Goal: Information Seeking & Learning: Learn about a topic

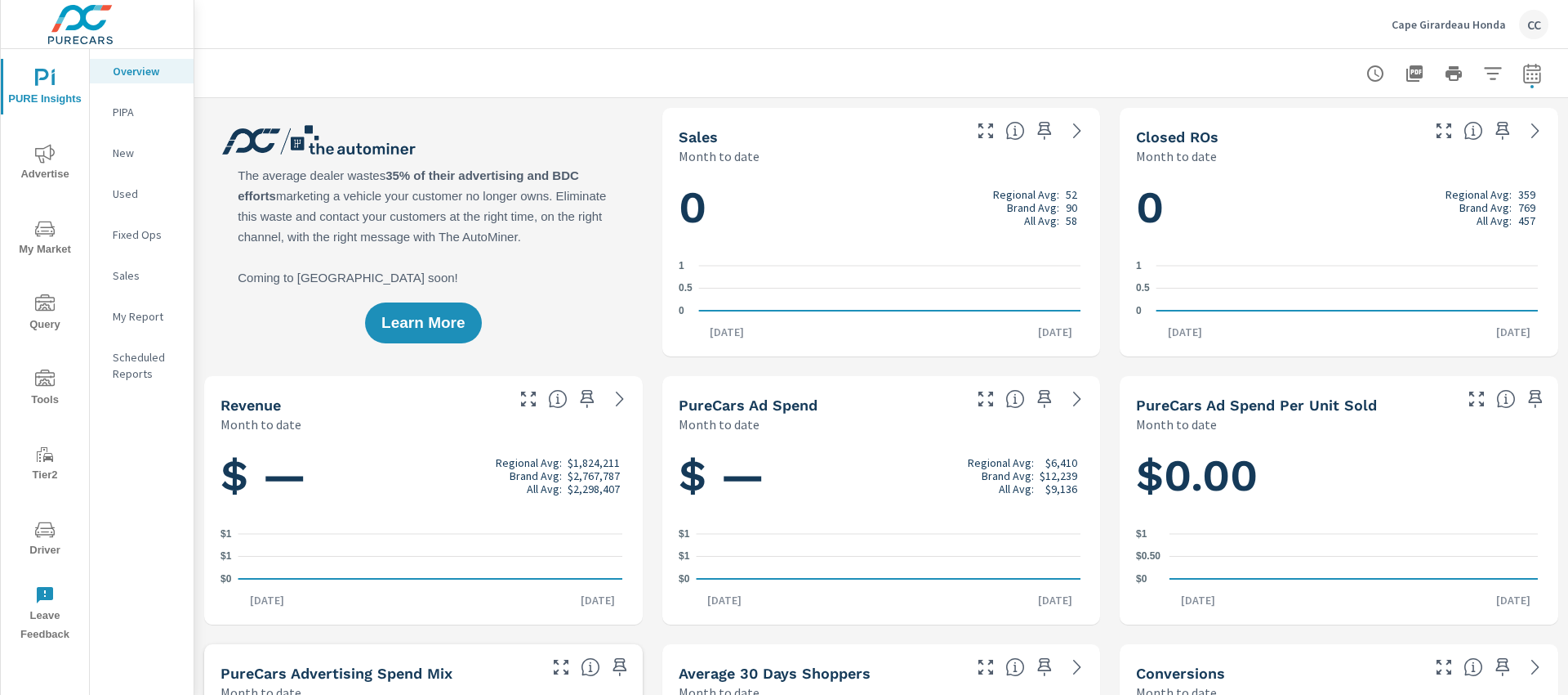
scroll to position [2355, 0]
click at [1468, 12] on div "Cape Girardeau Honda CC" at bounding box center [1470, 25] width 157 height 30
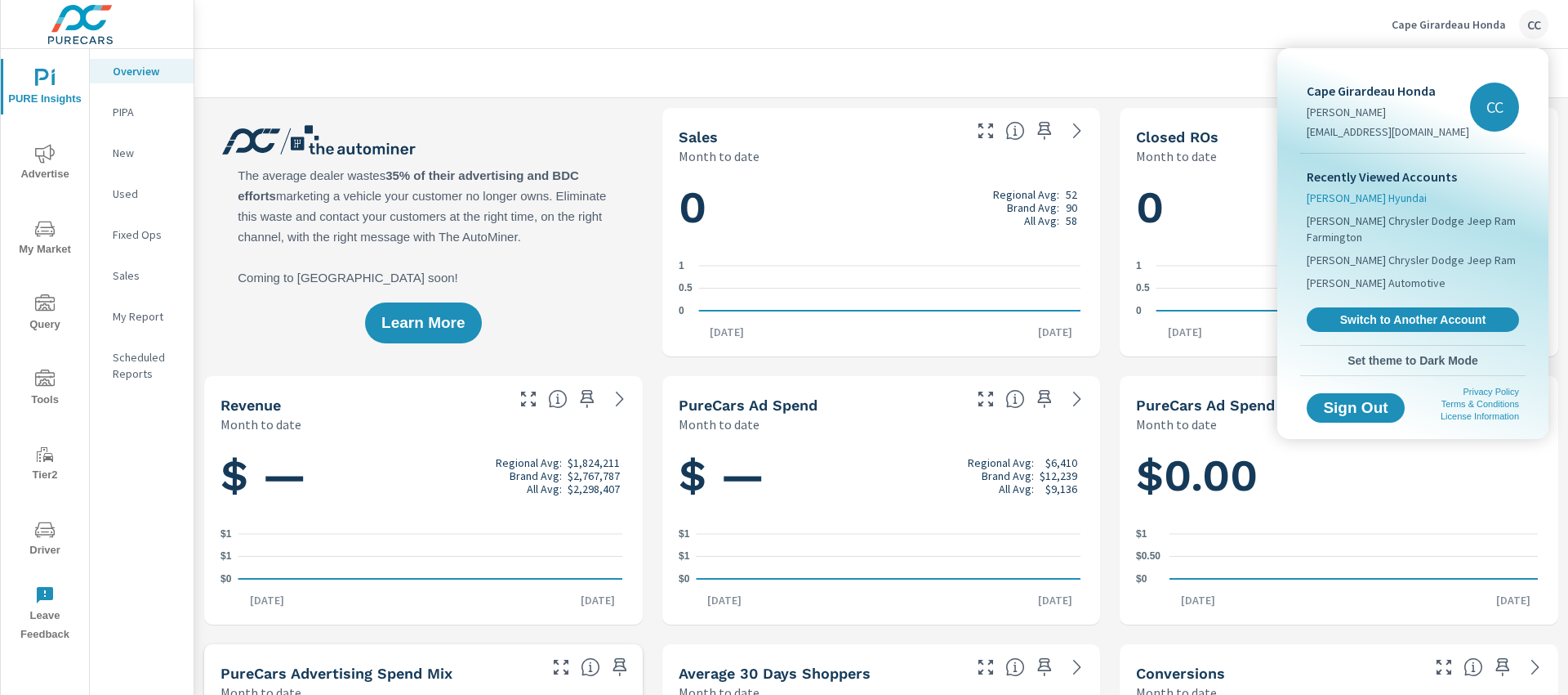
click at [1379, 201] on span "[PERSON_NAME] Hyundai" at bounding box center [1368, 197] width 120 height 17
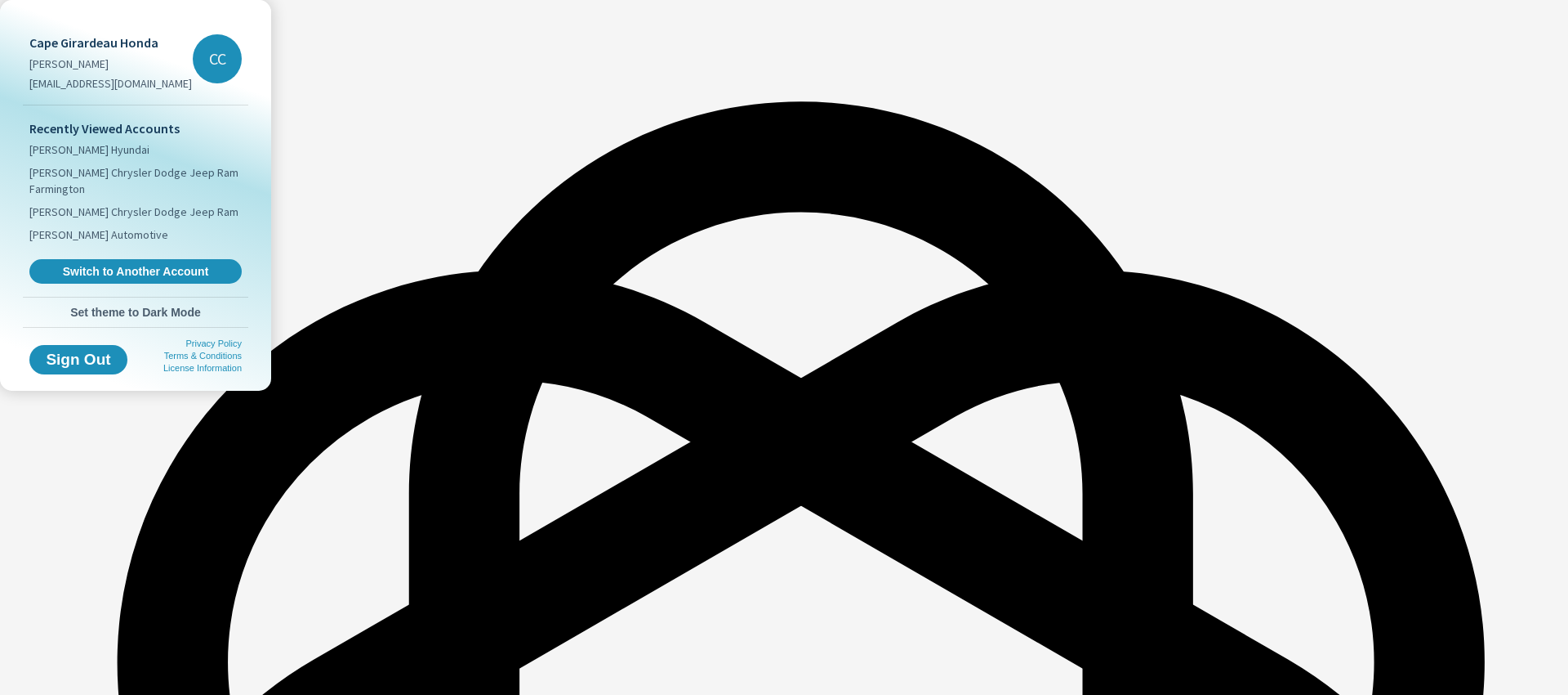
click at [381, 257] on div at bounding box center [784, 348] width 1568 height 695
click at [100, 153] on span "[PERSON_NAME] Hyundai" at bounding box center [90, 149] width 120 height 17
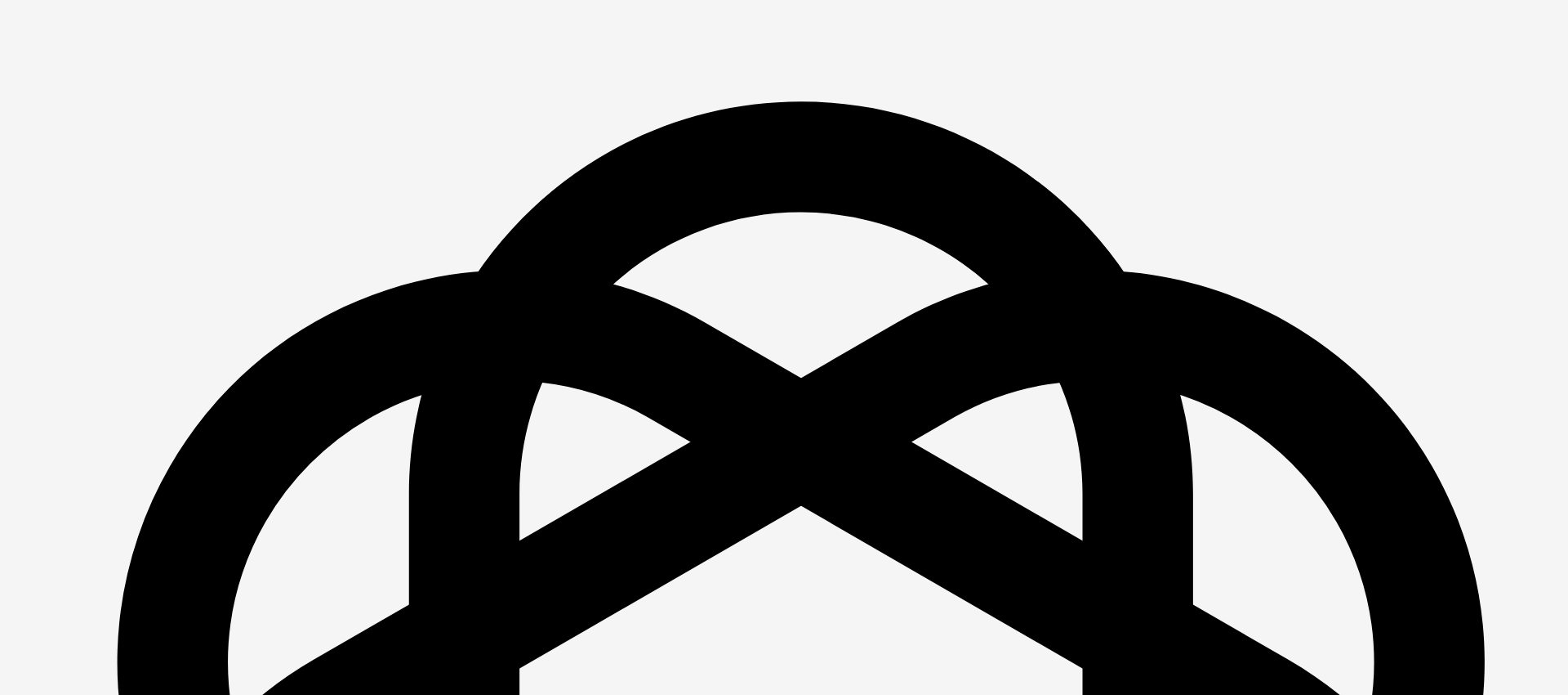
scroll to position [2355, 0]
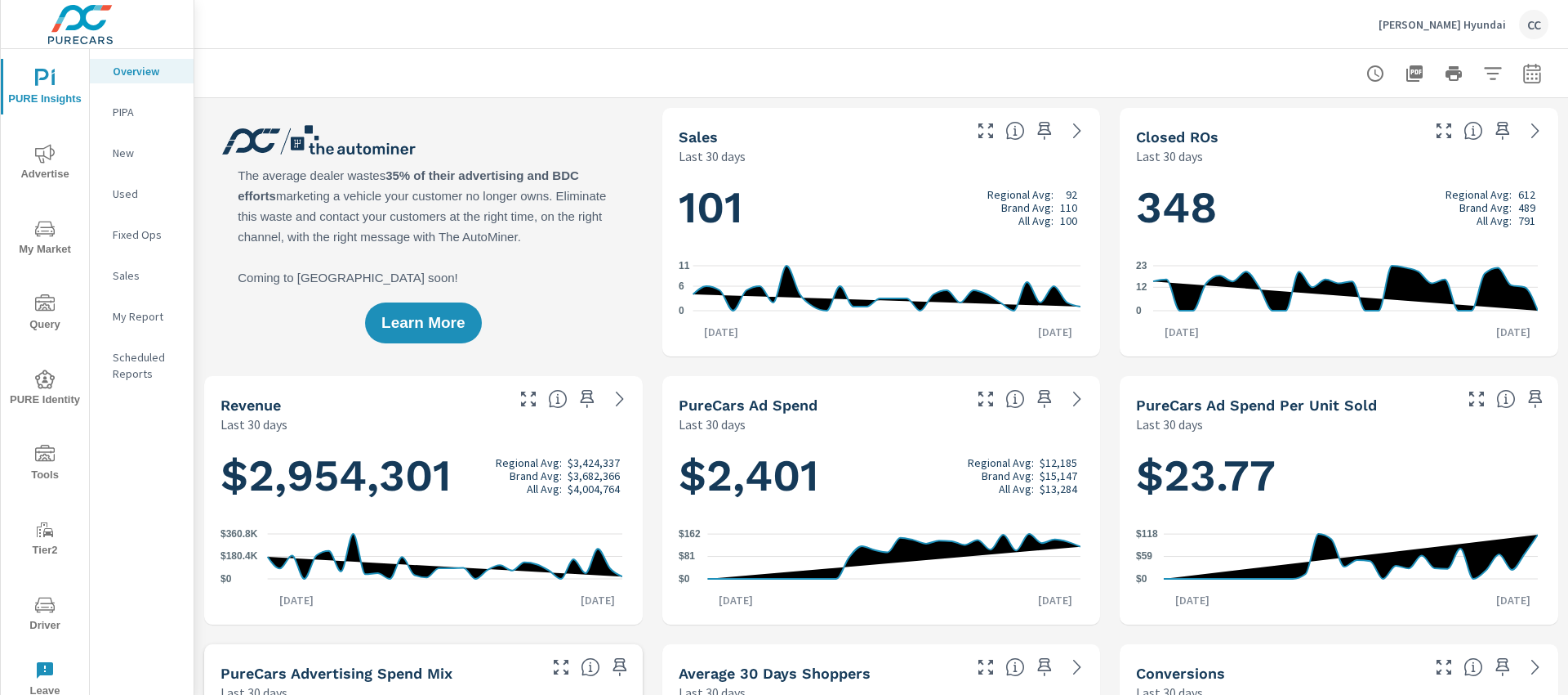
click at [1523, 68] on icon "button" at bounding box center [1532, 74] width 20 height 20
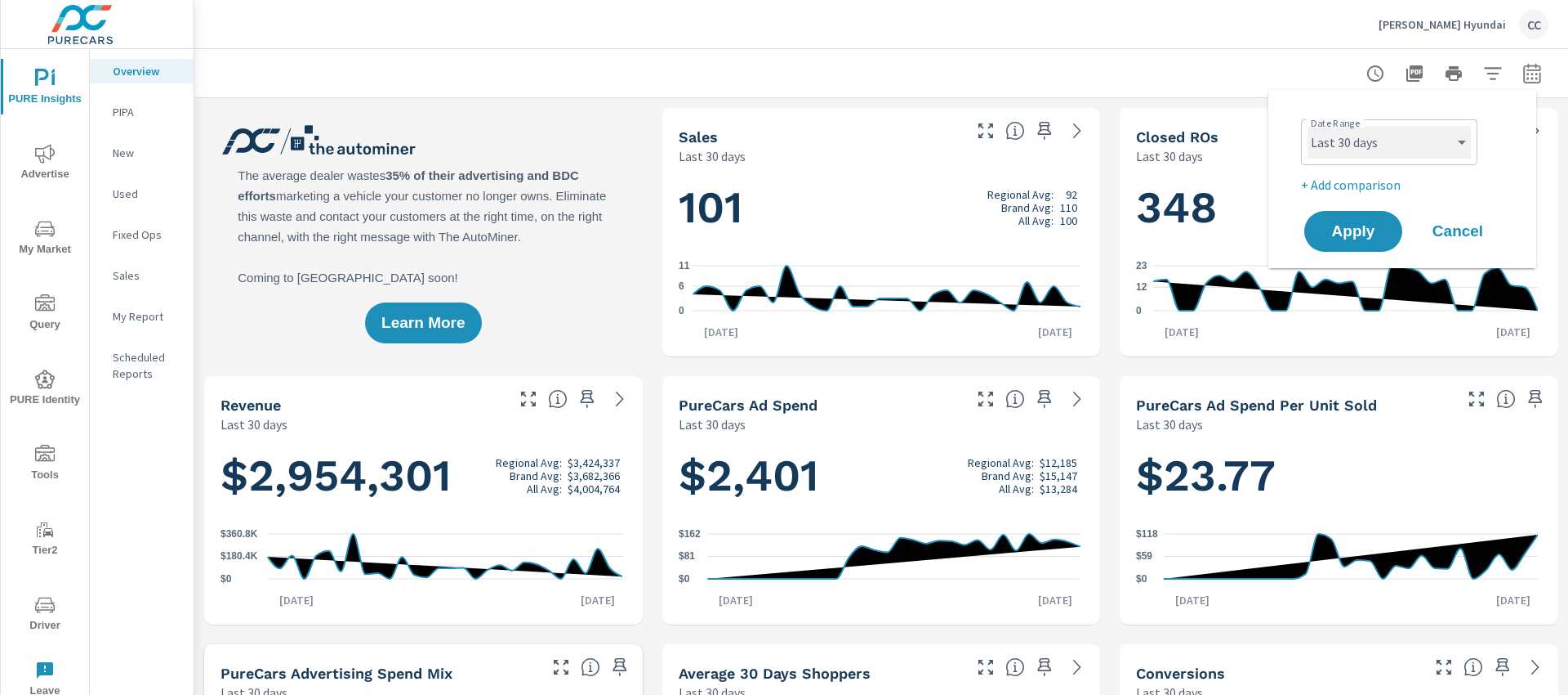
click at [1439, 152] on select "Custom [DATE] Last week Last 7 days Last 14 days Last 30 days Last 45 days Last…" at bounding box center [1389, 141] width 164 height 33
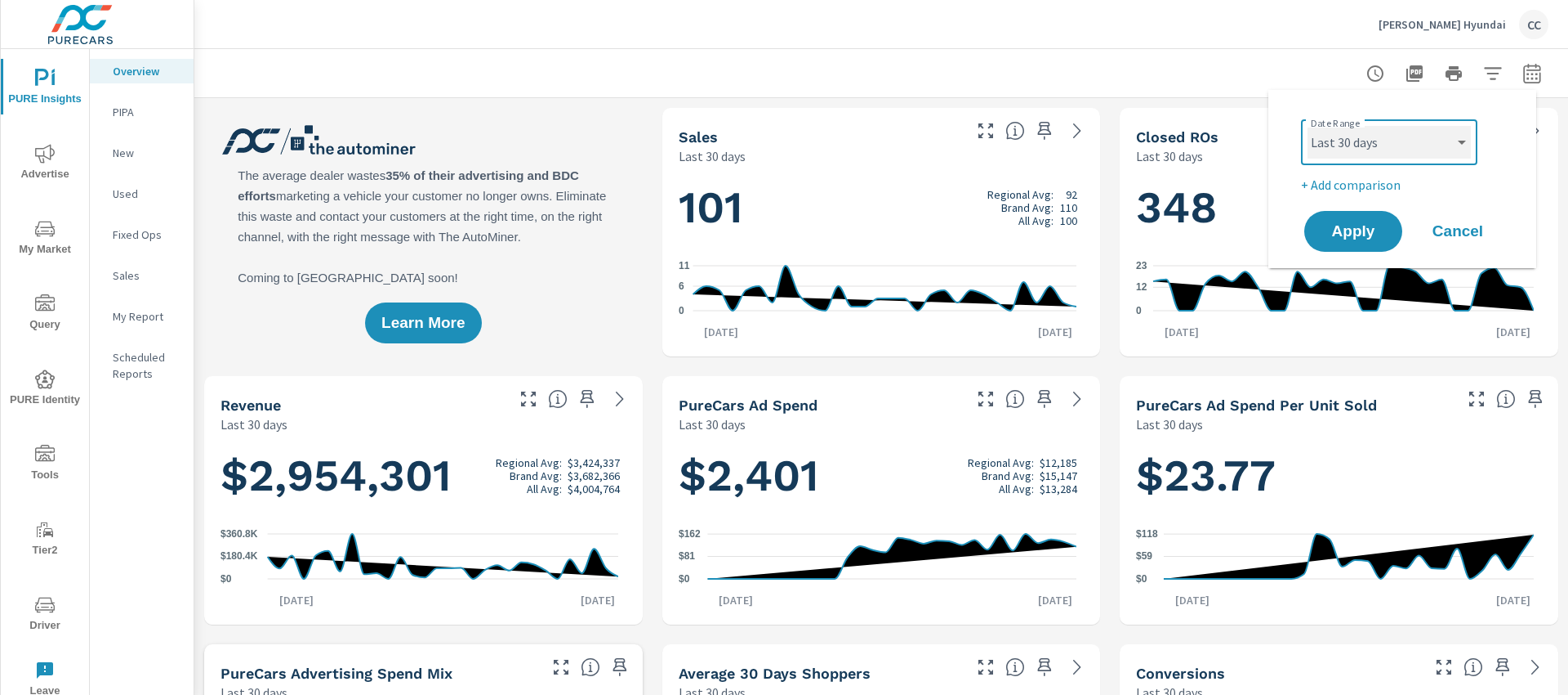
scroll to position [1, 0]
click at [1307, 125] on select "Custom [DATE] Last week Last 7 days Last 14 days Last 30 days Last 45 days Last…" at bounding box center [1389, 141] width 164 height 33
select select "Month to date"
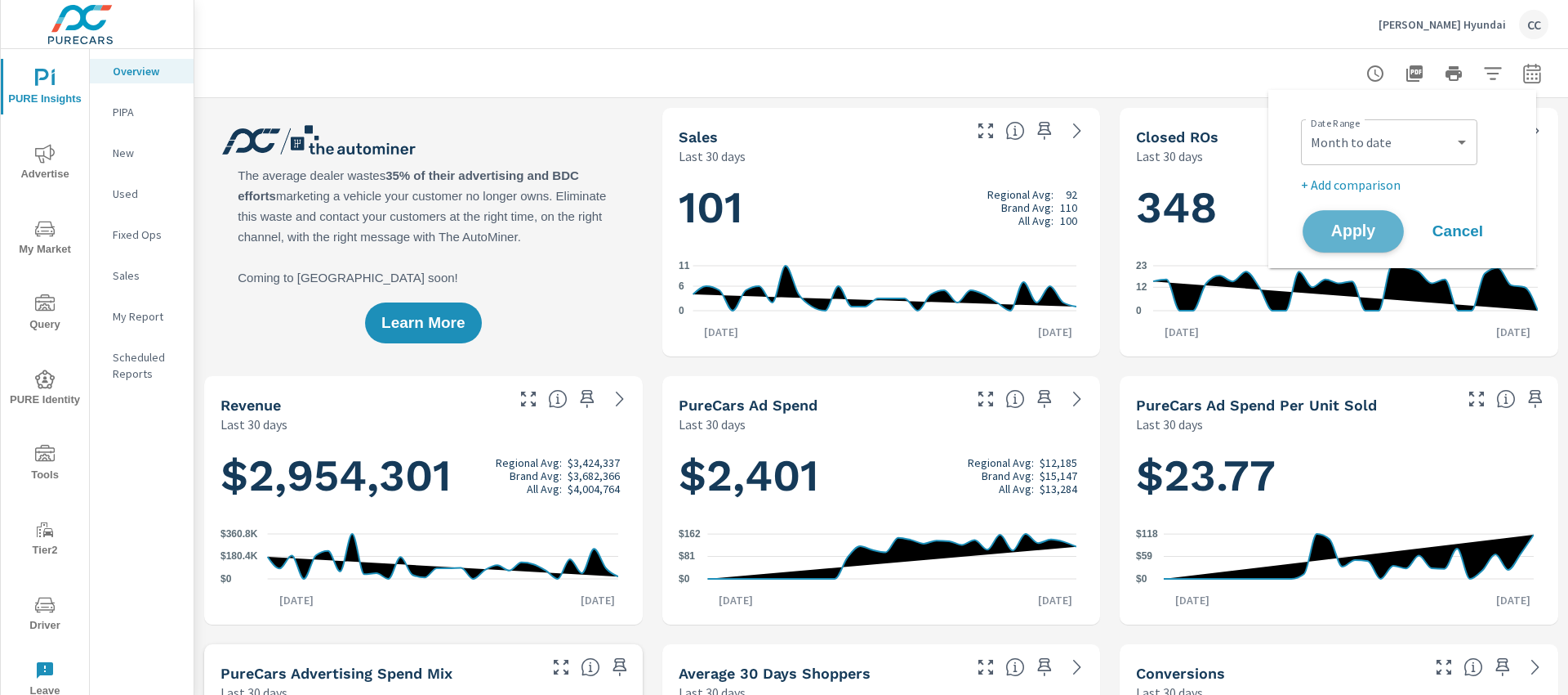
click at [1359, 224] on span "Apply" at bounding box center [1354, 232] width 67 height 16
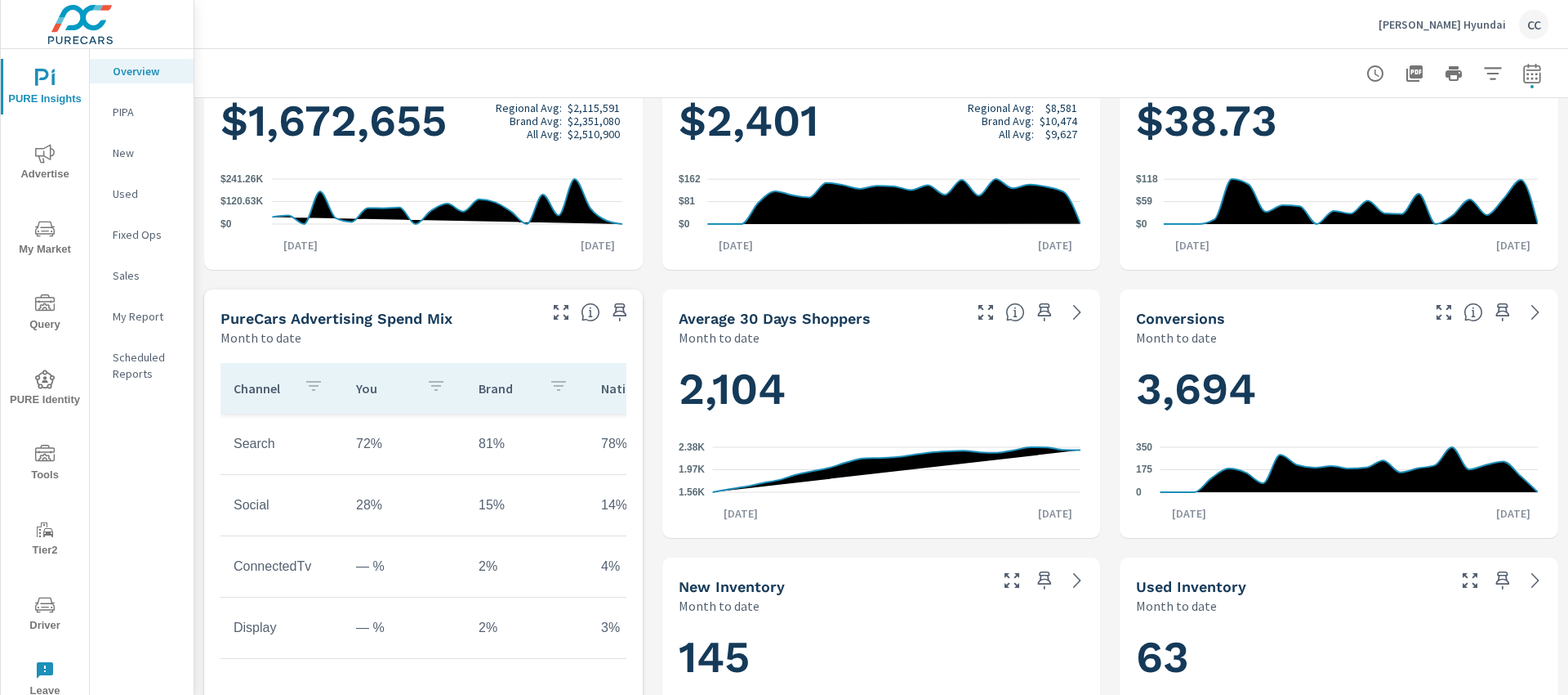
scroll to position [426, 0]
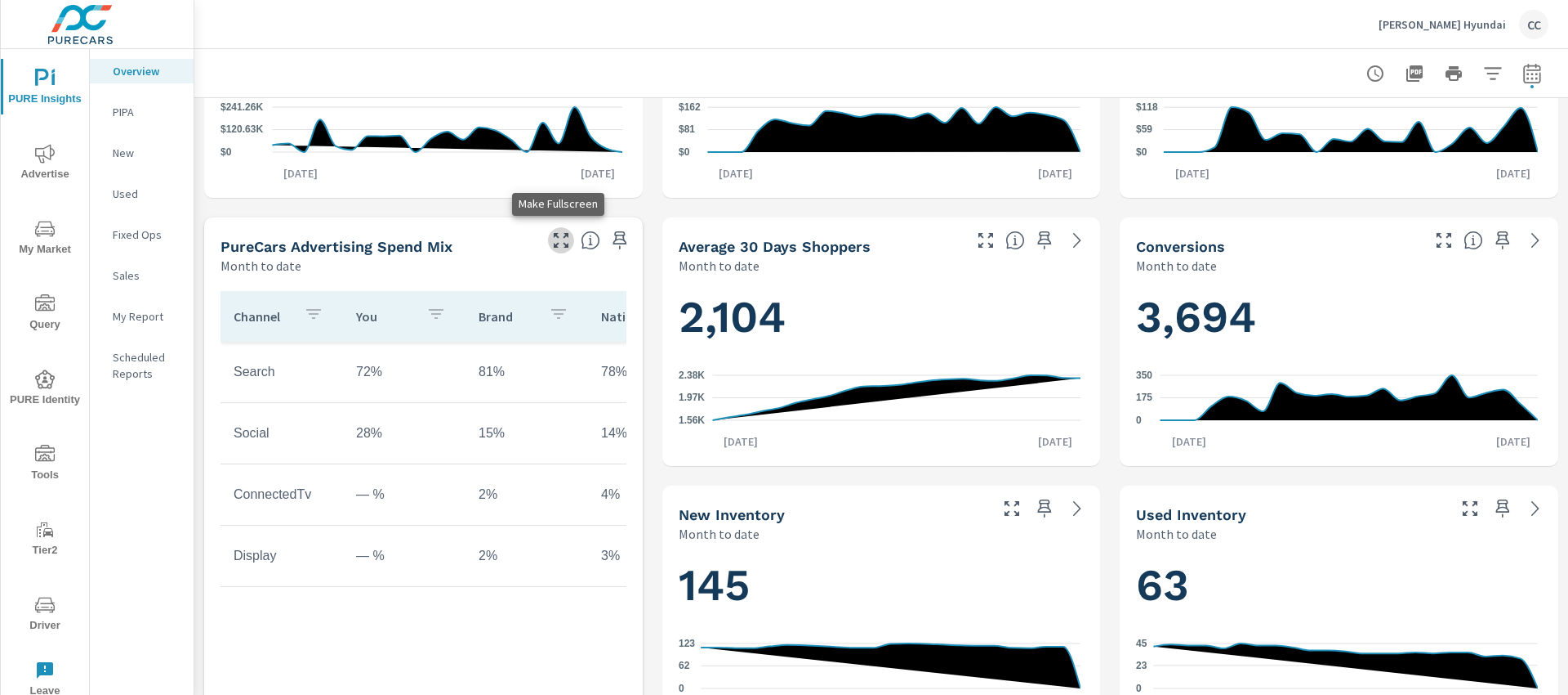
click at [562, 239] on icon "button" at bounding box center [561, 240] width 20 height 20
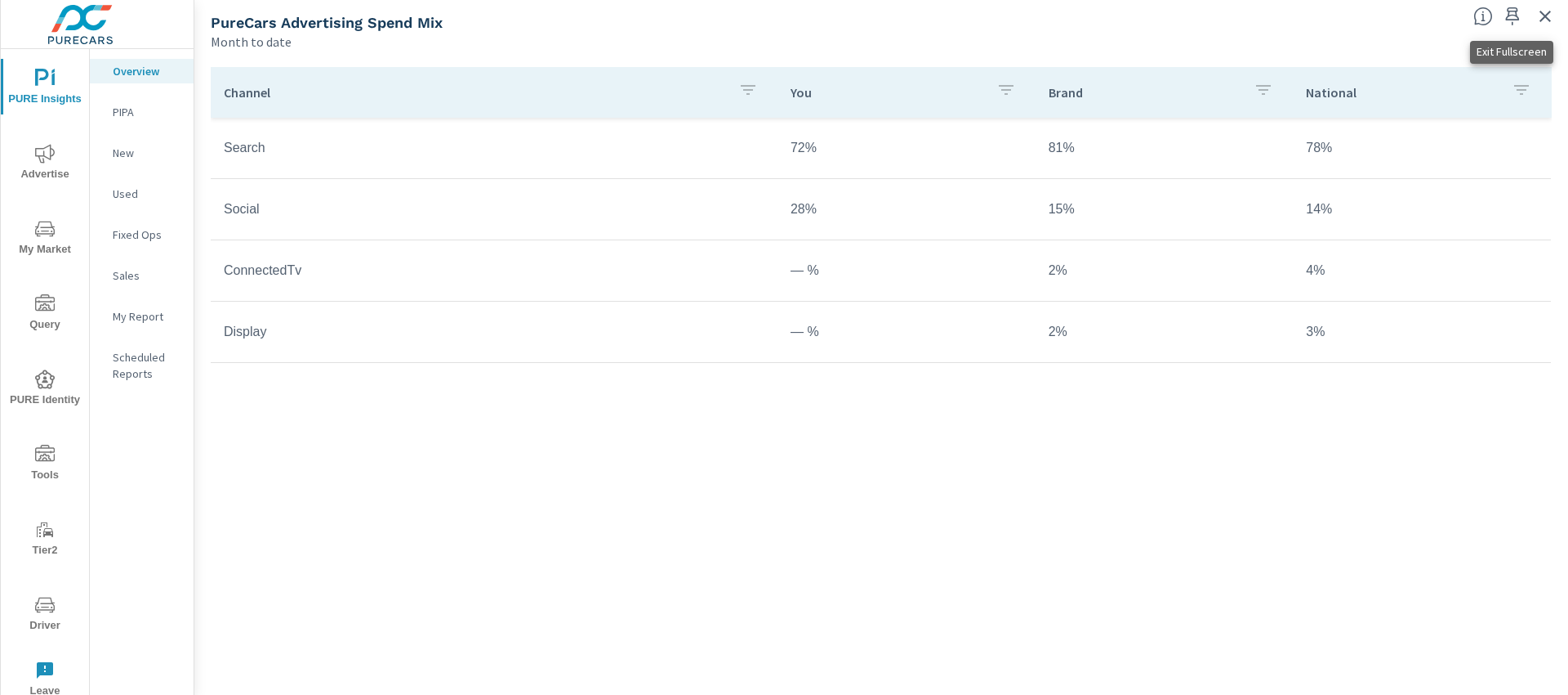
click at [1543, 14] on icon "button" at bounding box center [1545, 17] width 12 height 12
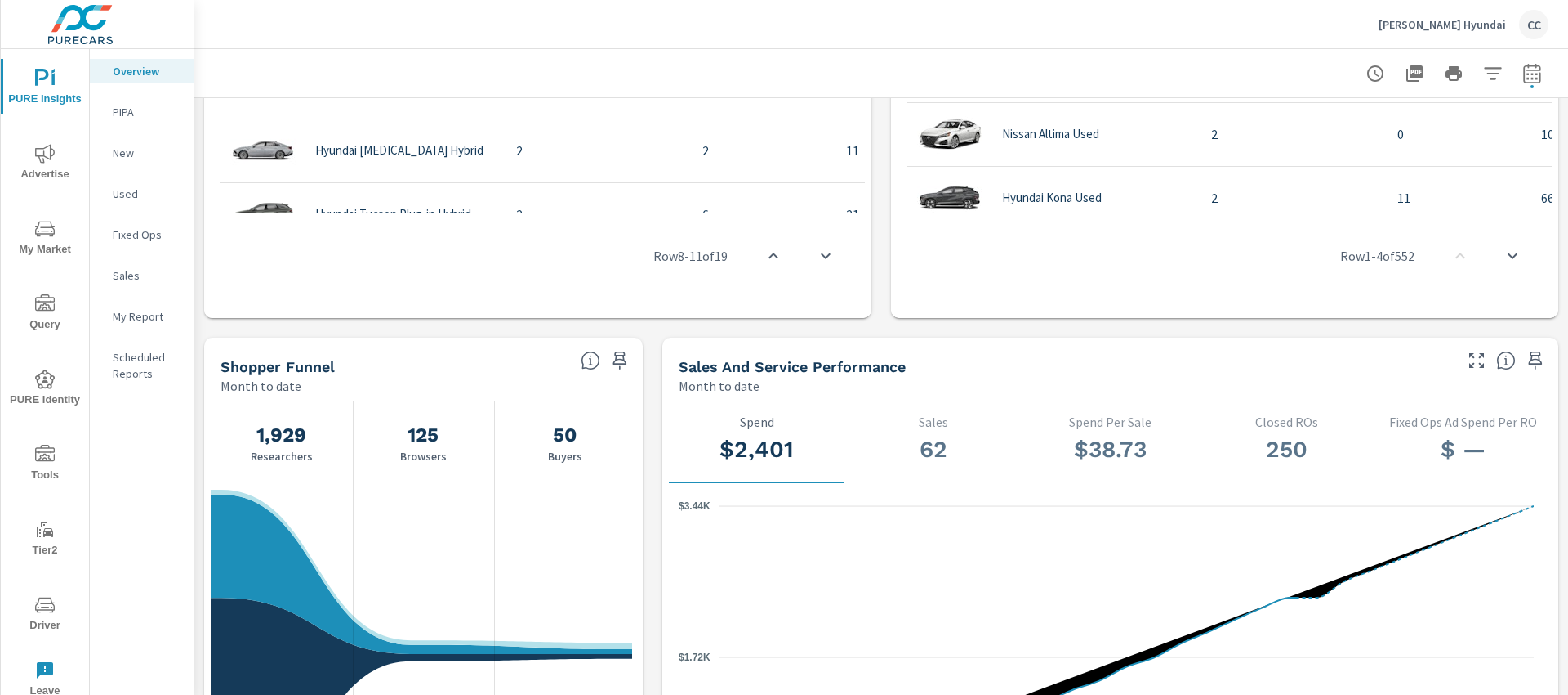
scroll to position [576, 0]
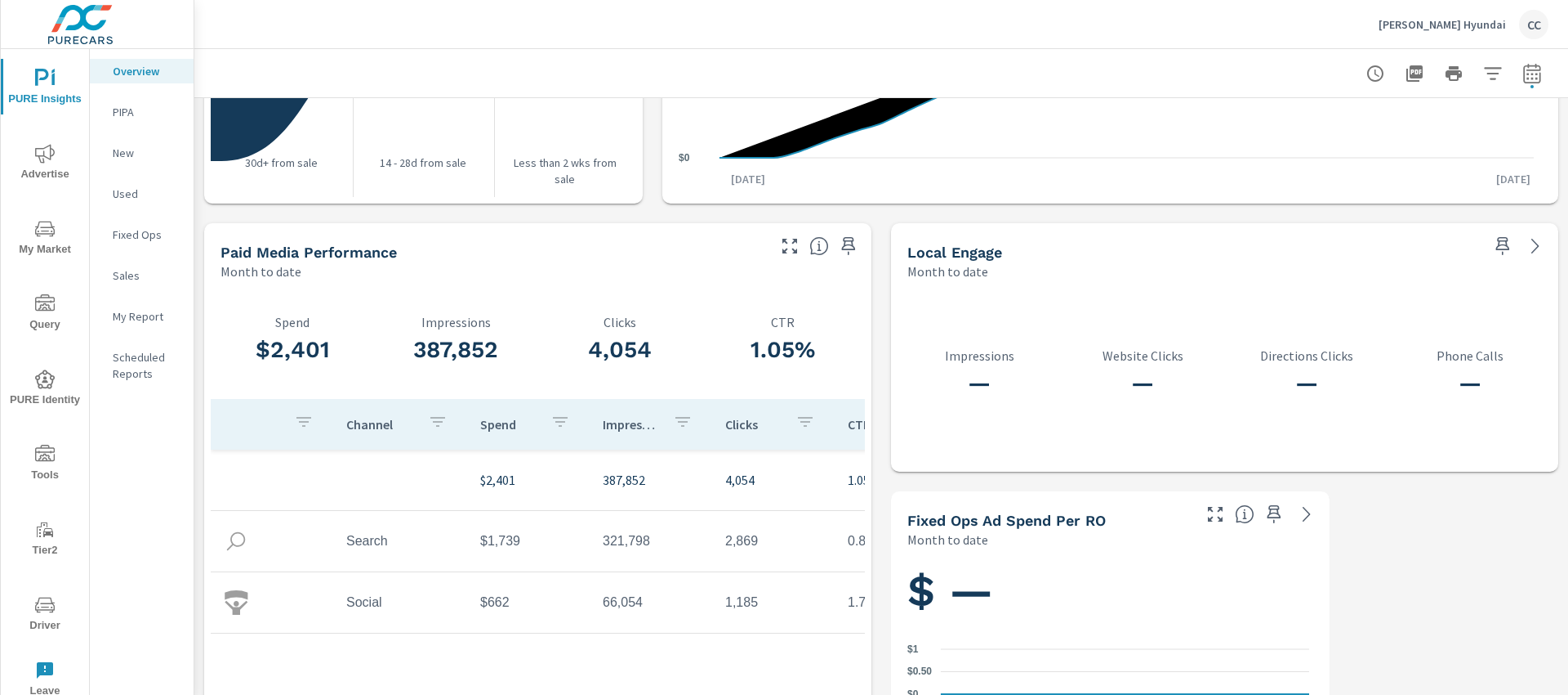
scroll to position [2048, 0]
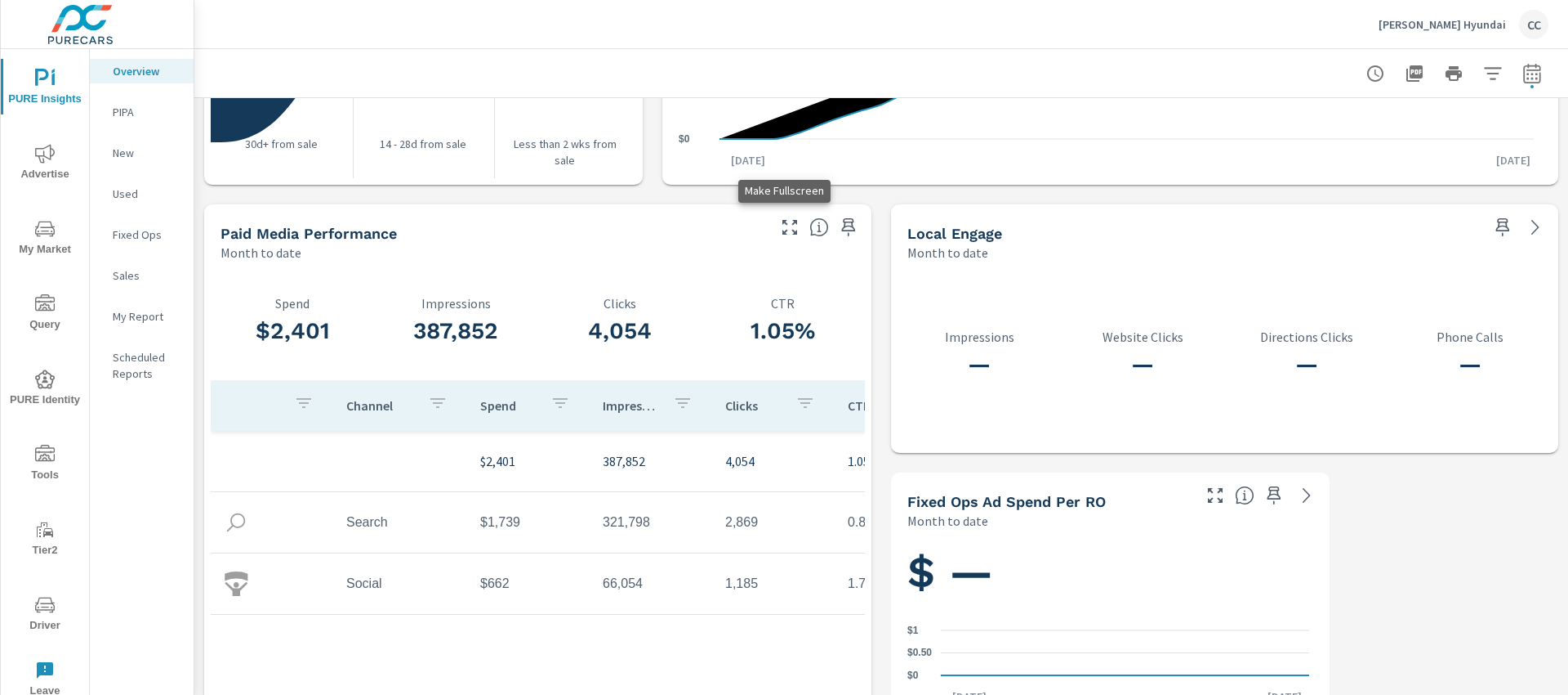
click at [786, 230] on icon "button" at bounding box center [789, 227] width 15 height 15
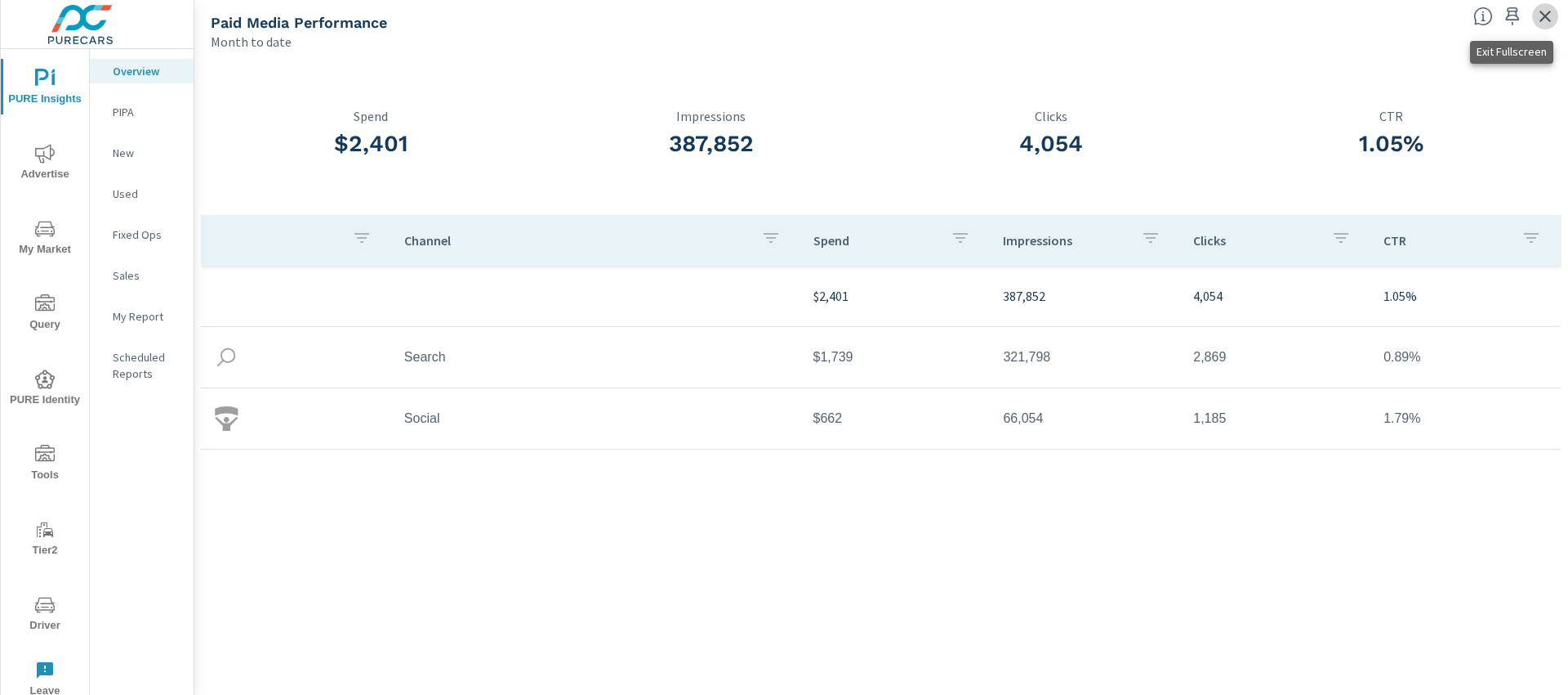
click at [1543, 20] on icon "button" at bounding box center [1545, 17] width 20 height 20
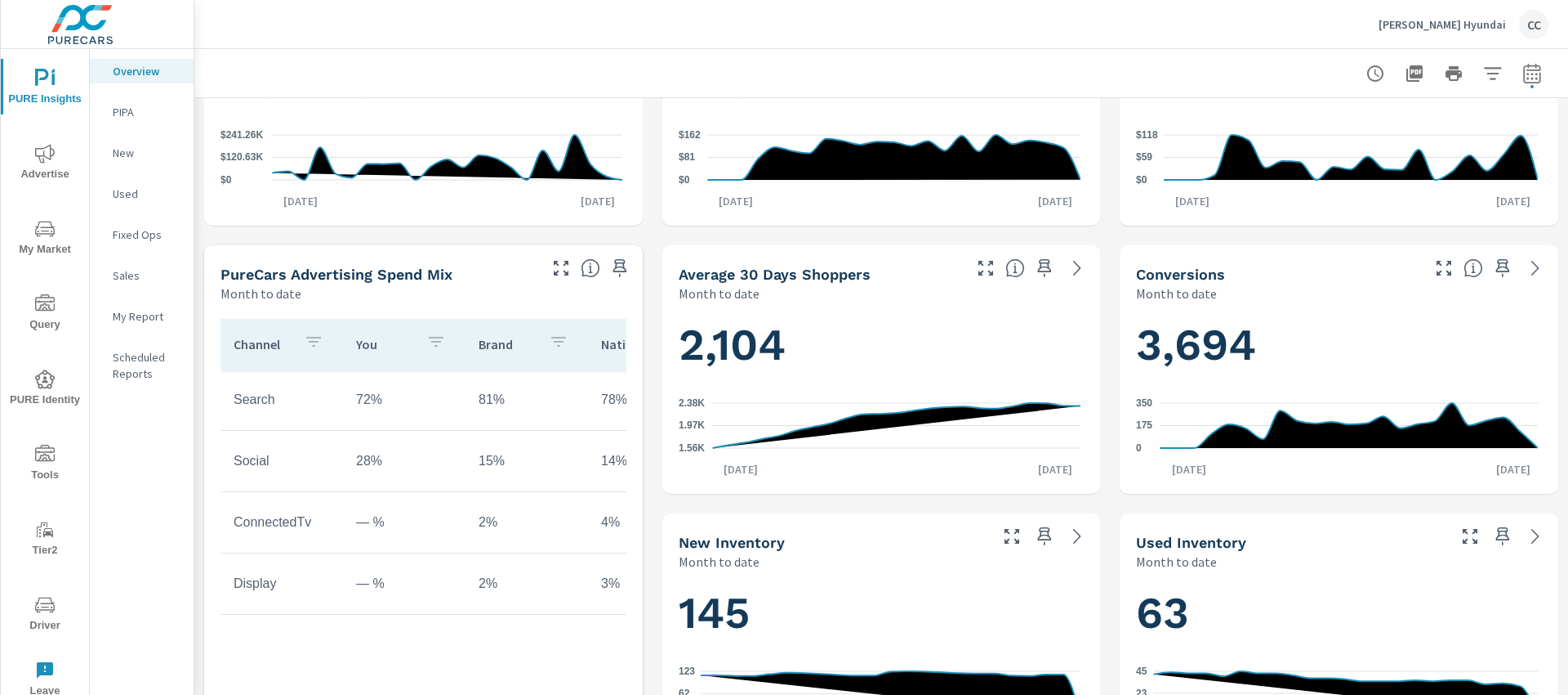
scroll to position [377, 0]
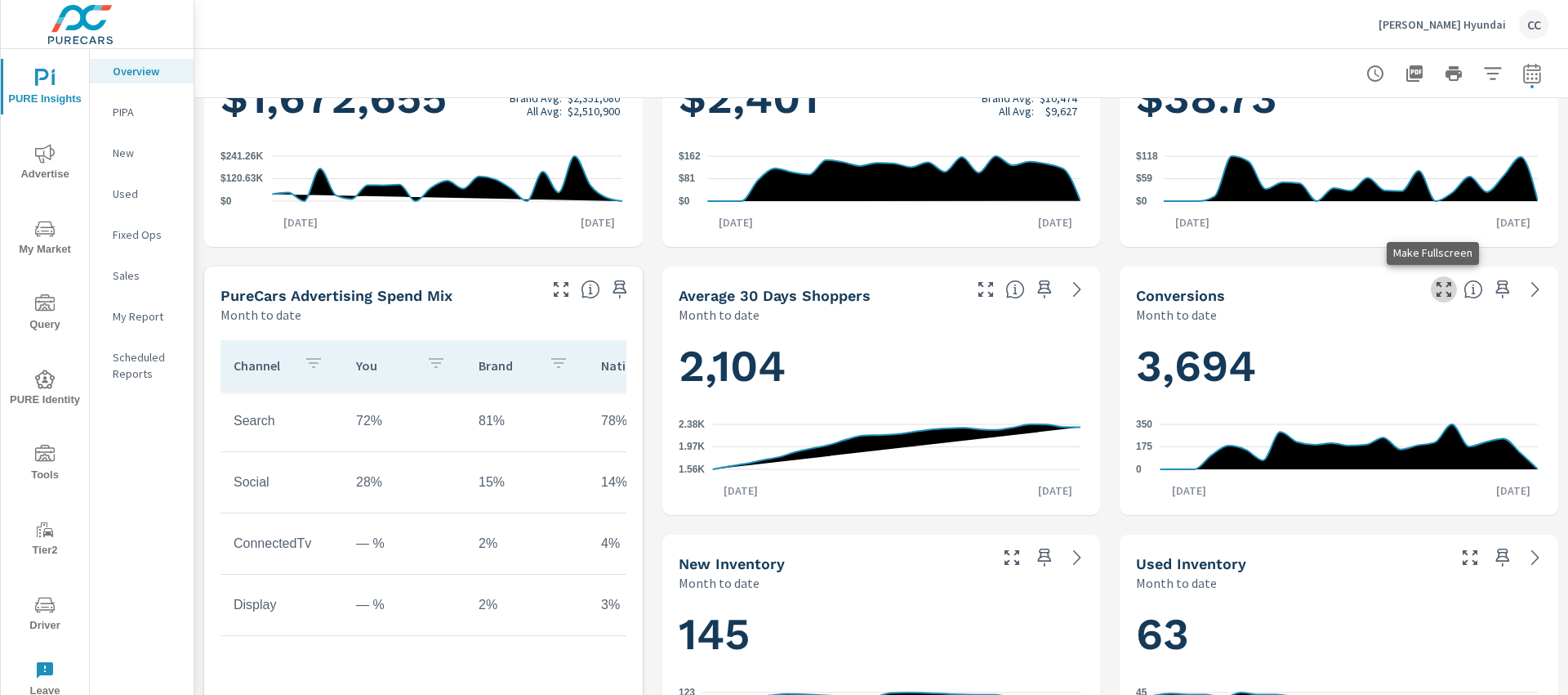
click at [1435, 292] on icon "button" at bounding box center [1445, 289] width 20 height 20
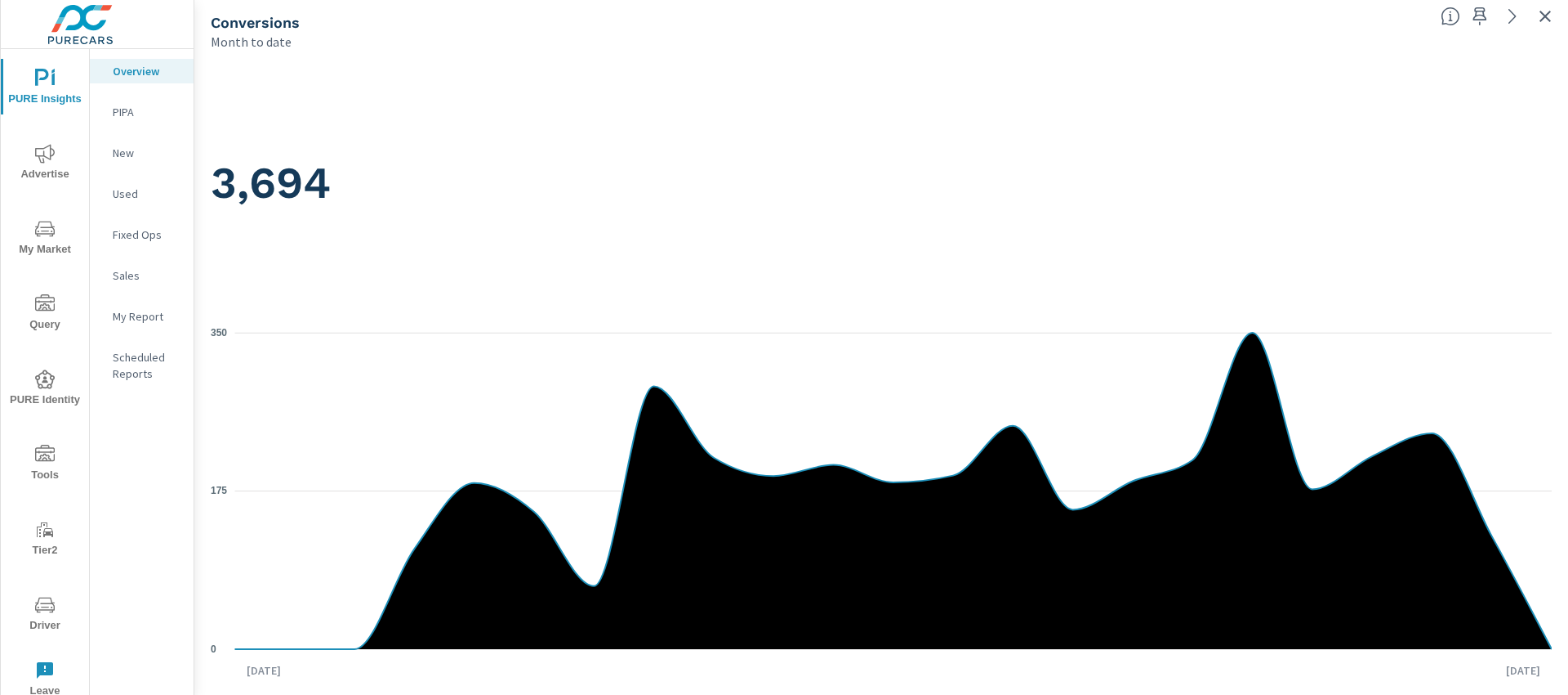
click at [125, 111] on p "PIPA" at bounding box center [146, 112] width 68 height 17
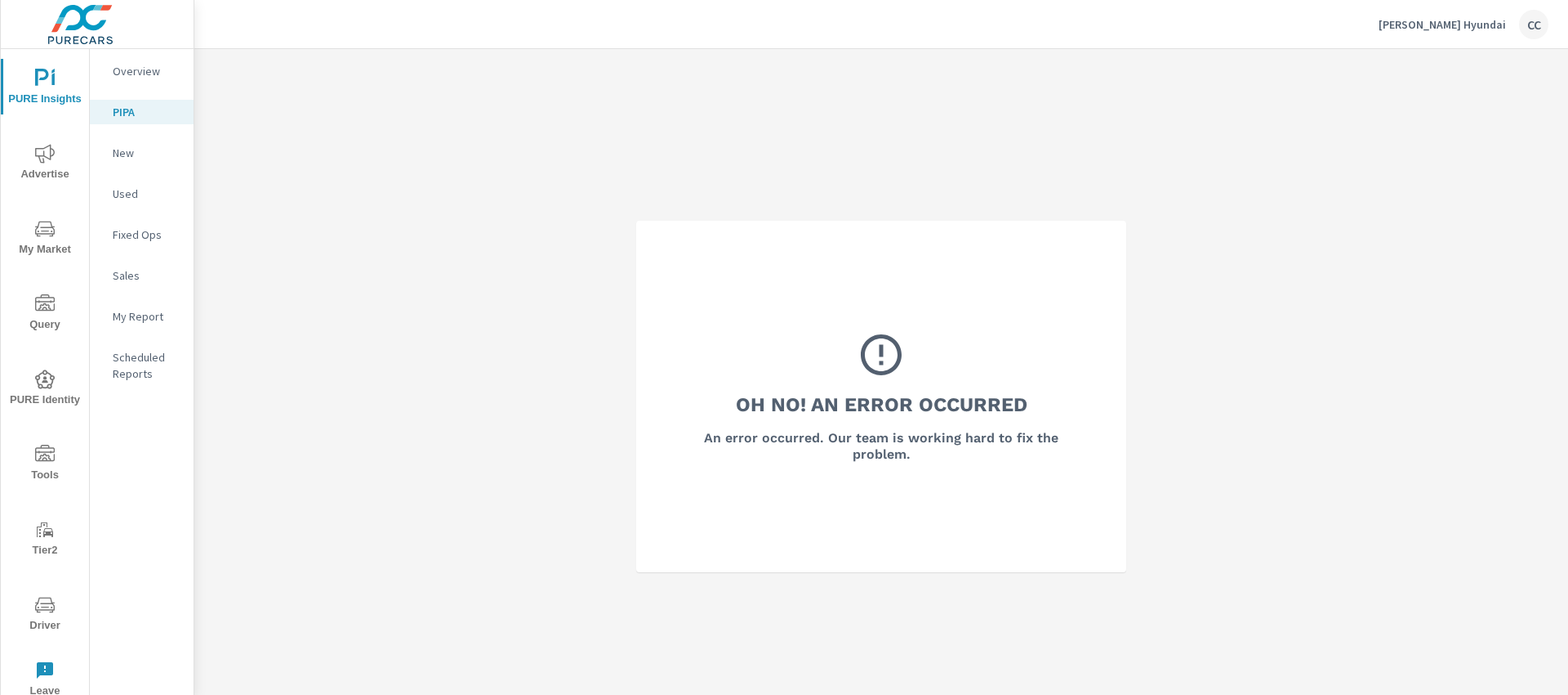
click at [131, 159] on p "New" at bounding box center [146, 153] width 68 height 17
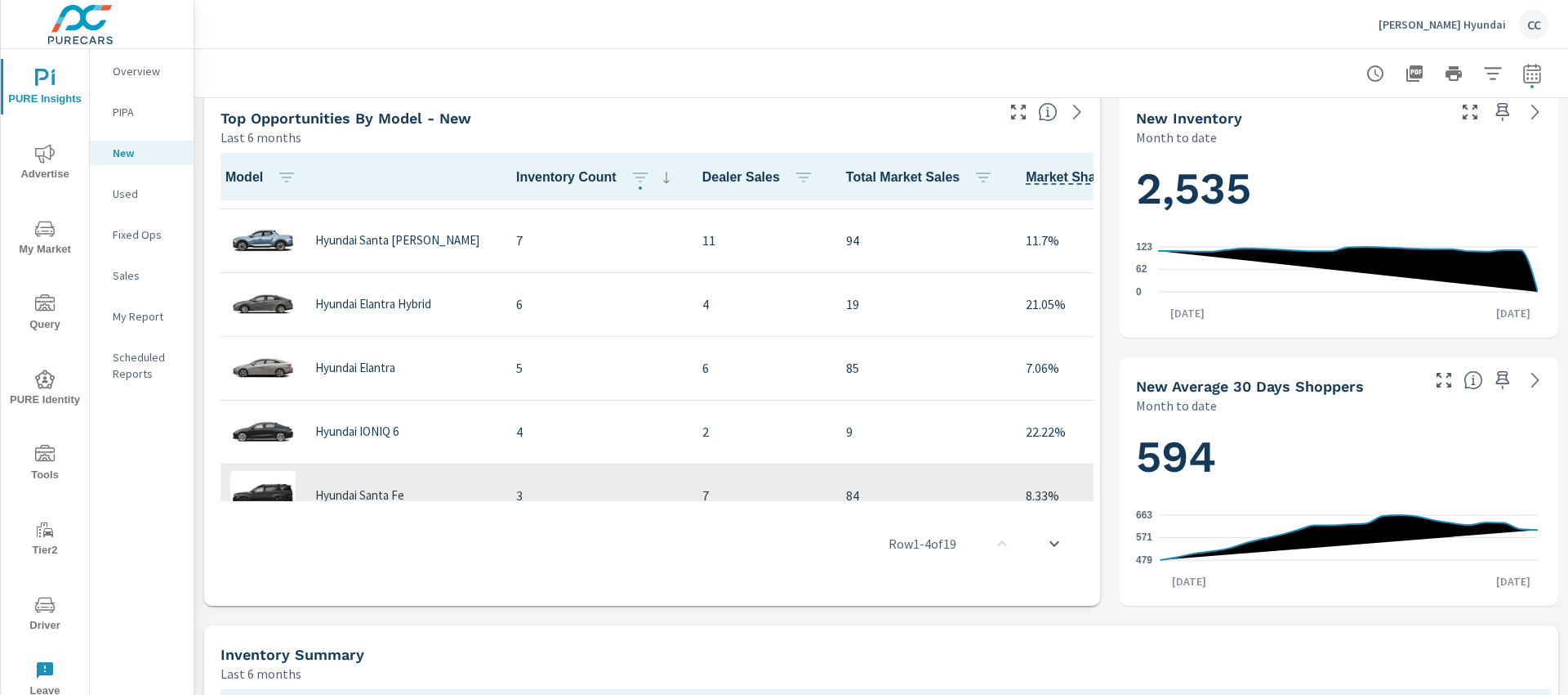
scroll to position [434, 0]
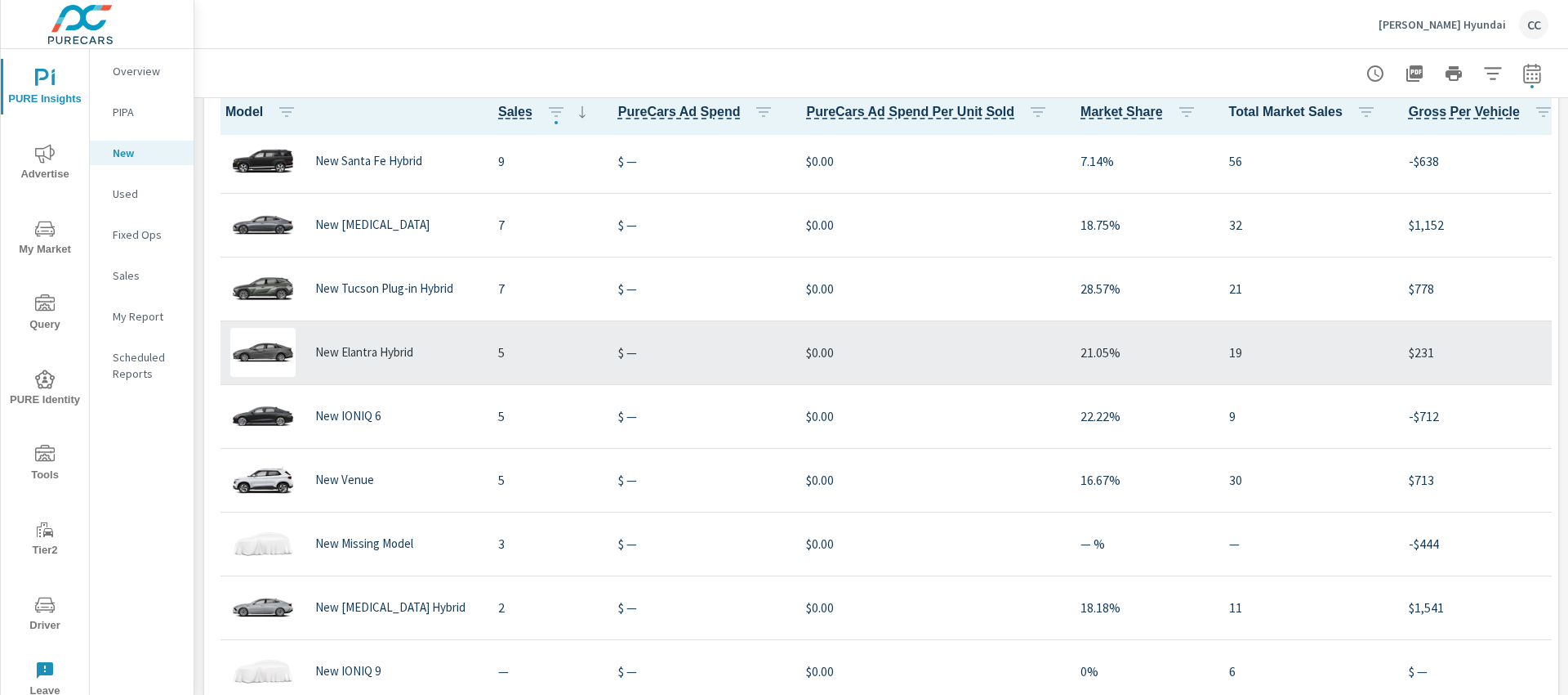
scroll to position [1279, 0]
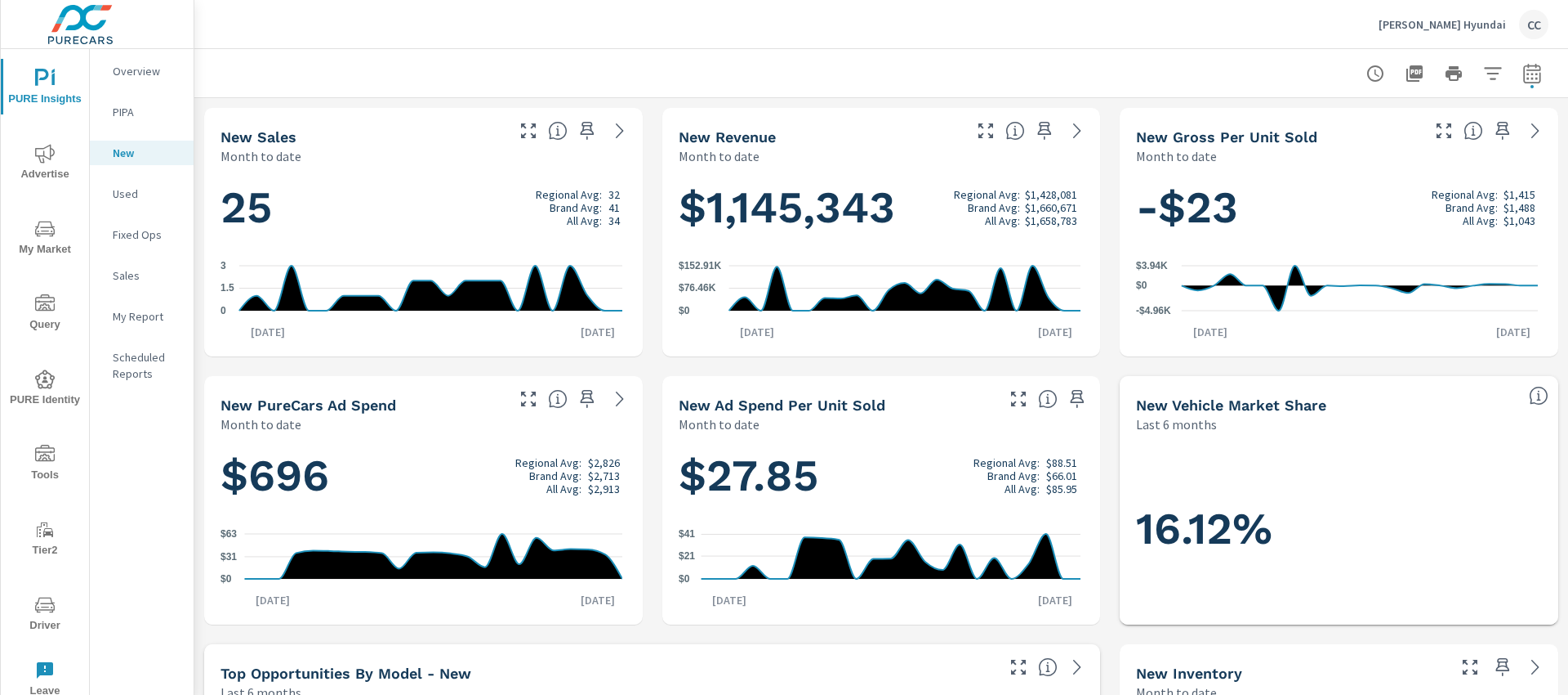
click at [145, 189] on p "Used" at bounding box center [146, 193] width 68 height 17
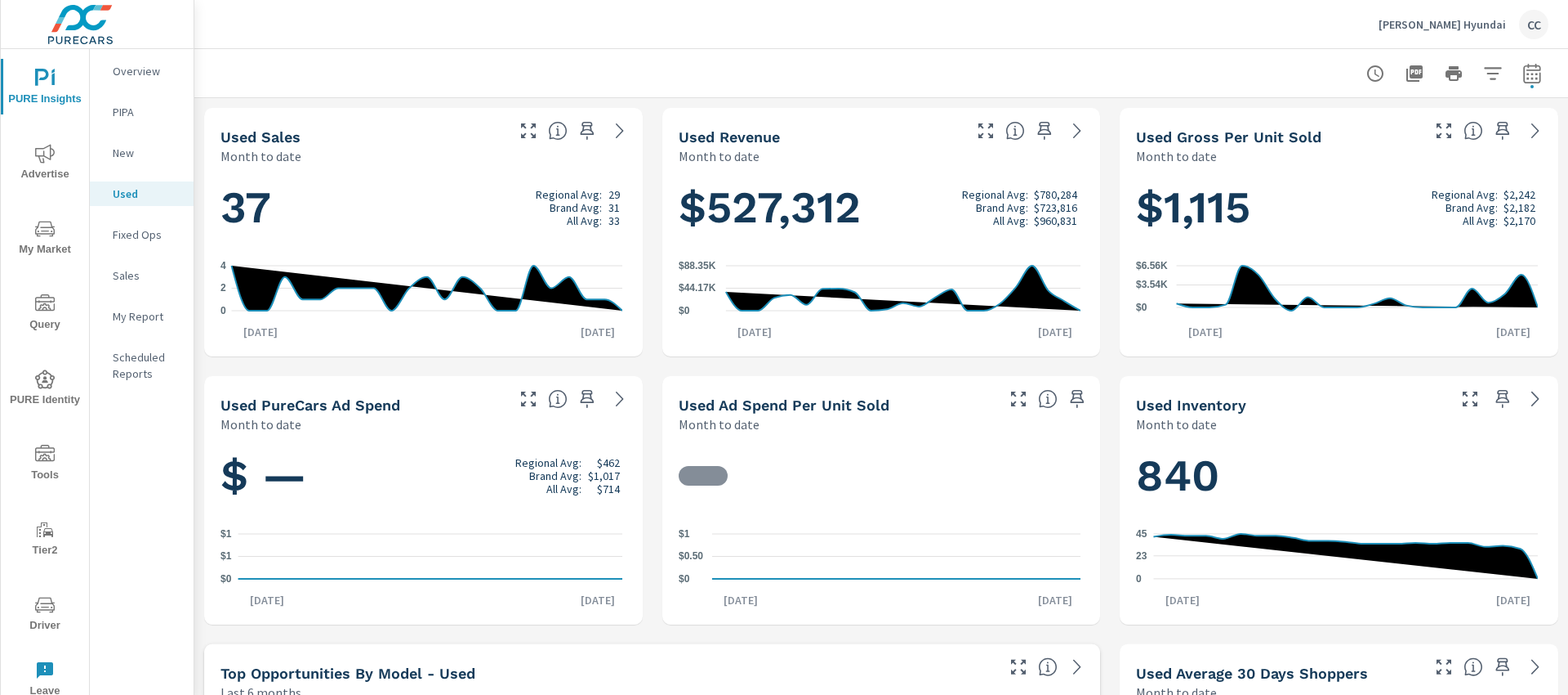
scroll to position [1, 0]
click at [140, 240] on p "Fixed Ops" at bounding box center [146, 234] width 68 height 17
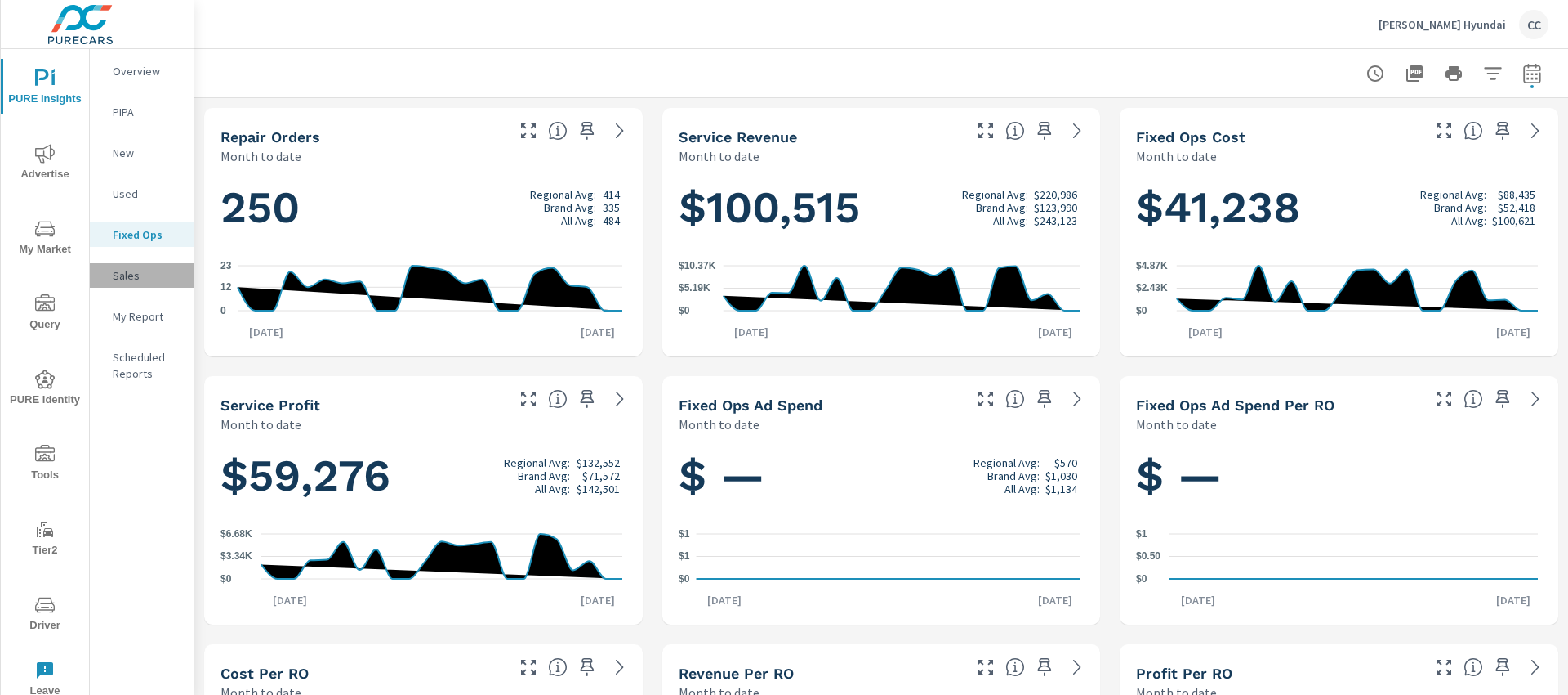
click at [134, 270] on p "Sales" at bounding box center [146, 275] width 68 height 17
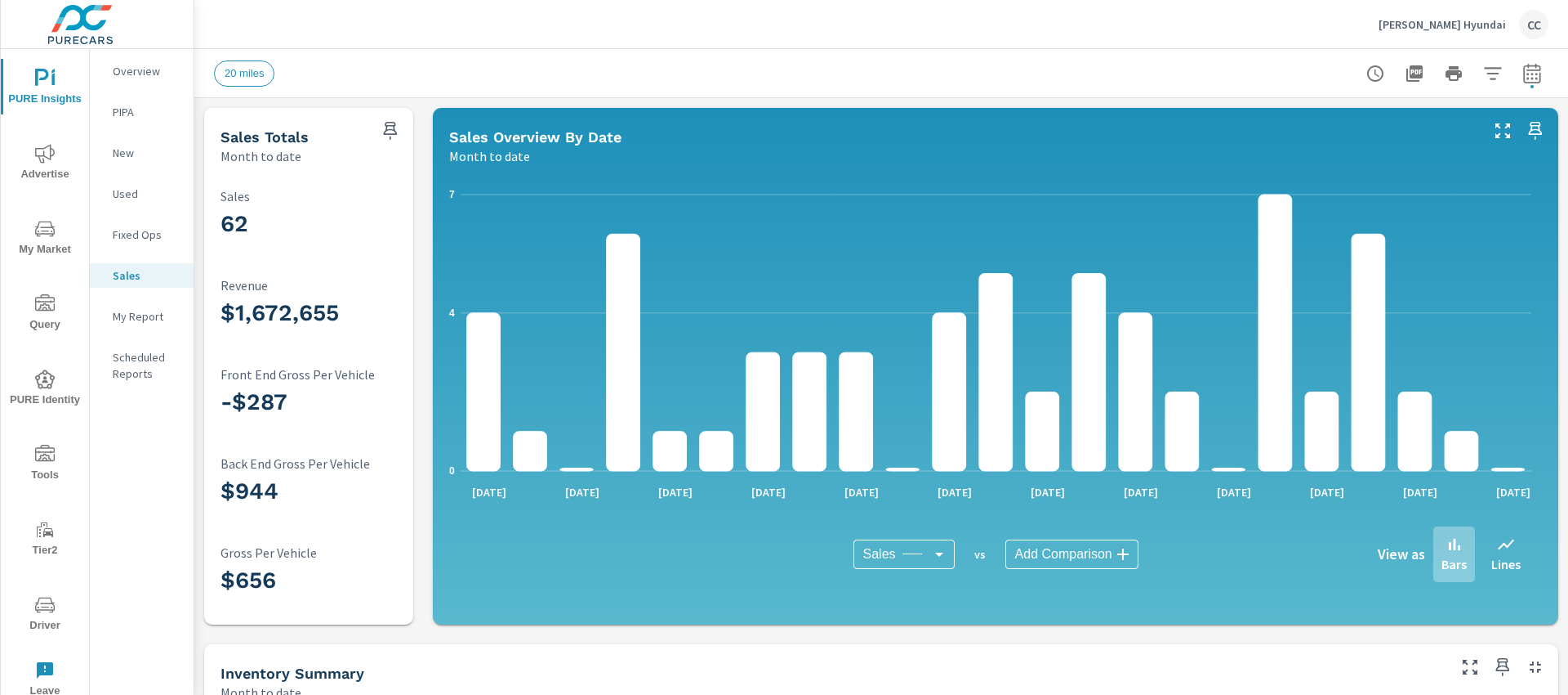
scroll to position [1, 0]
click at [45, 164] on span "Advertise" at bounding box center [44, 164] width 78 height 40
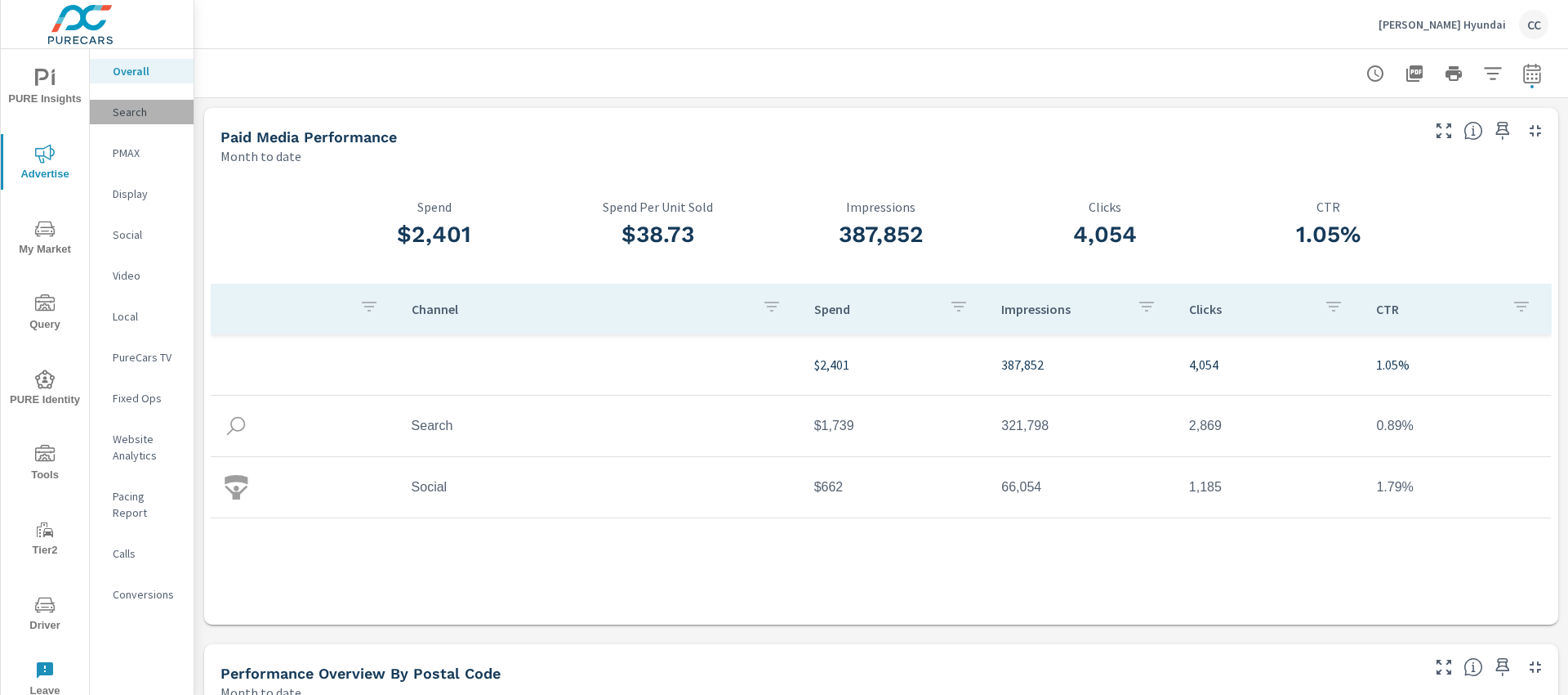
click at [122, 110] on p "Search" at bounding box center [146, 112] width 68 height 17
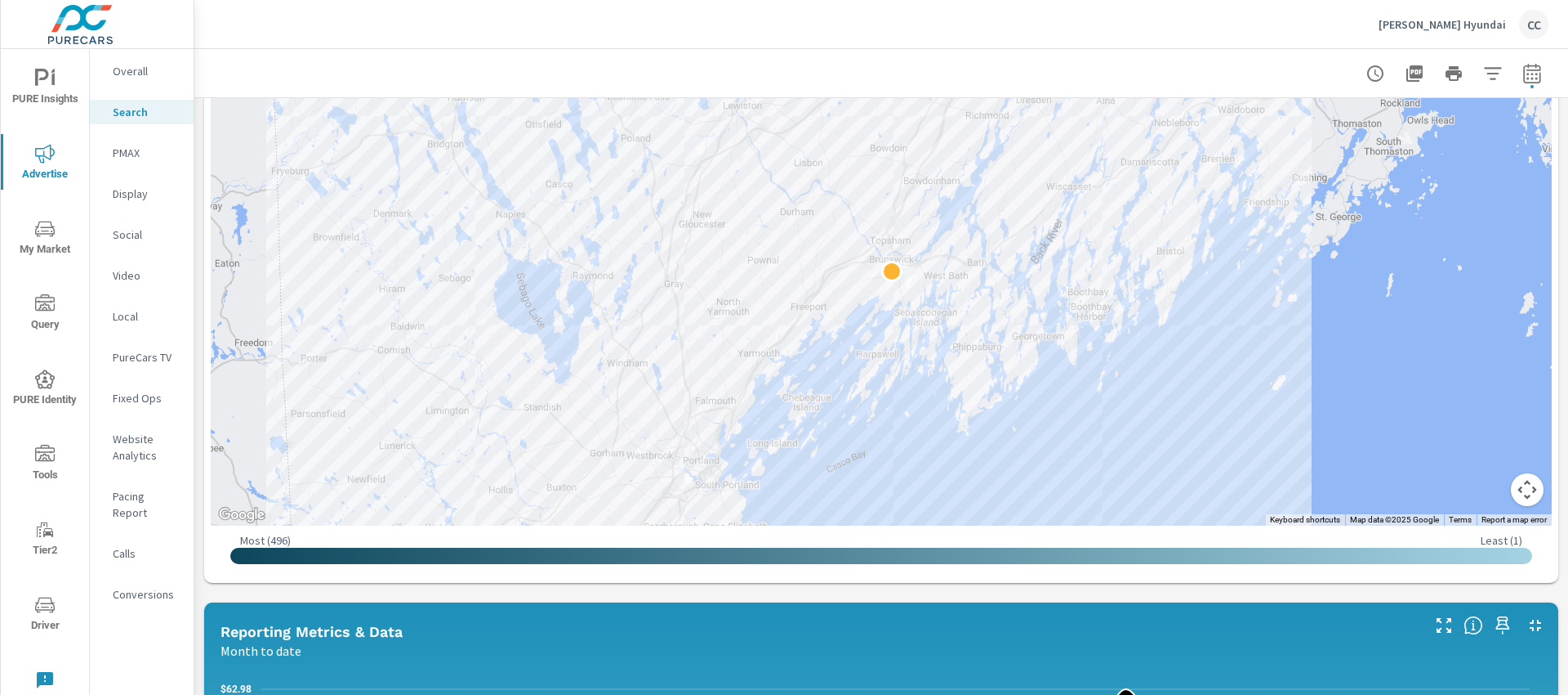
scroll to position [348, 0]
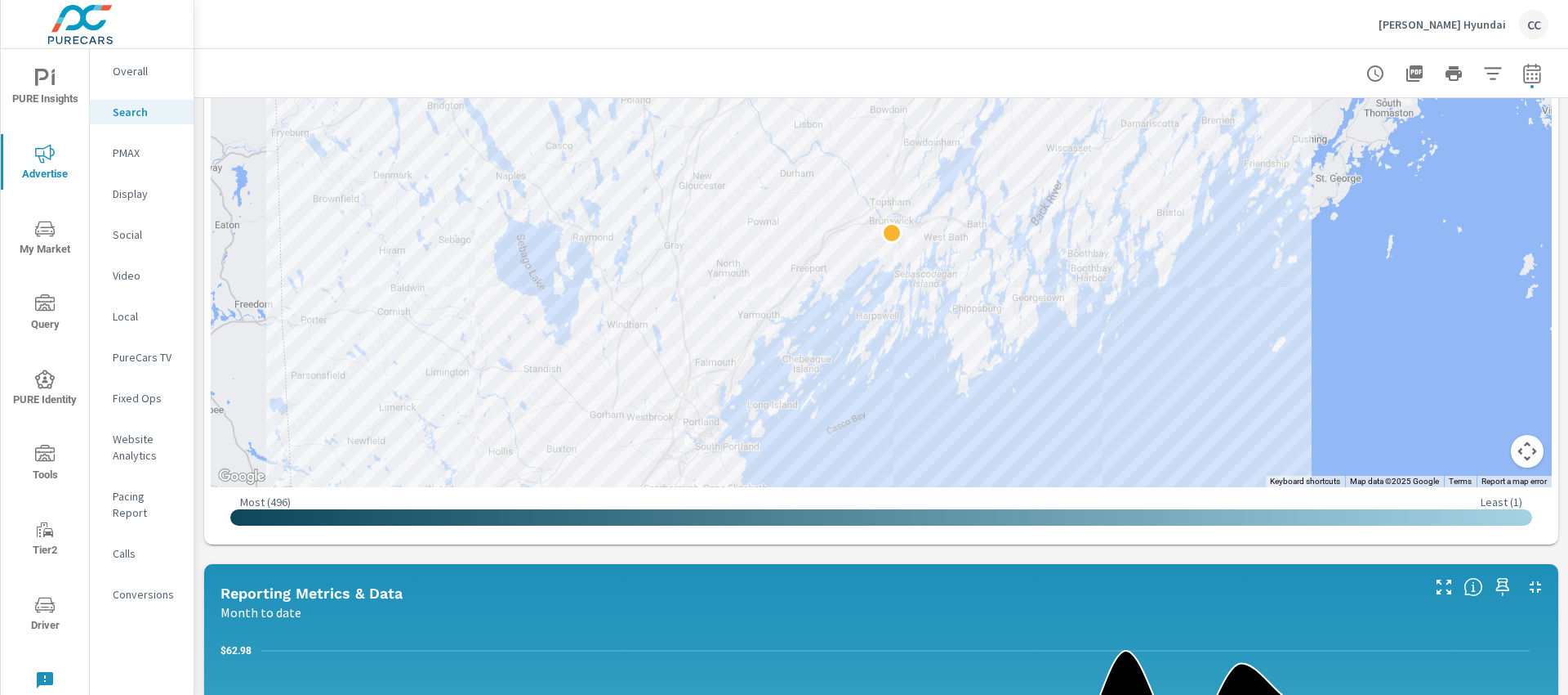
click at [1544, 276] on div "← Move left → Move right ↑ Move up ↓ Move down + Zoom in - Zoom out Home Jump l…" at bounding box center [881, 247] width 1355 height 593
click at [1541, 320] on div "← Move left → Move right ↑ Move up ↓ Move down + Zoom in - Zoom out Home Jump l…" at bounding box center [881, 247] width 1355 height 593
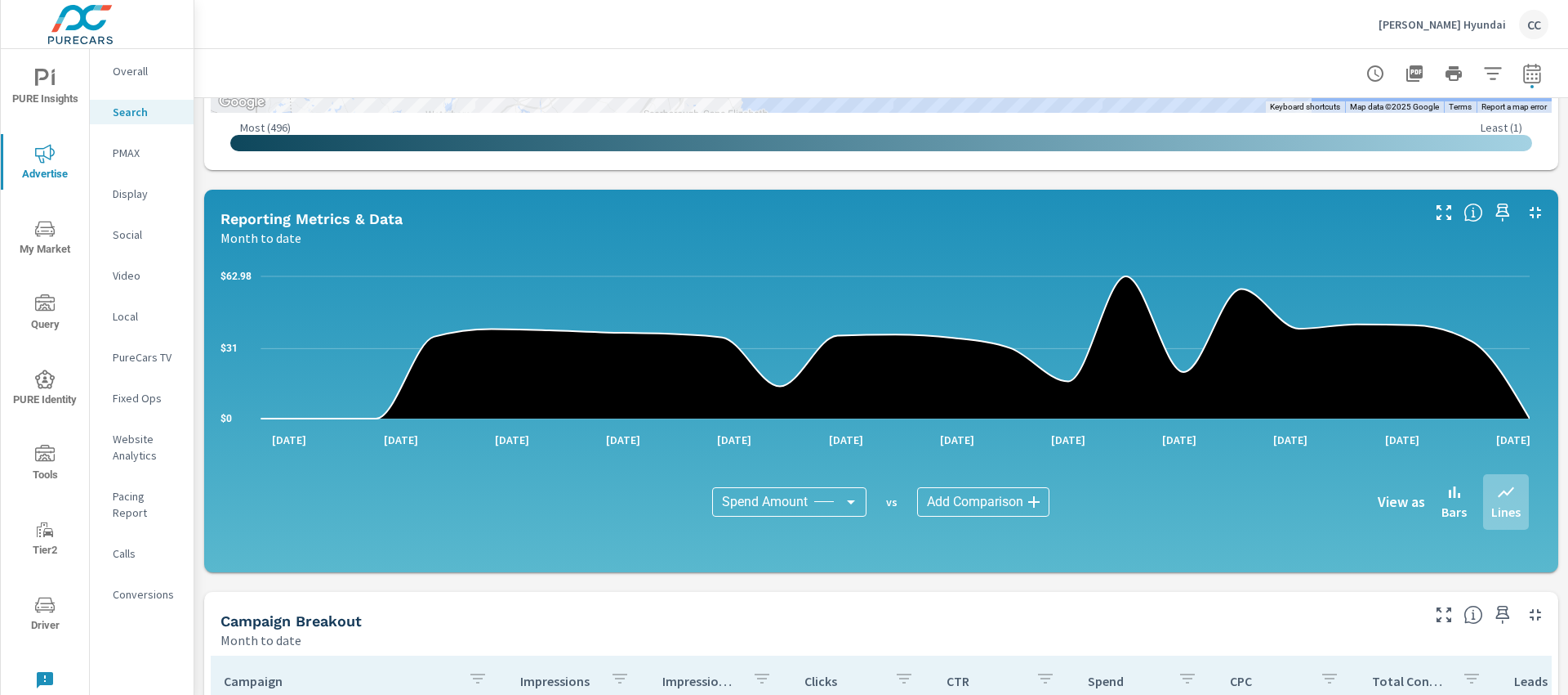
scroll to position [770, 0]
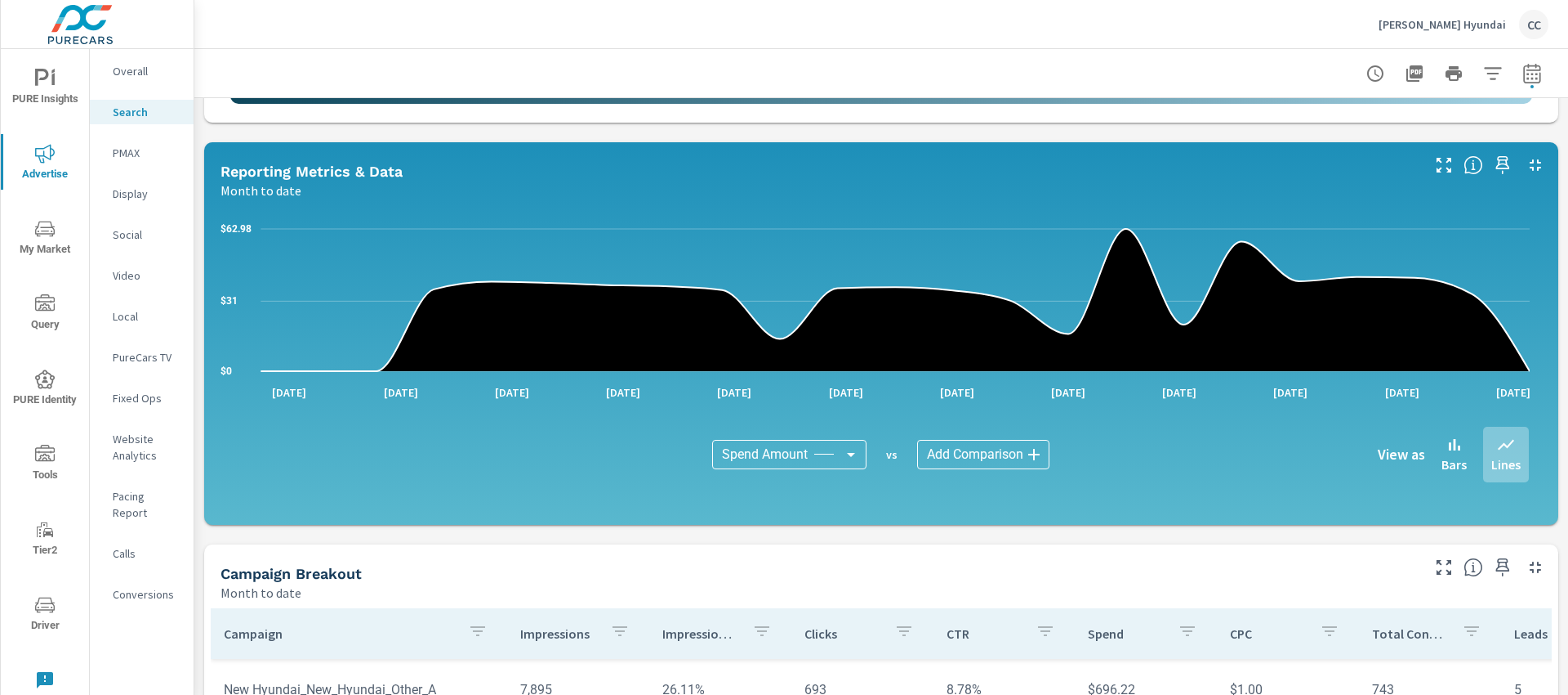
drag, startPoint x: 1563, startPoint y: 361, endPoint x: 1512, endPoint y: 510, distance: 157.5
click at [1546, 575] on div "Impressions Month to date 7,895 Clicks Month to date 693 Spend Month to date $6…" at bounding box center [881, 199] width 1374 height 1742
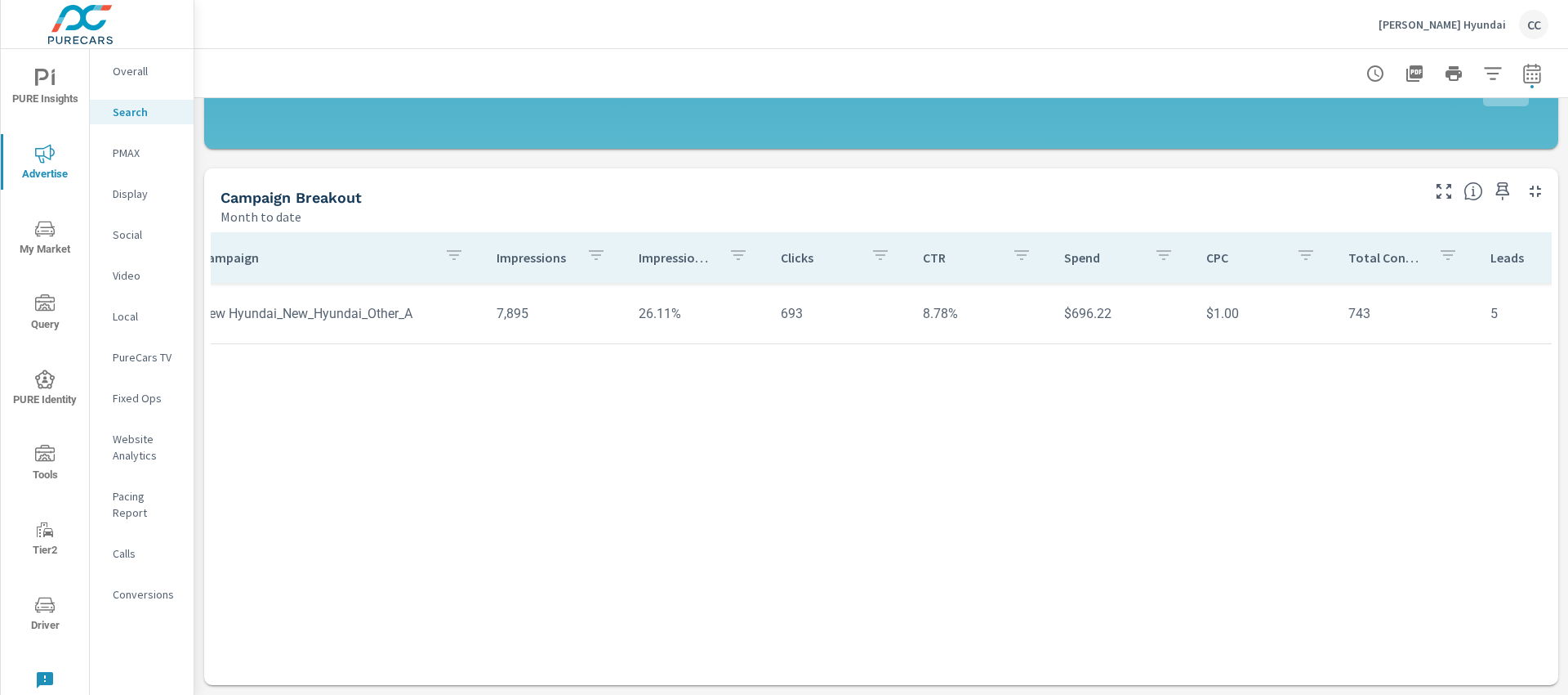
scroll to position [0, 0]
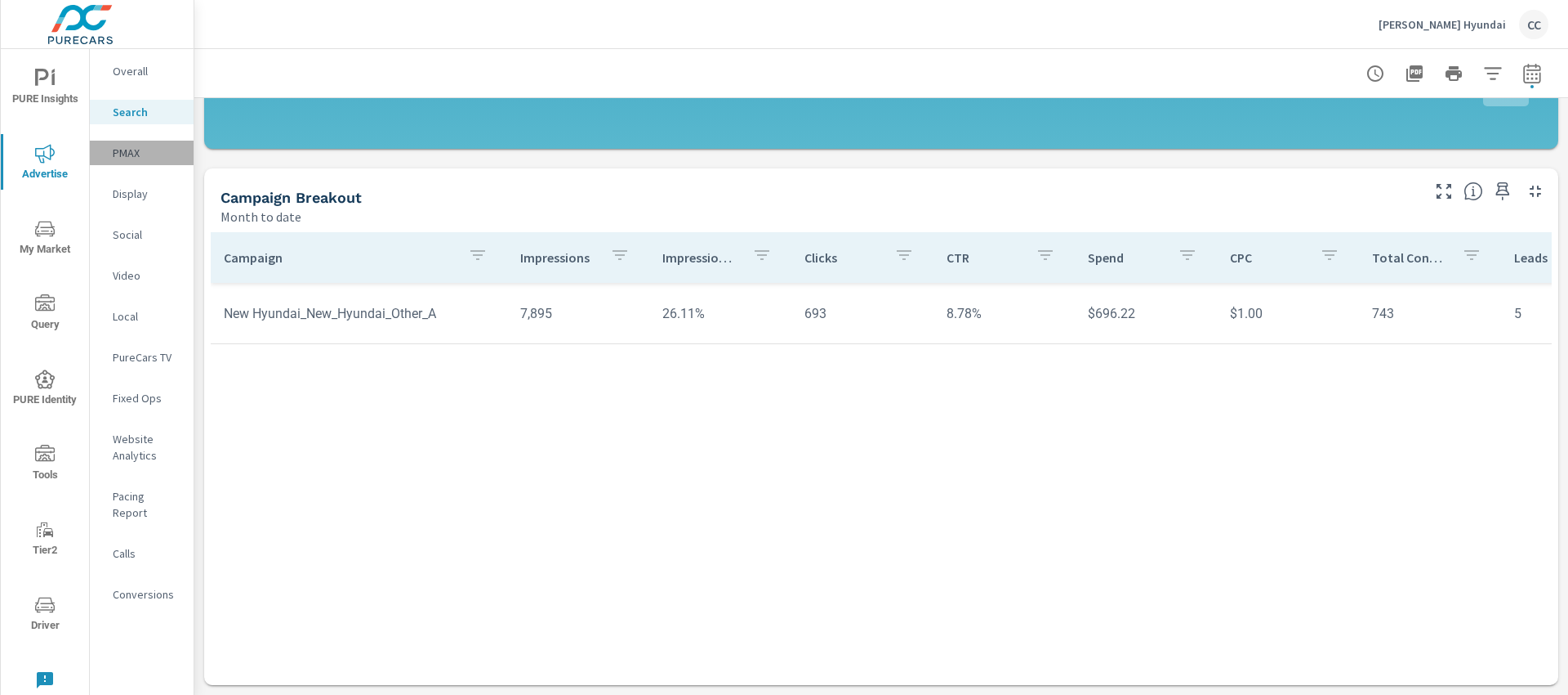
click at [124, 153] on p "PMAX" at bounding box center [146, 153] width 68 height 17
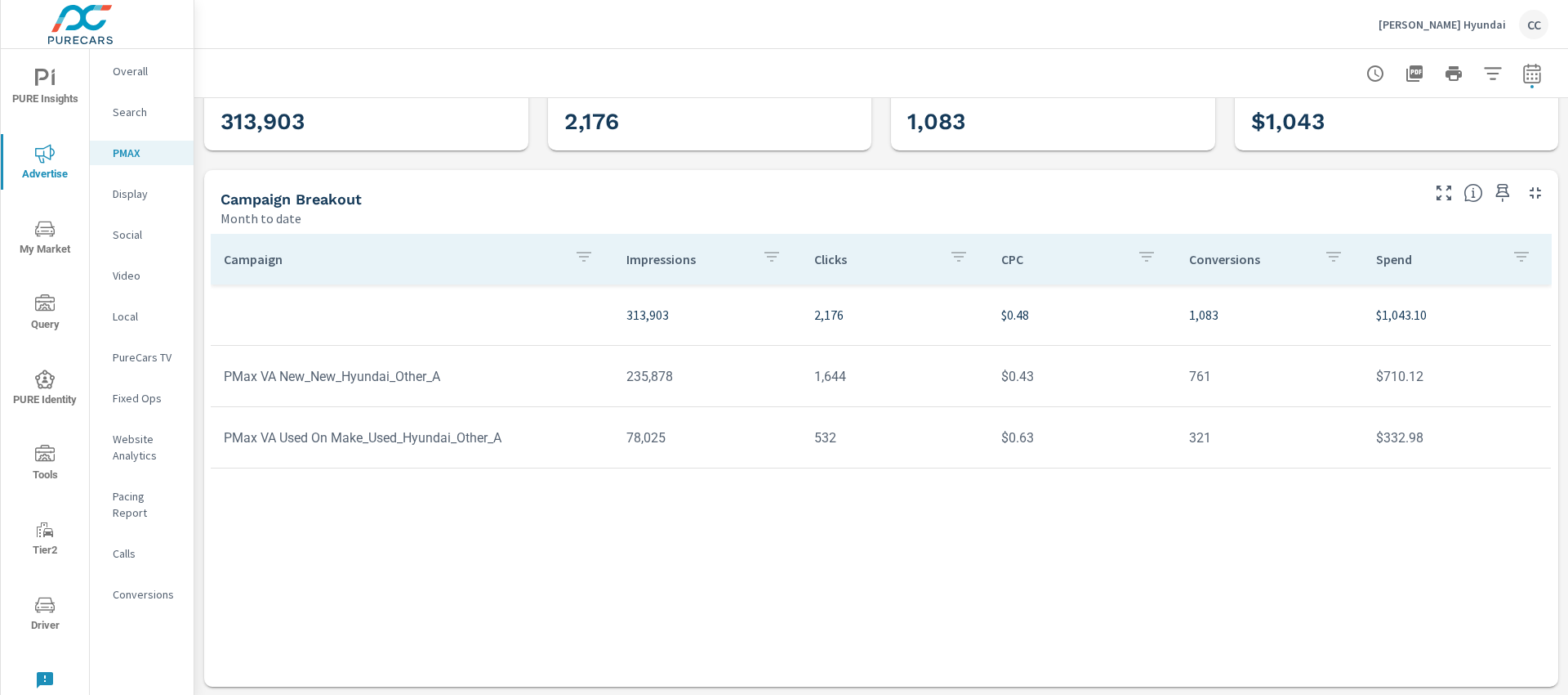
scroll to position [74, 0]
click at [133, 245] on div "Social" at bounding box center [141, 234] width 104 height 25
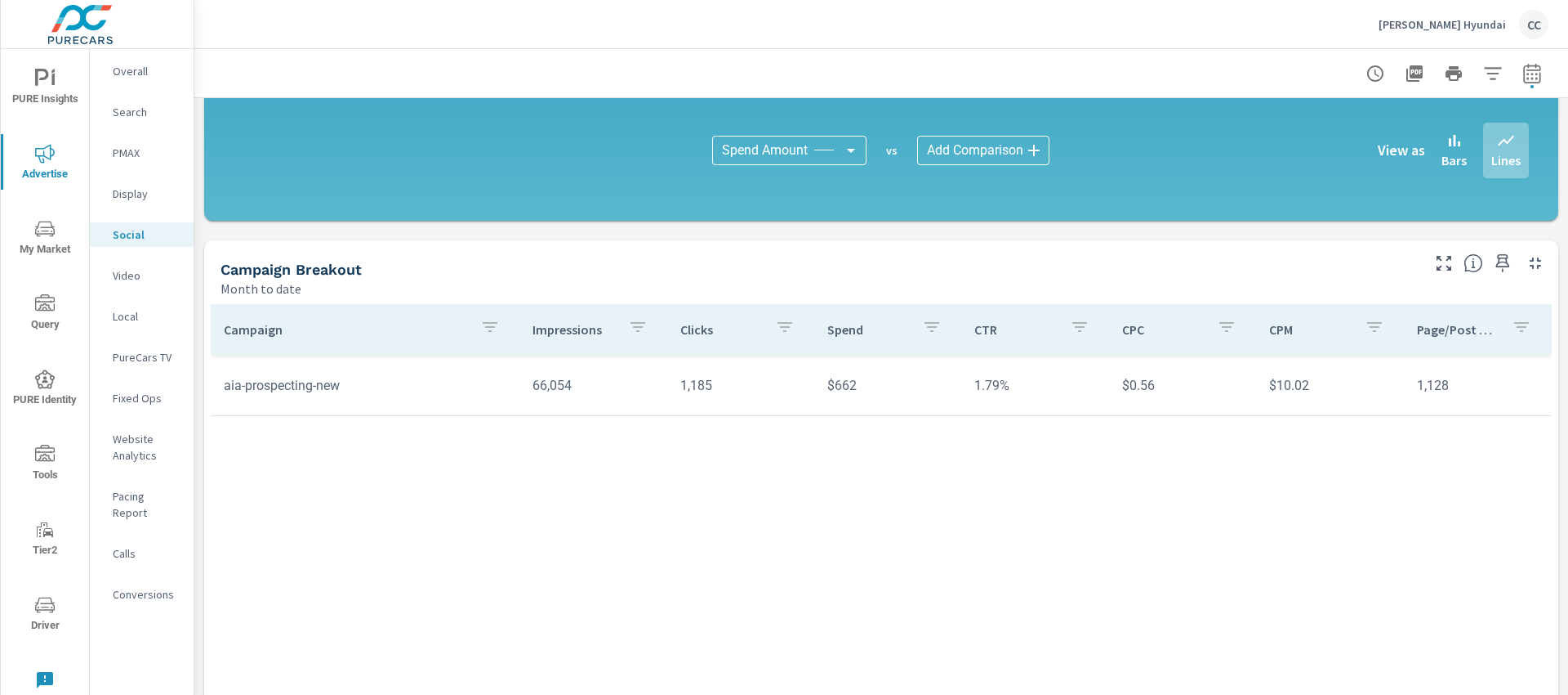
scroll to position [428, 0]
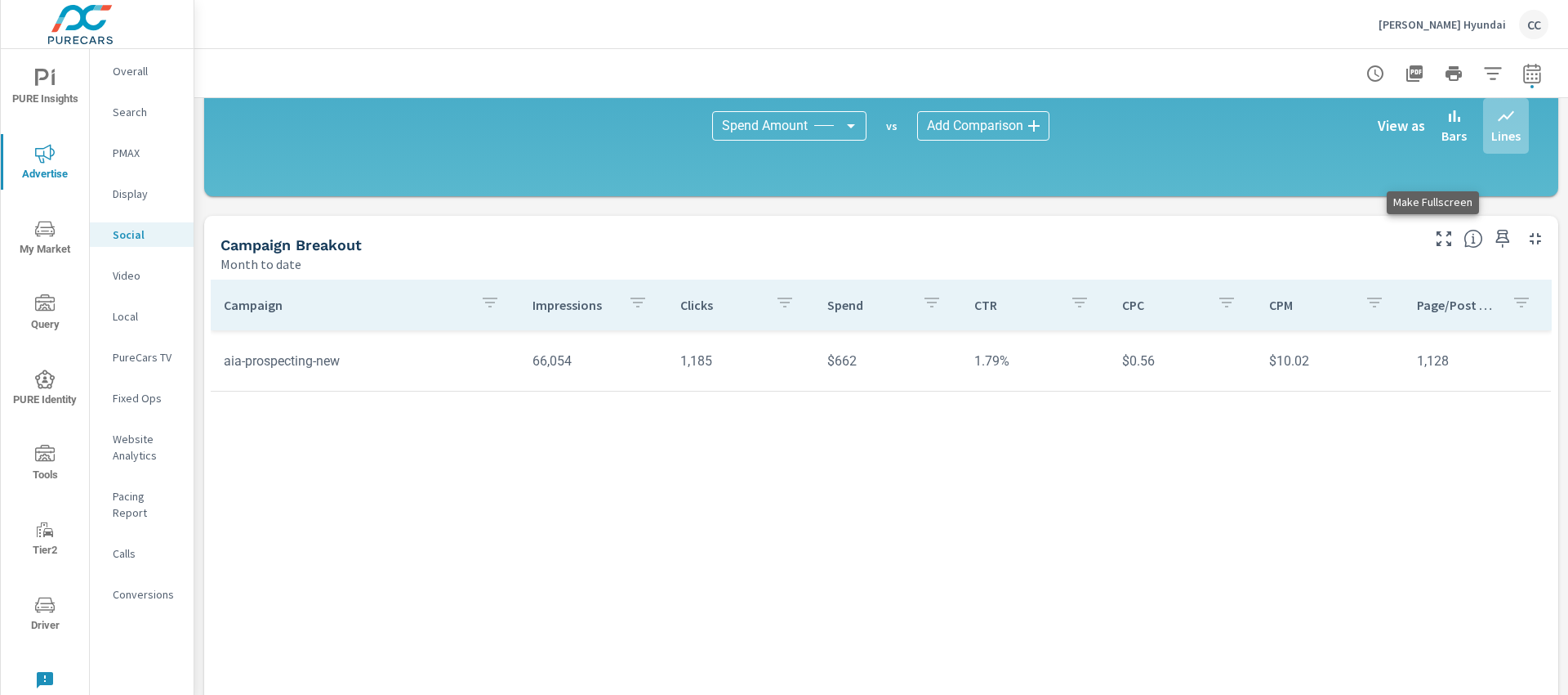
click at [1436, 235] on icon "button" at bounding box center [1445, 239] width 20 height 20
click at [1436, 279] on div "Campaign Impressions Clicks Spend CTR CPC CPM Page/Post Action aia-prospecting-…" at bounding box center [881, 490] width 1341 height 422
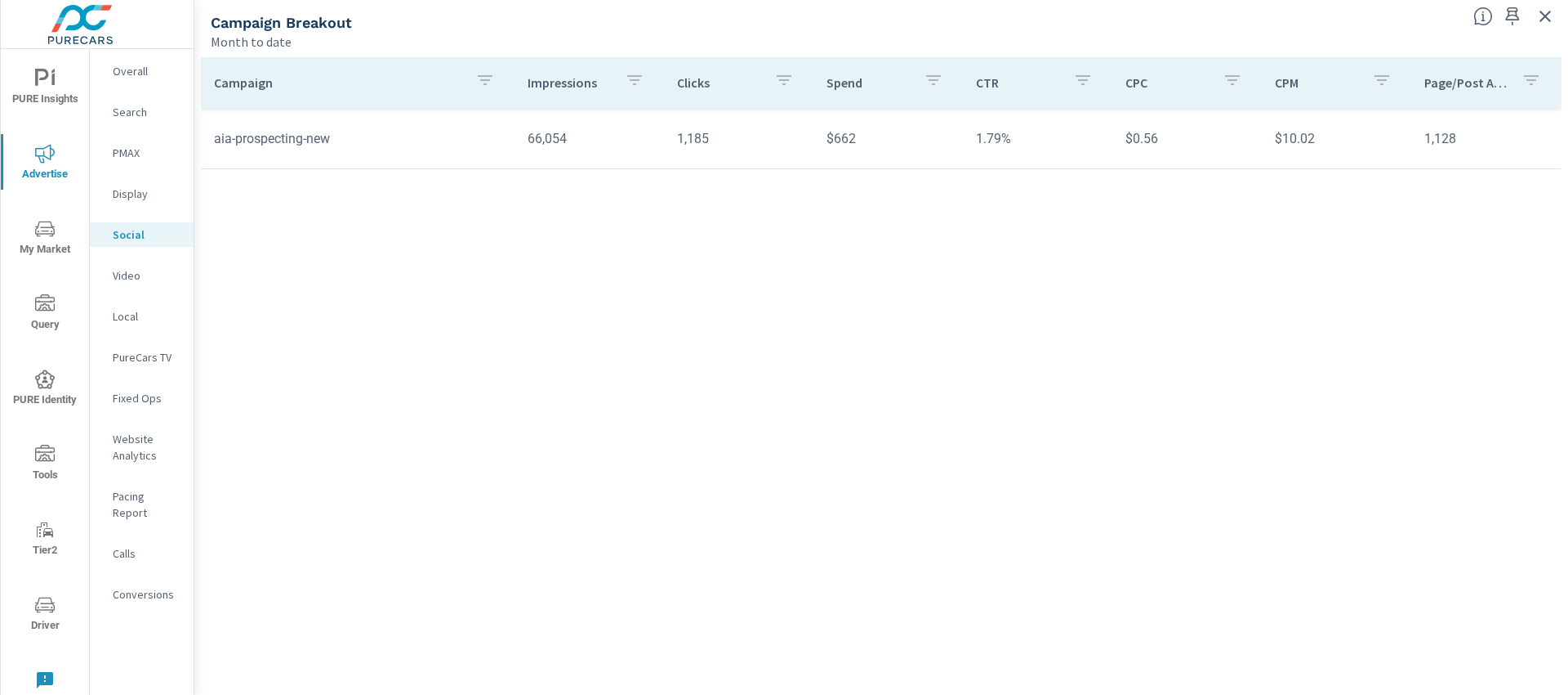
click at [1445, 87] on p "Page/Post Action" at bounding box center [1466, 82] width 84 height 17
click at [1445, 87] on p "Page/Post Action" at bounding box center [1456, 82] width 64 height 17
click at [121, 438] on p "Website Analytics" at bounding box center [146, 446] width 68 height 33
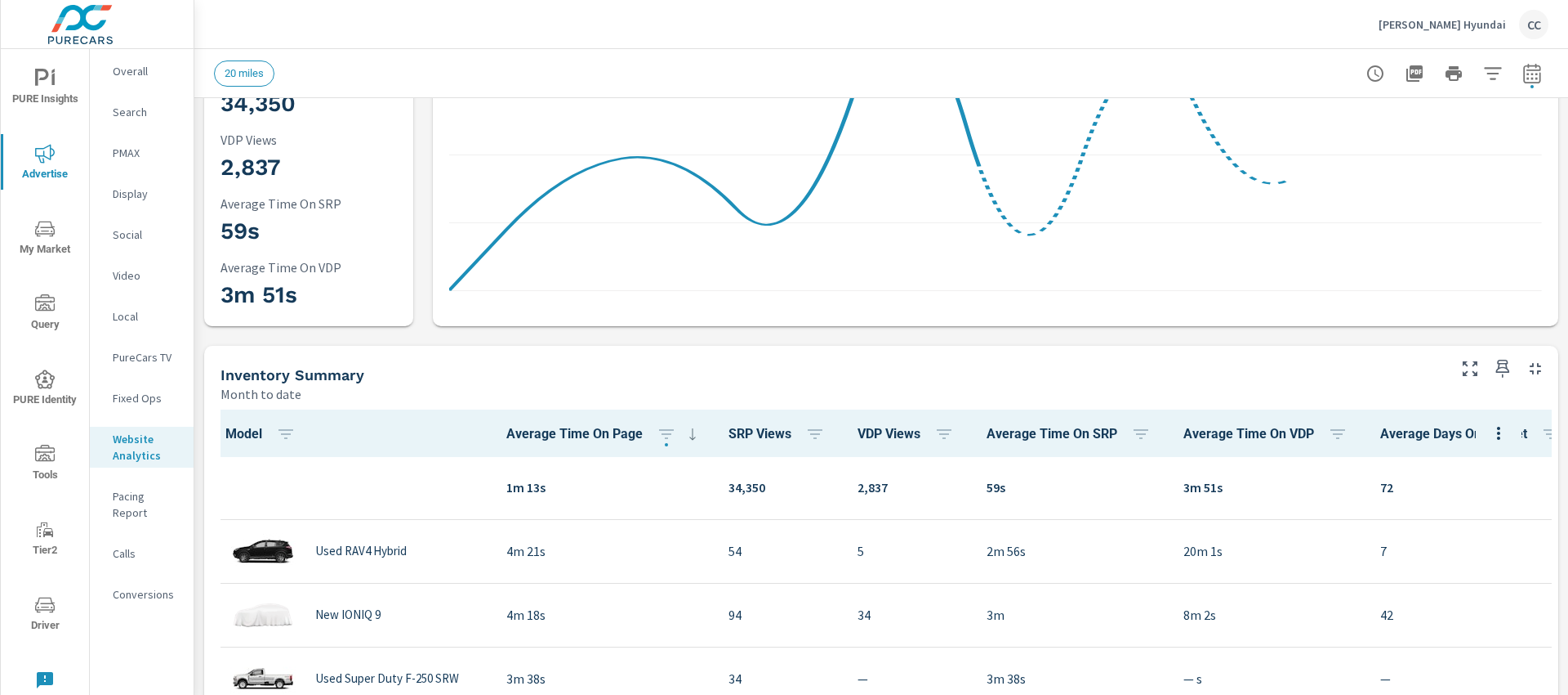
scroll to position [304, 0]
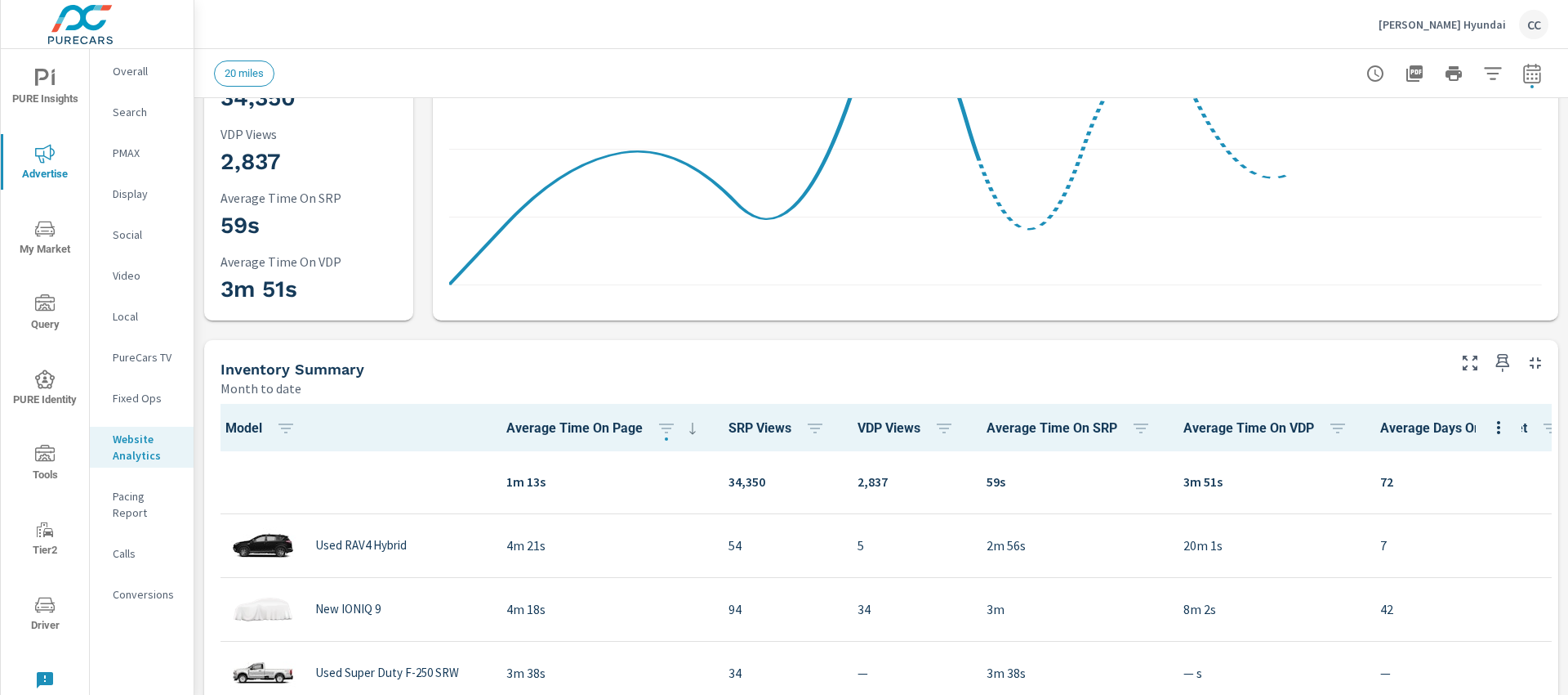
drag, startPoint x: 1544, startPoint y: 310, endPoint x: 1543, endPoint y: 342, distance: 32.0
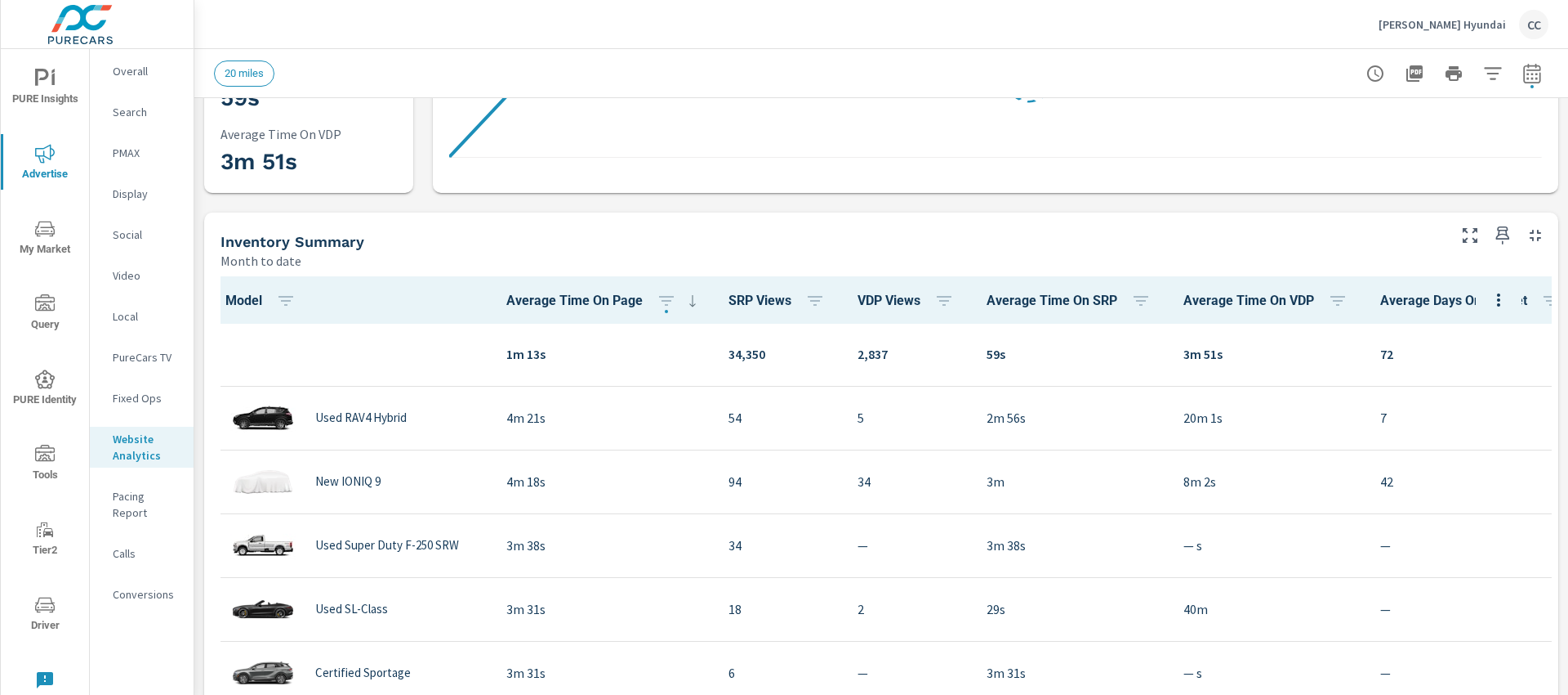
scroll to position [489, 0]
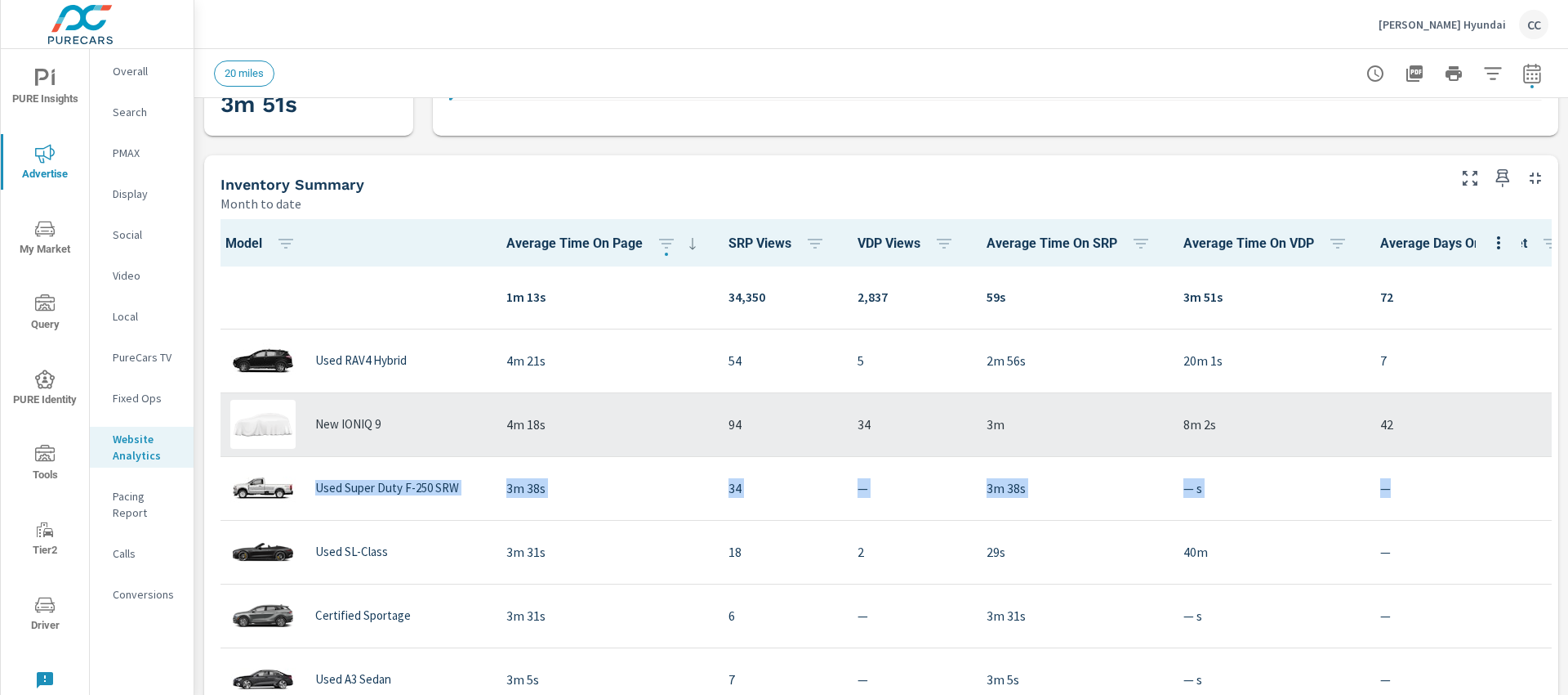
drag, startPoint x: 1544, startPoint y: 448, endPoint x: 1525, endPoint y: 424, distance: 30.6
type textarea "$53,651 $ — $0.00 Used Super Duty F-250 SRW 3m 38s 34 — 3m 38s — s —"
click at [1542, 480] on div "Analytics Totals Month to date 8,069 Sessions 4,968 Website Users from Sessions…" at bounding box center [881, 614] width 1374 height 2011
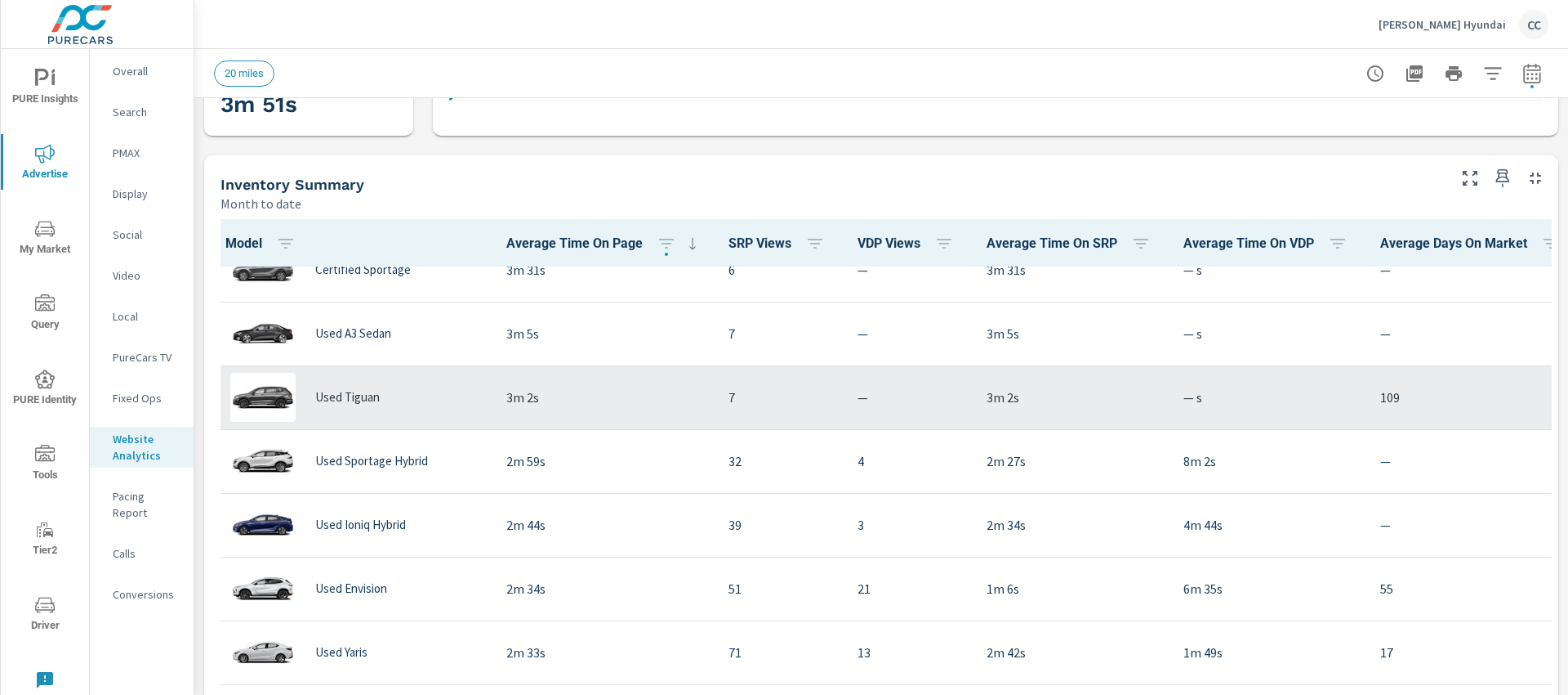
scroll to position [839, 0]
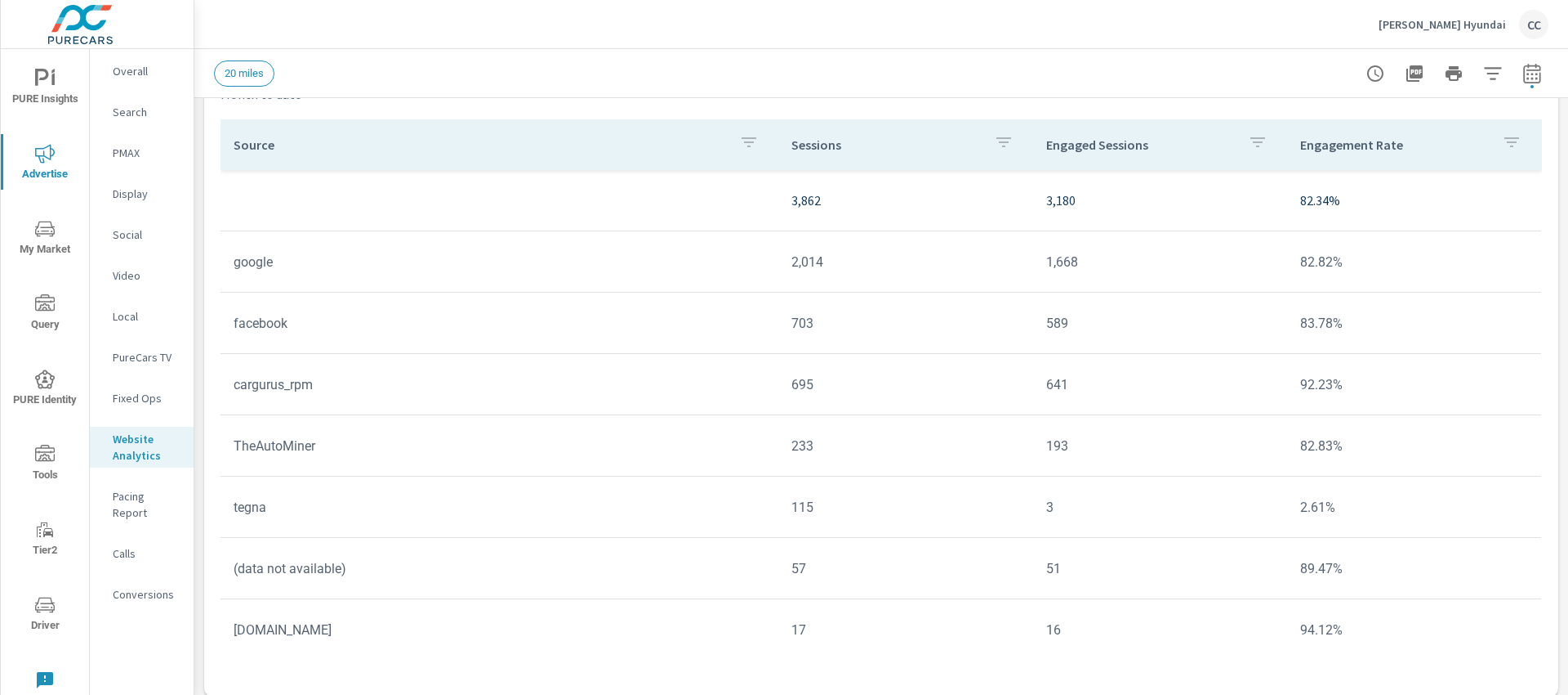
scroll to position [1385, 0]
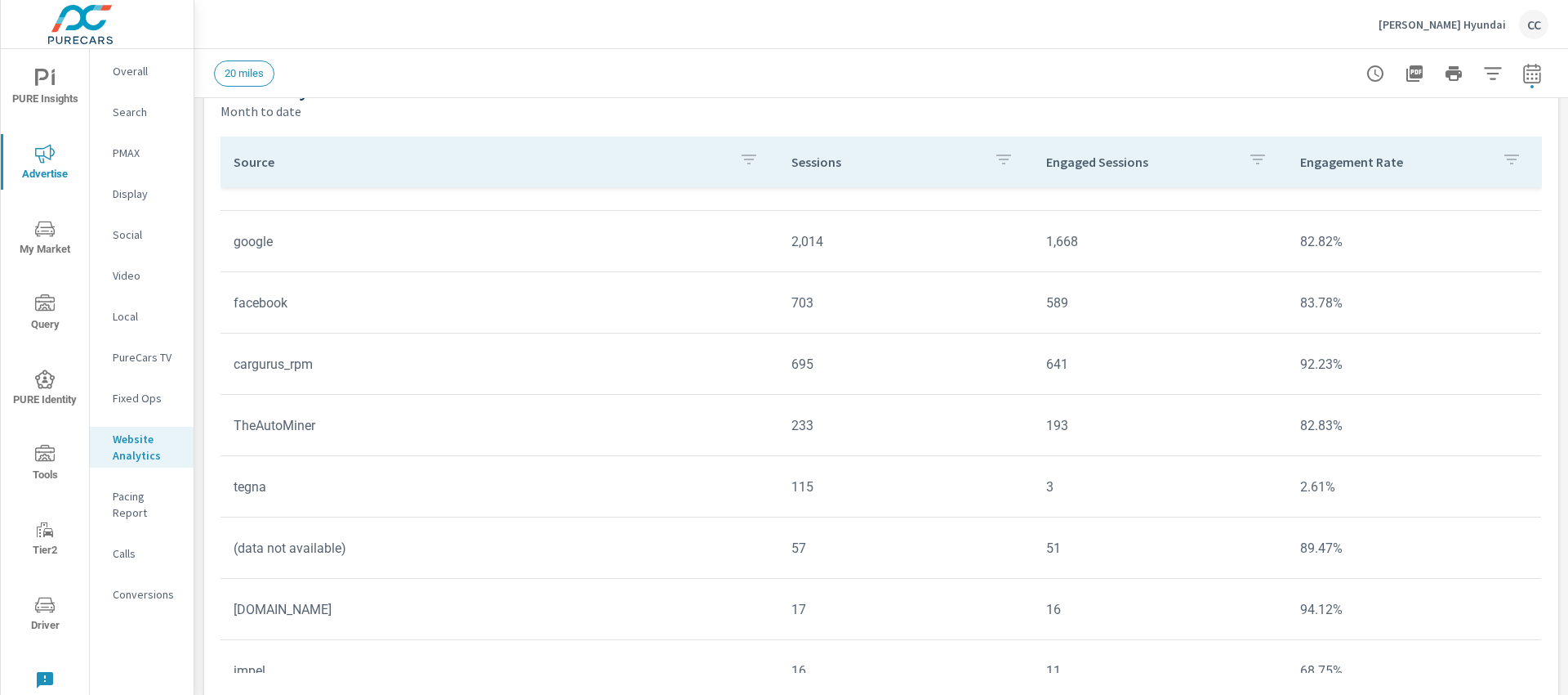
scroll to position [116, 0]
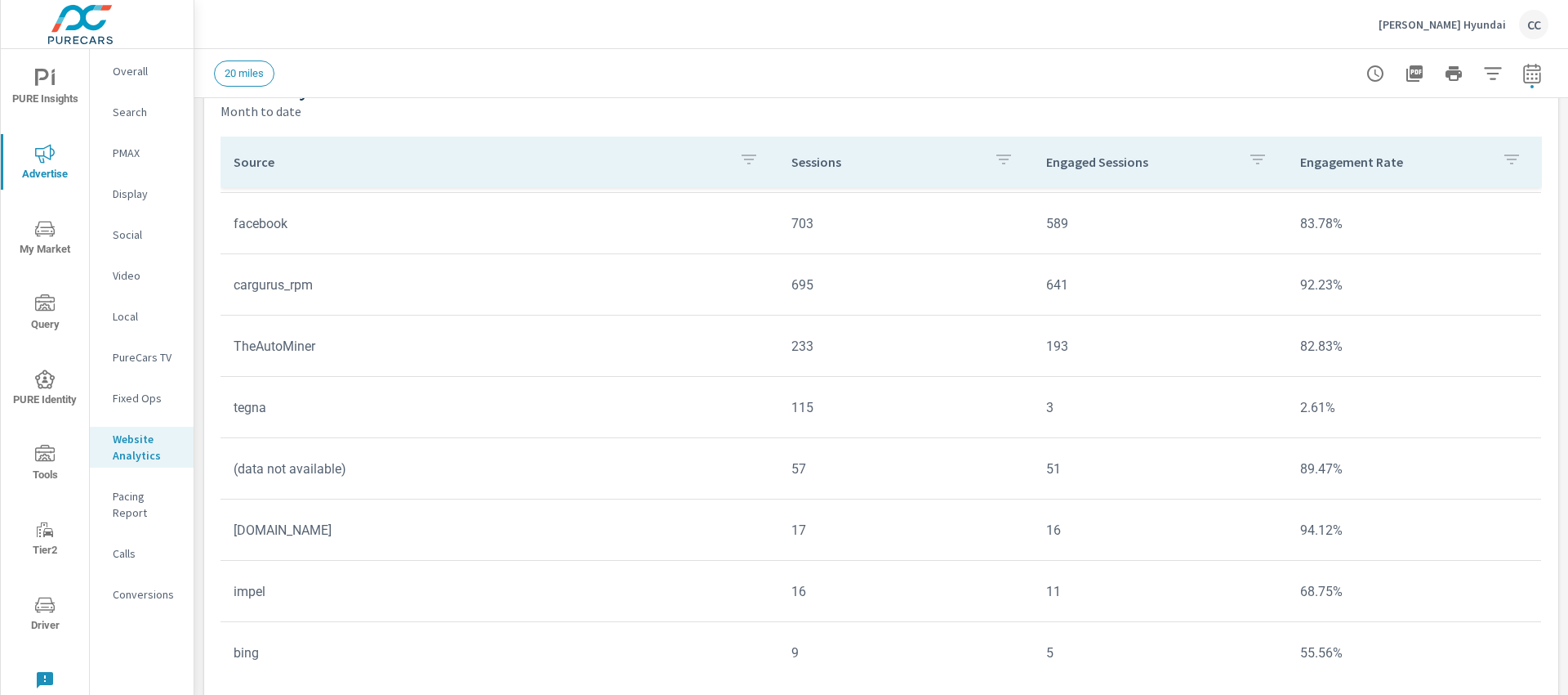
click at [1504, 563] on tr "impel 16 11 68.75%" at bounding box center [881, 591] width 1321 height 61
drag, startPoint x: 1499, startPoint y: 574, endPoint x: 1516, endPoint y: 558, distance: 23.3
click at [1516, 558] on tbody "3,862 3,180 82.34% google 2,014 1,668 82.82% facebook 703 589 83.78% cargurus_r…" at bounding box center [881, 437] width 1321 height 735
drag, startPoint x: 1525, startPoint y: 545, endPoint x: 1526, endPoint y: 497, distance: 48.0
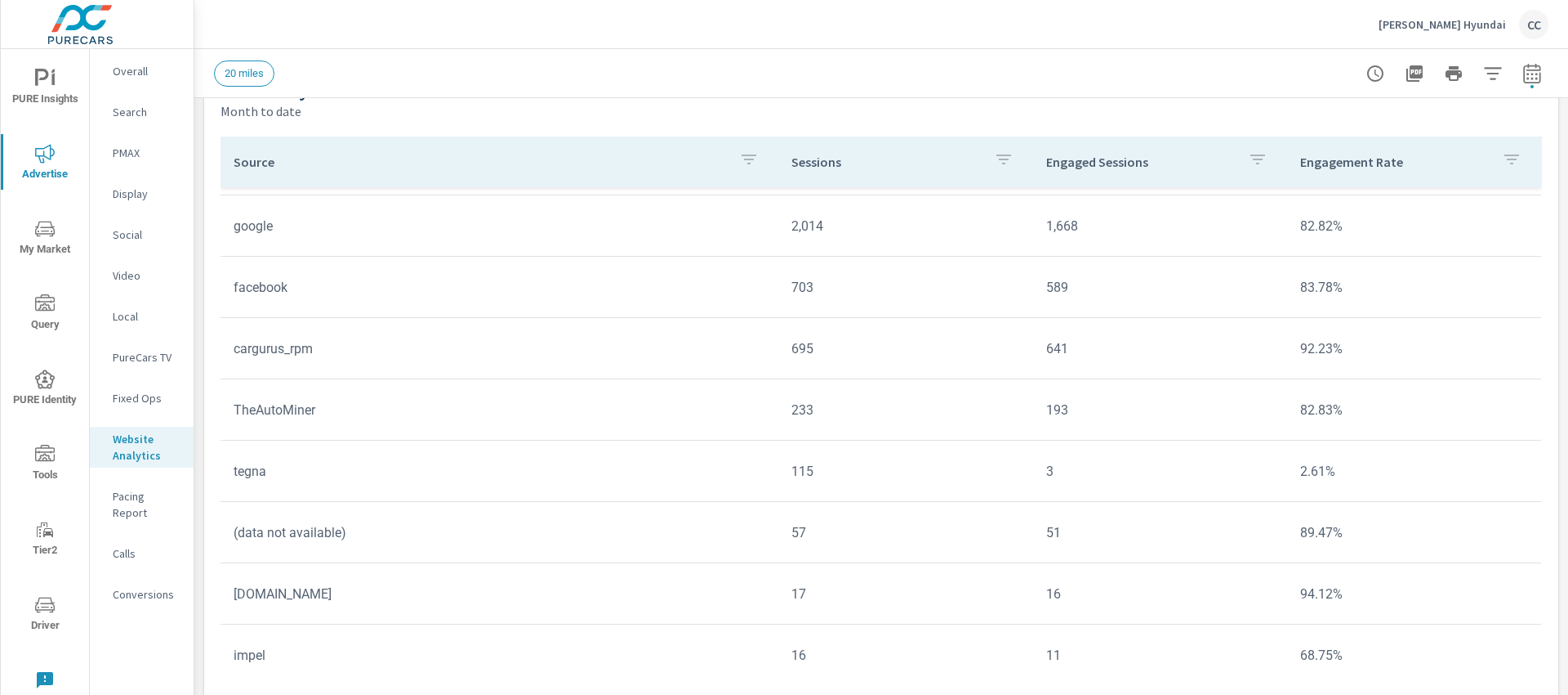
click at [1530, 520] on div "Source Sessions Engaged Sessions Engagement Rate 3,862 3,180 82.34% google 2,01…" at bounding box center [881, 417] width 1341 height 580
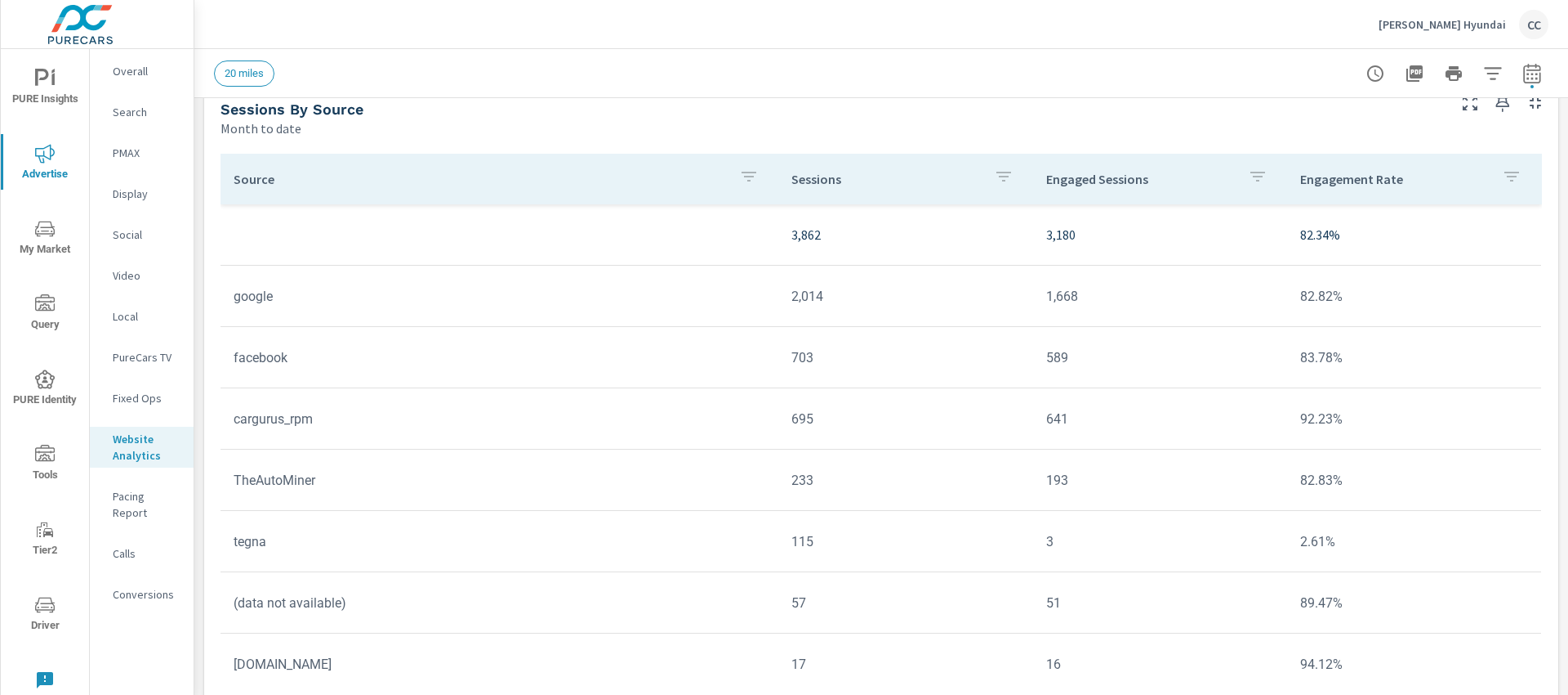
scroll to position [1353, 0]
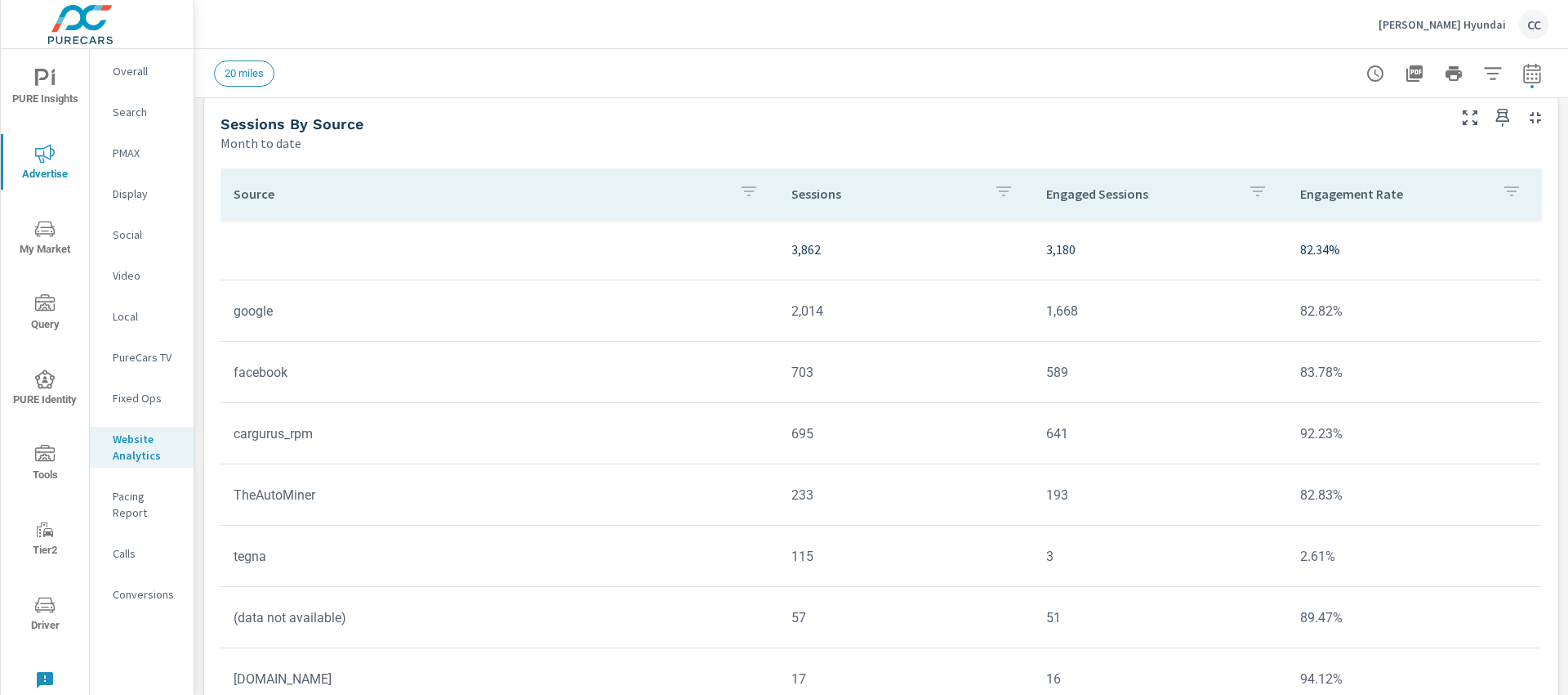
click at [145, 490] on p "Pacing Report" at bounding box center [146, 503] width 68 height 33
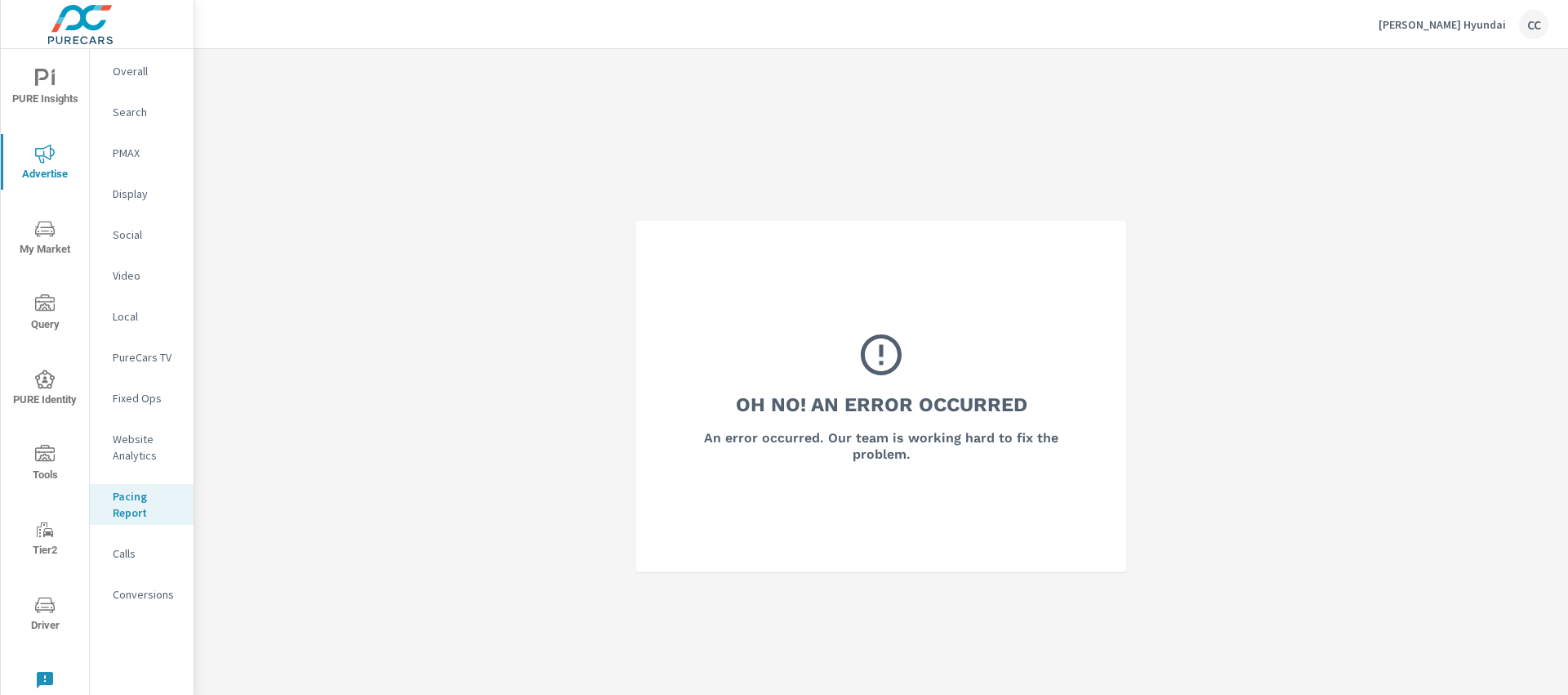
click at [149, 557] on p "Calls" at bounding box center [146, 553] width 68 height 17
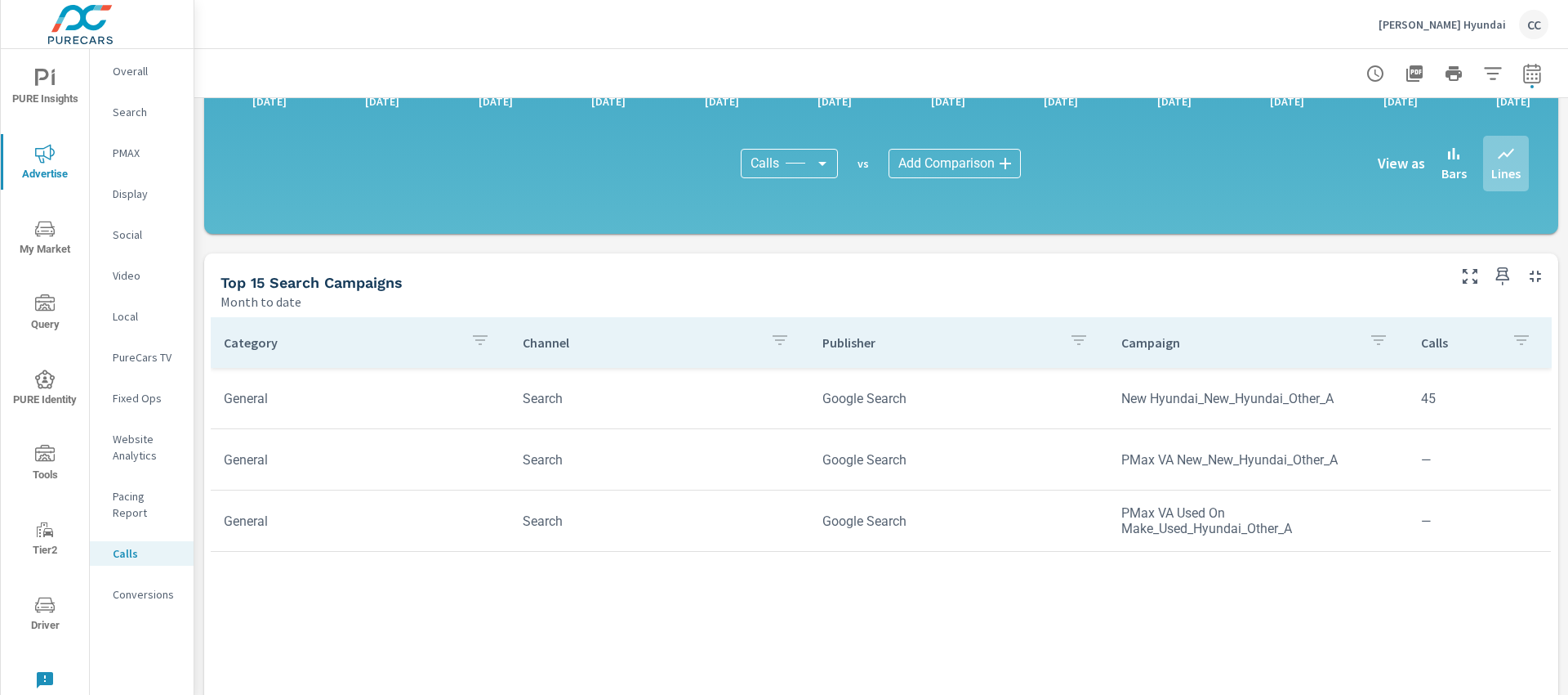
scroll to position [662, 0]
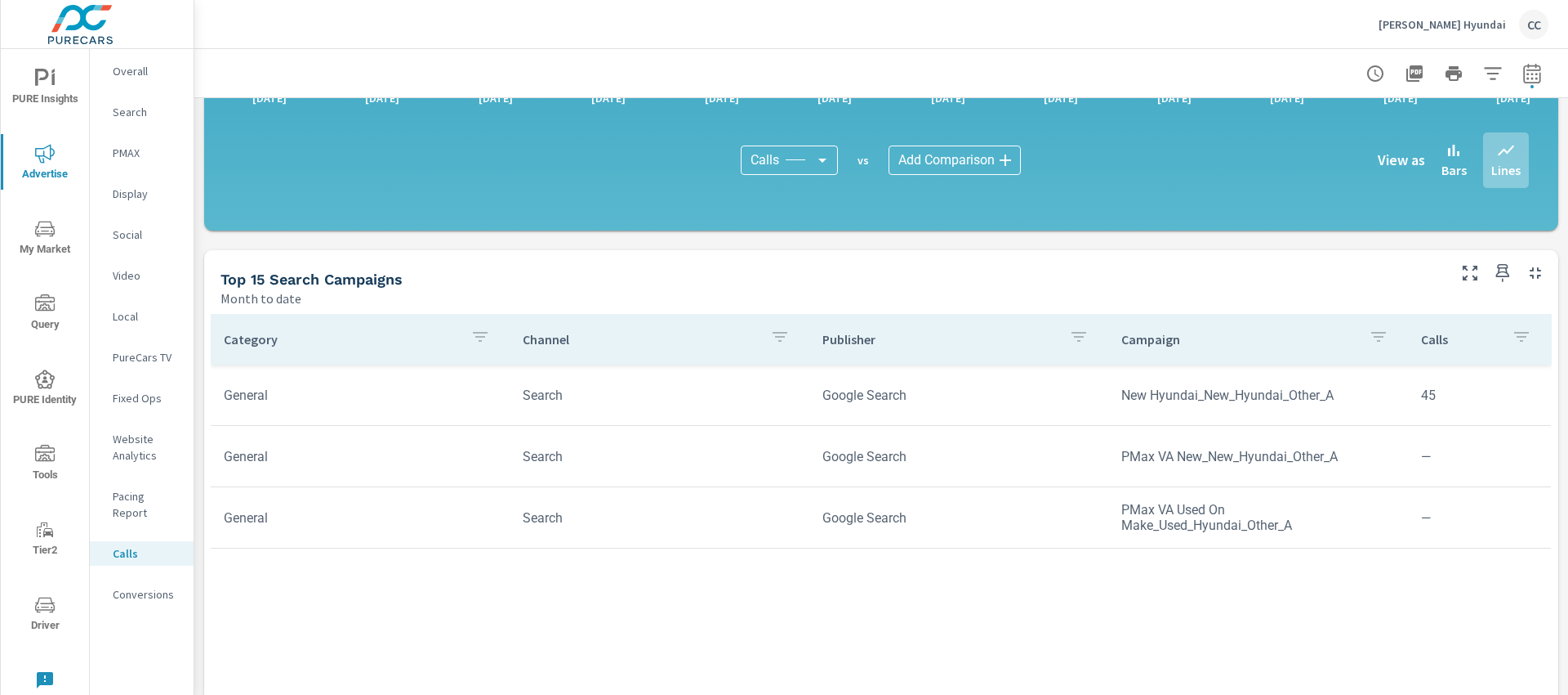
click at [144, 586] on p "Conversions" at bounding box center [146, 594] width 68 height 17
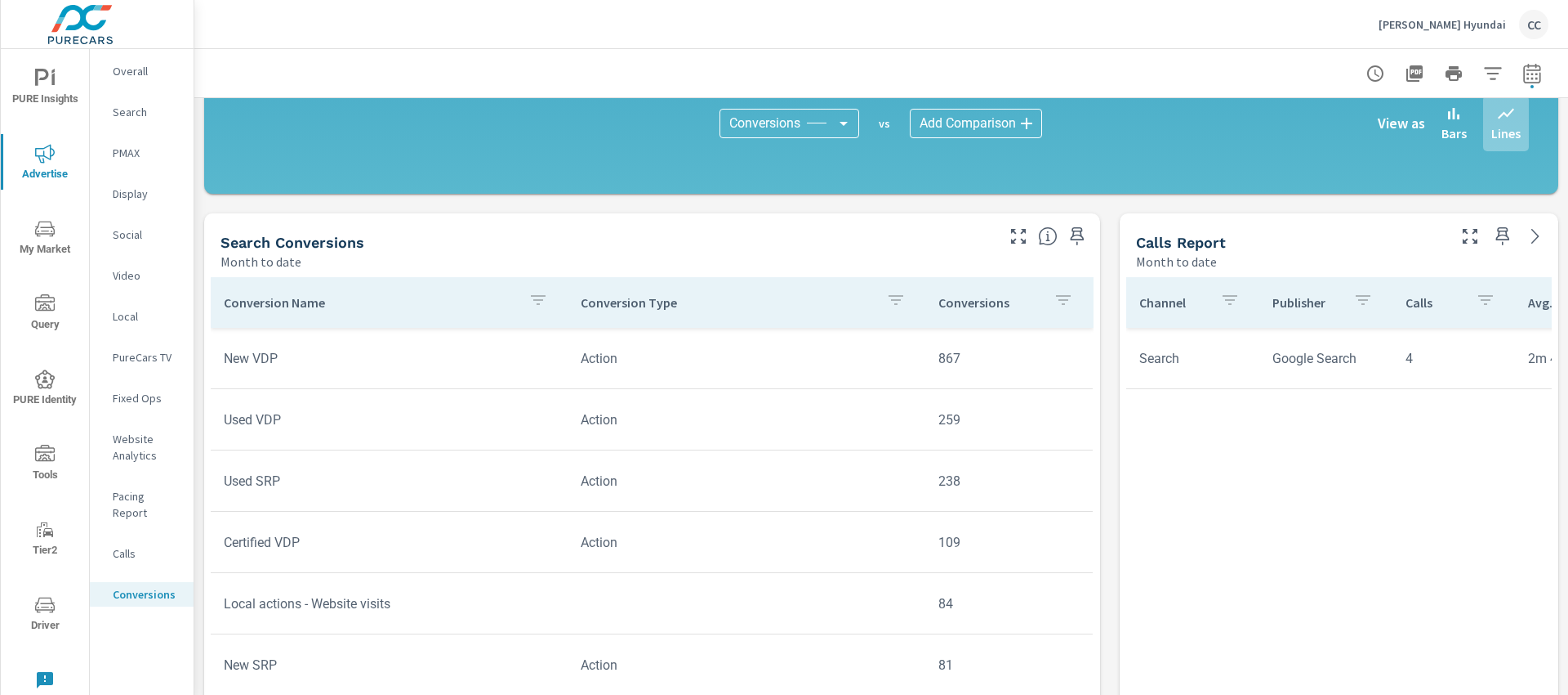
scroll to position [581, 0]
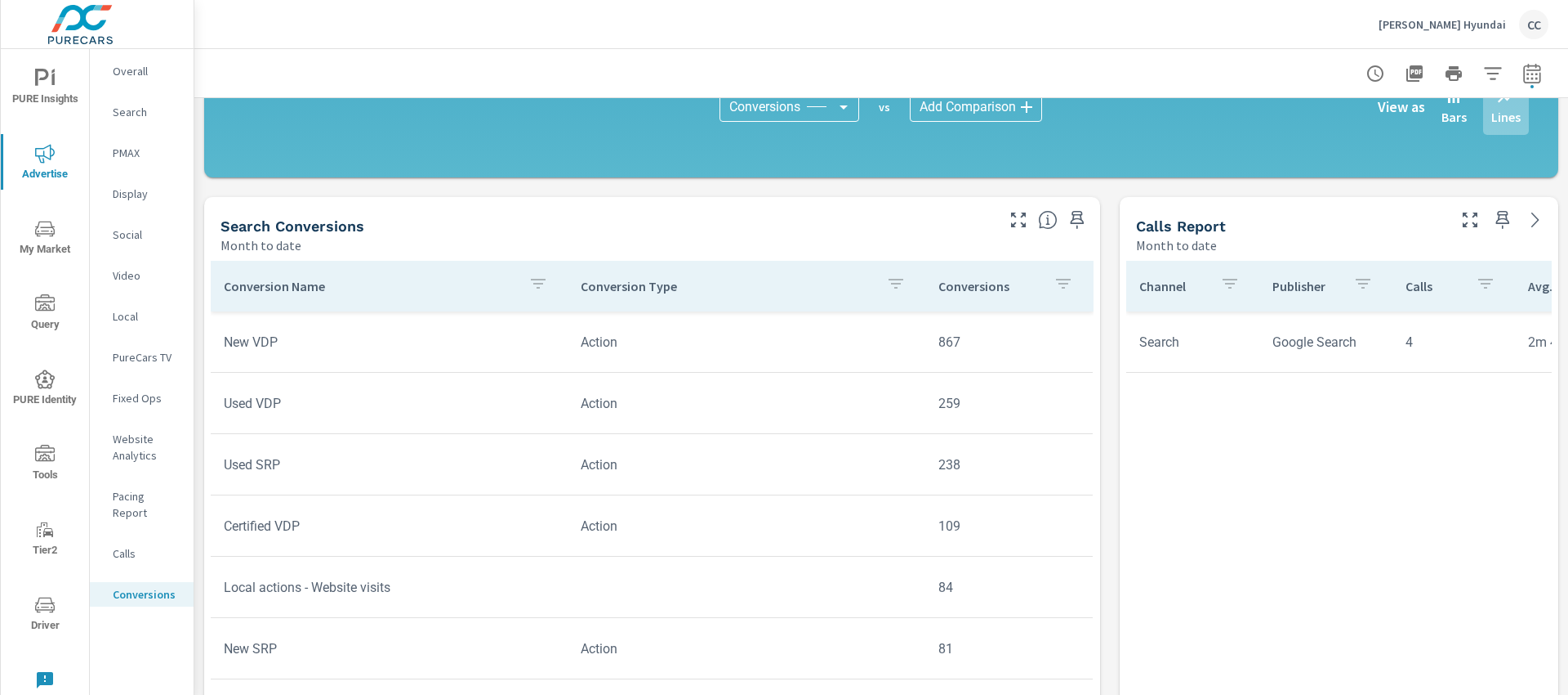
drag, startPoint x: 1562, startPoint y: 178, endPoint x: 1545, endPoint y: 410, distance: 232.6
click at [1545, 410] on div "All Conversions Month to date 4,221 Conversions Search Month to date 1,826 Face…" at bounding box center [881, 388] width 1374 height 1742
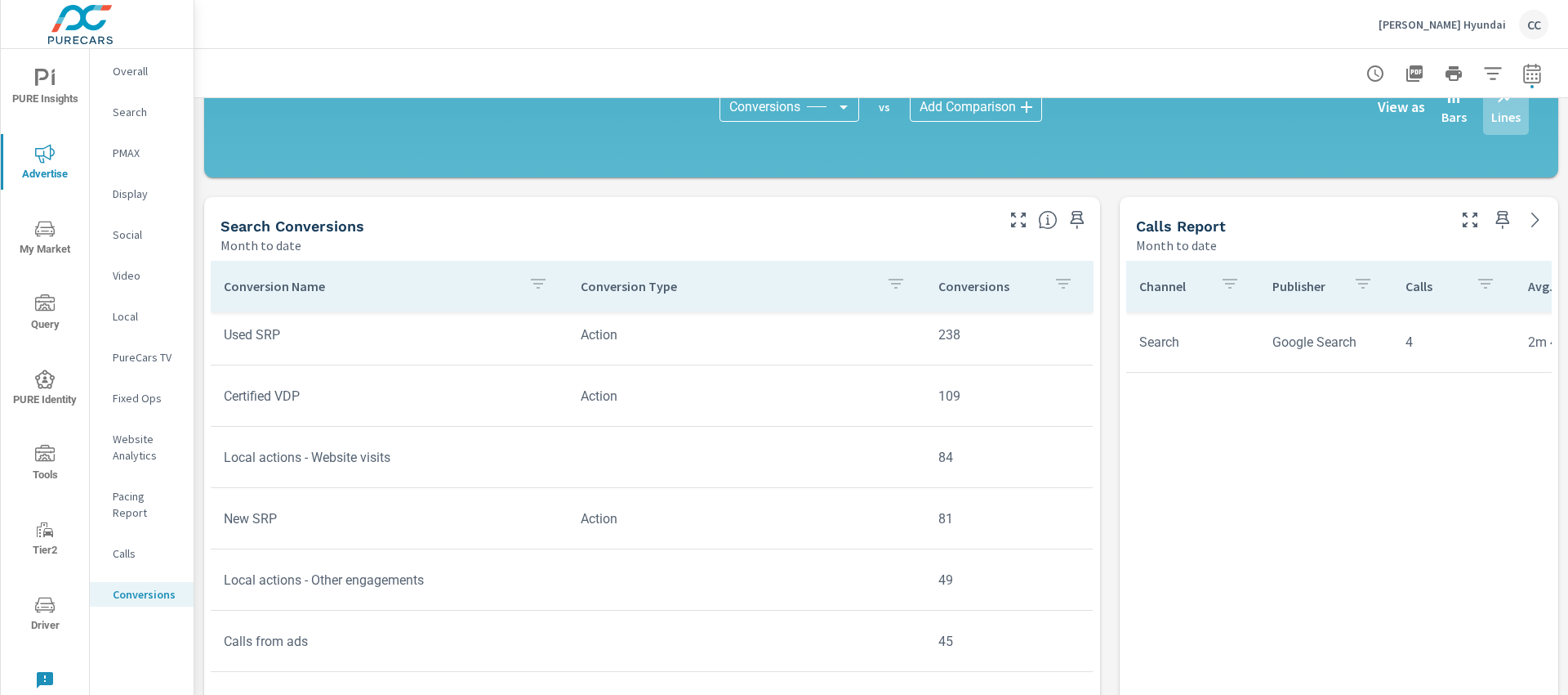
scroll to position [133, 0]
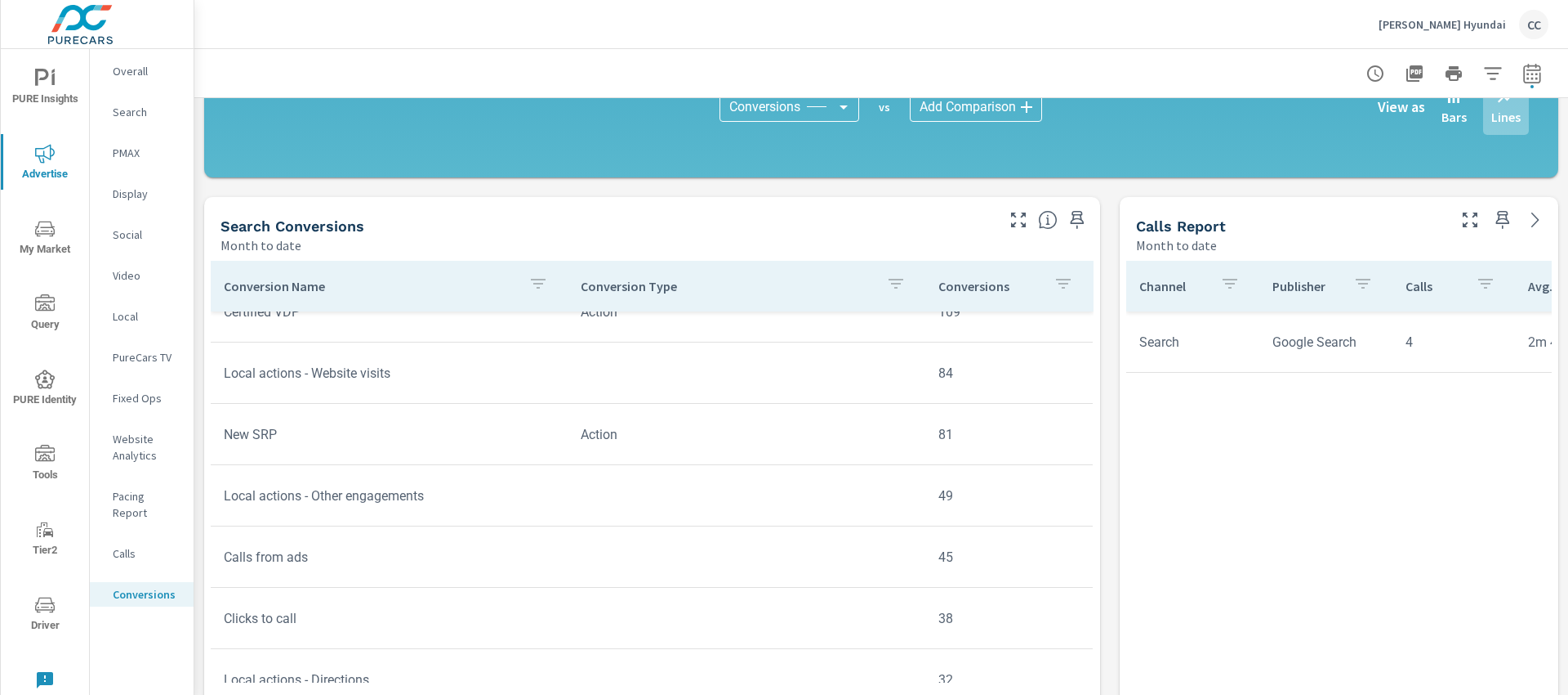
scroll to position [249, 0]
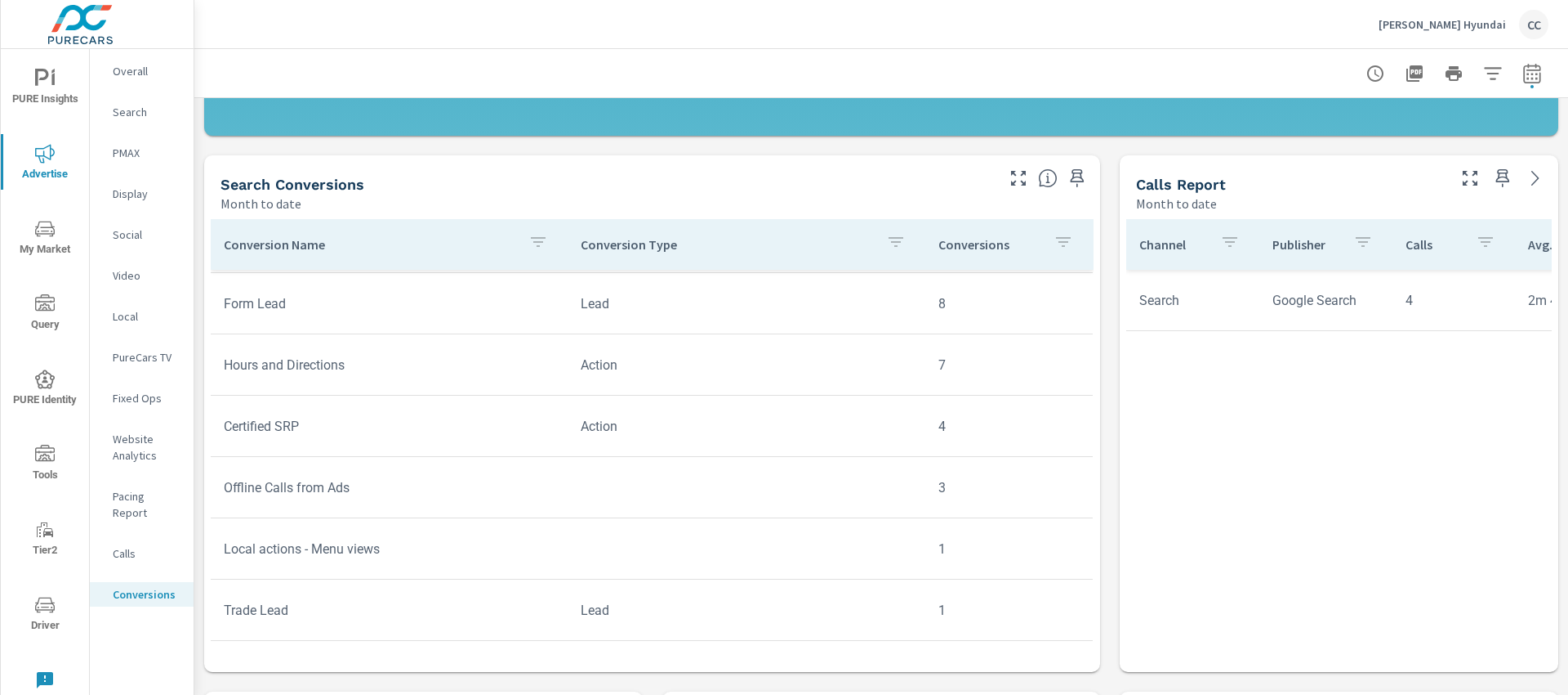
scroll to position [720, 0]
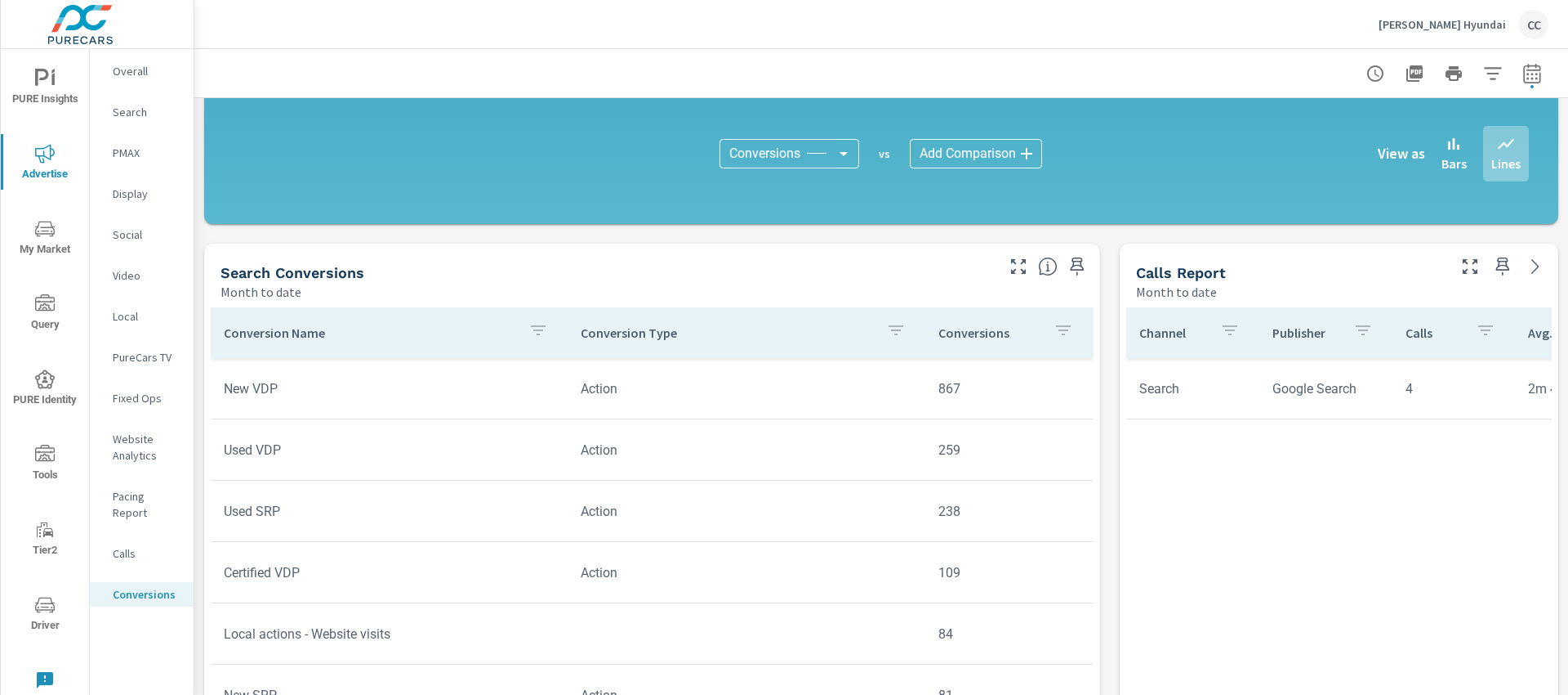
scroll to position [871, 0]
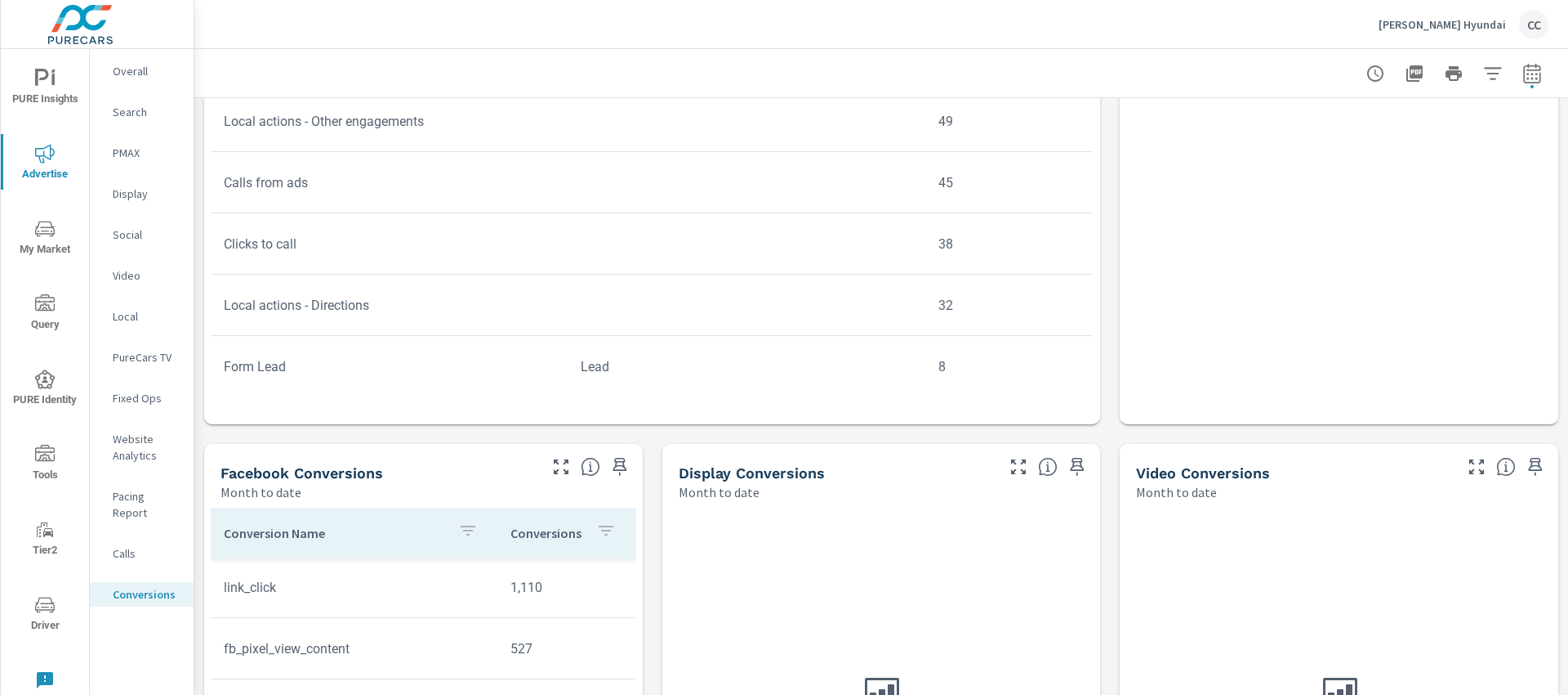
scroll to position [1, 0]
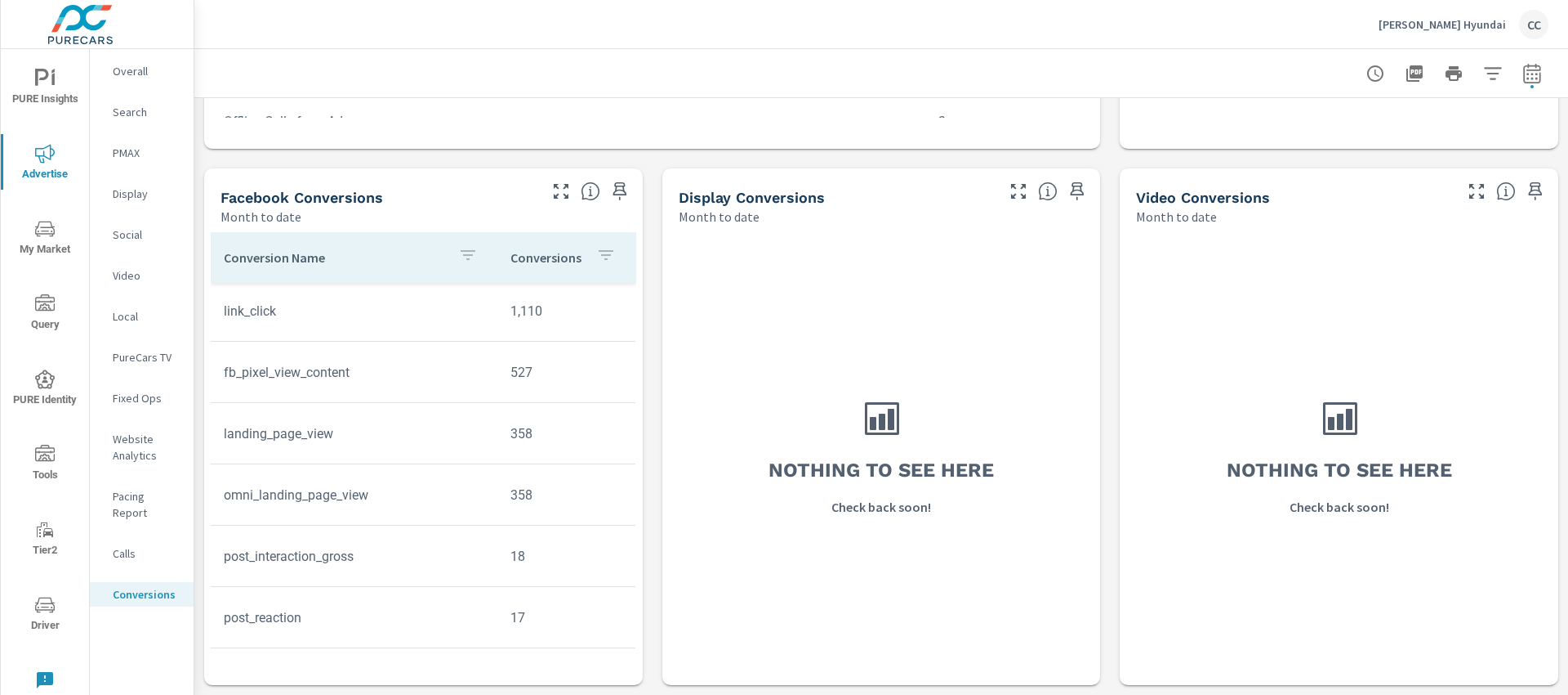
scroll to position [76, 0]
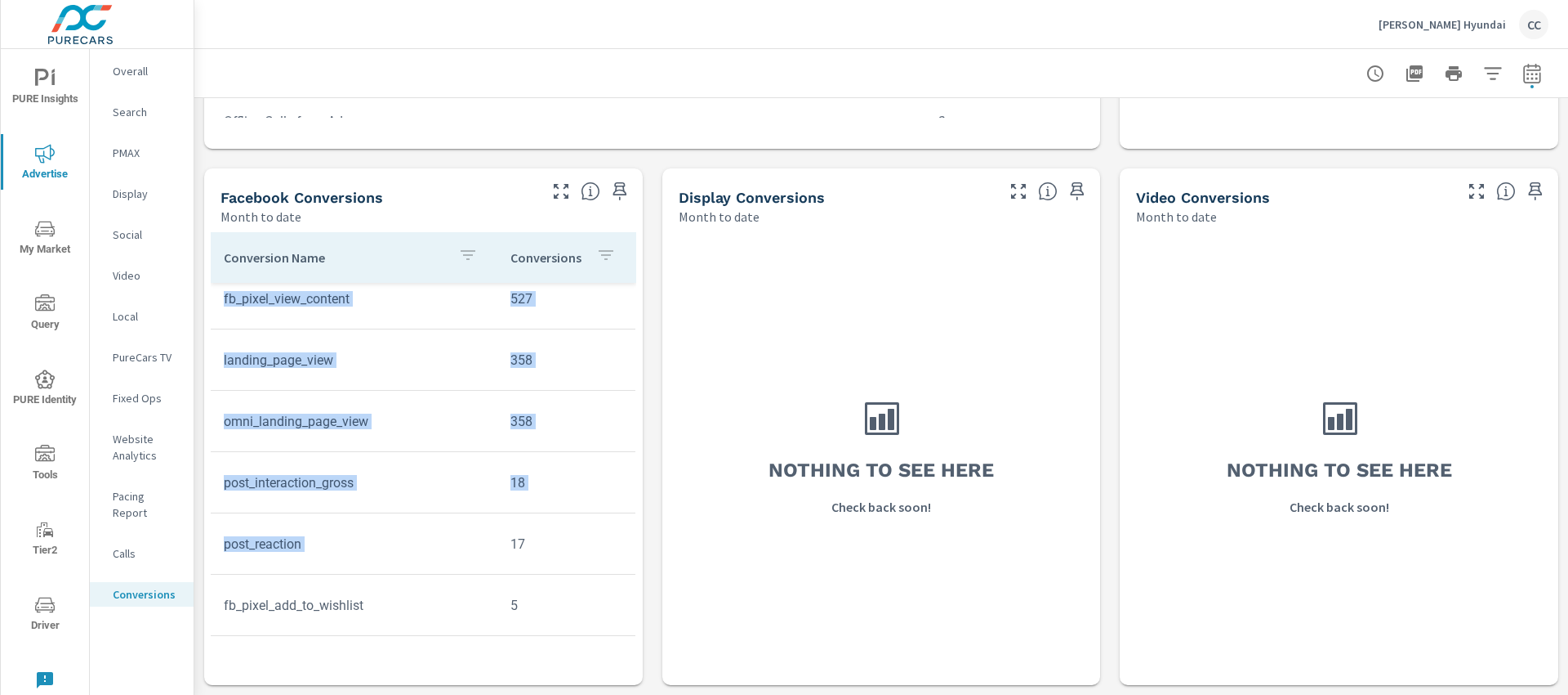
drag, startPoint x: 615, startPoint y: 538, endPoint x: 639, endPoint y: 500, distance: 44.9
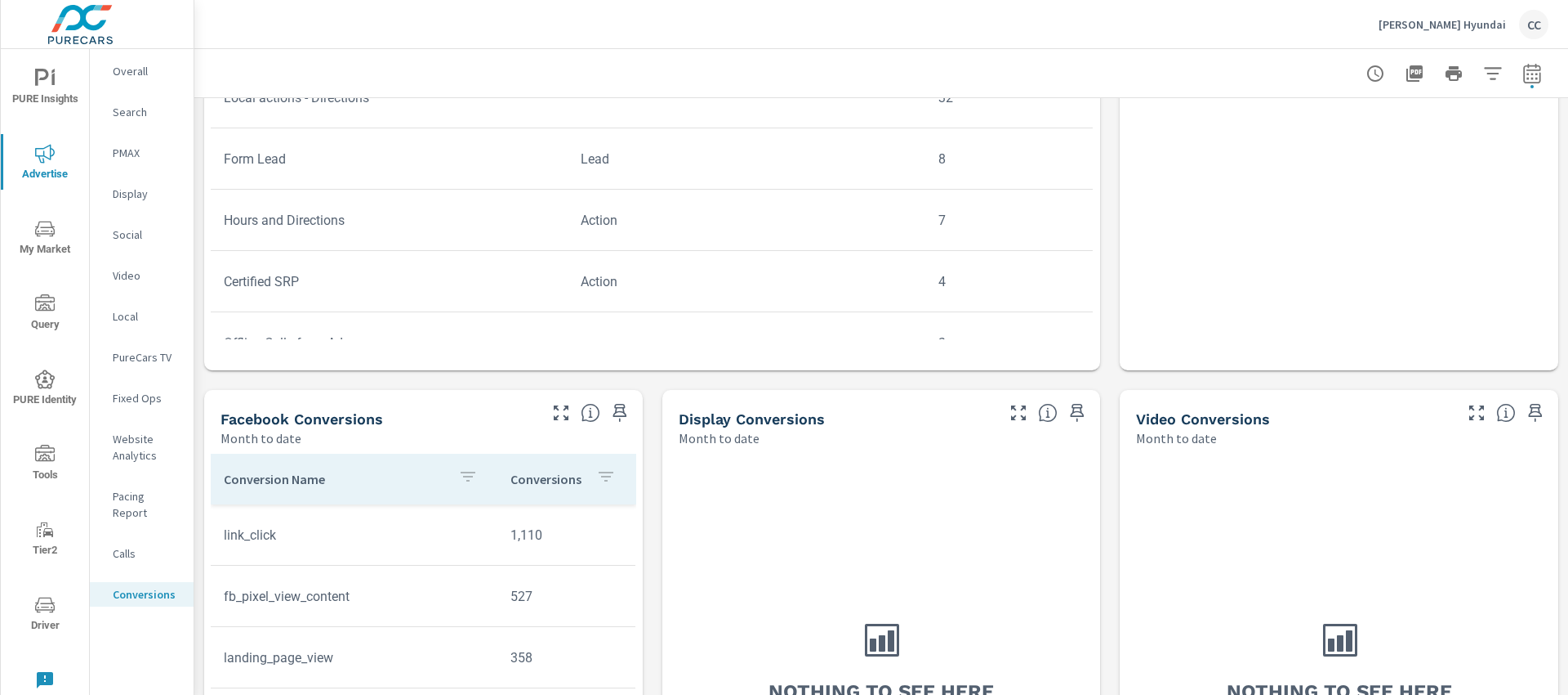
scroll to position [782, 0]
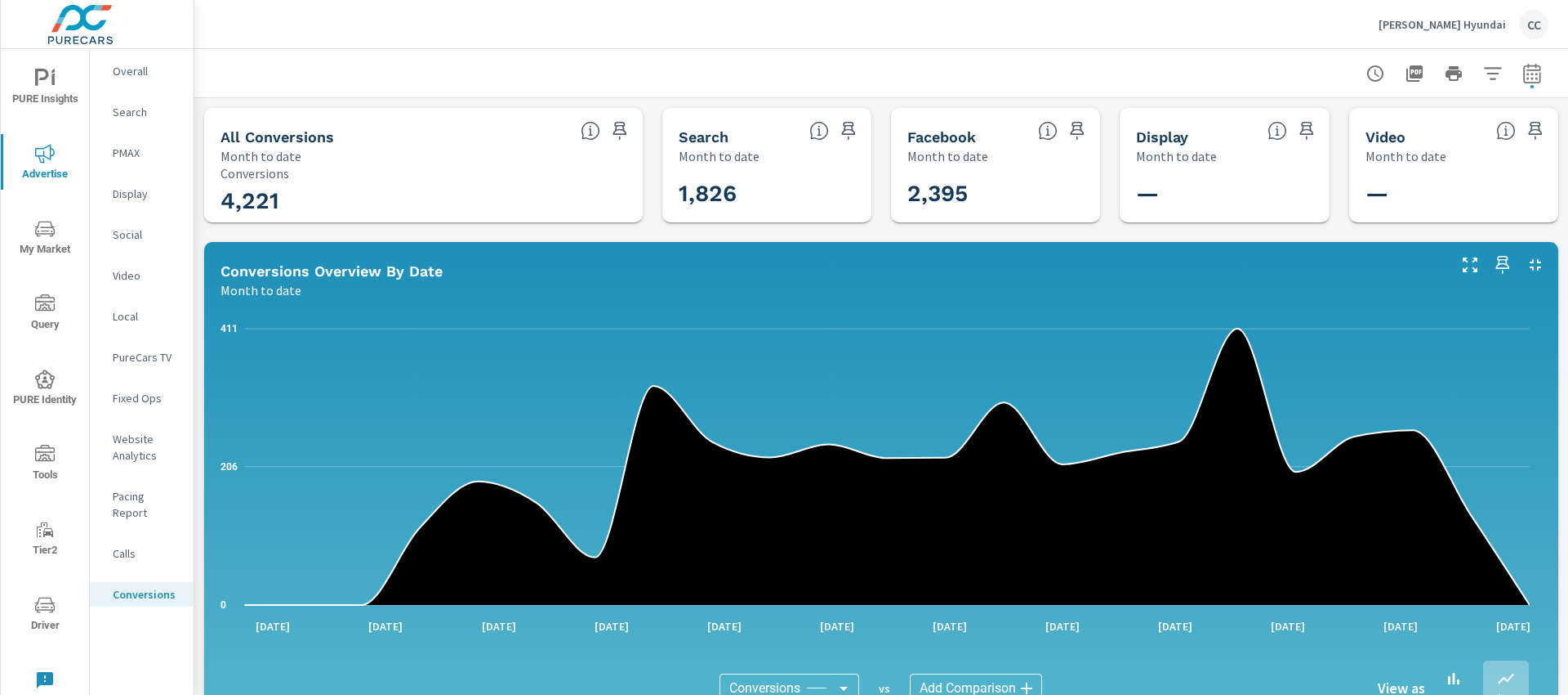
click at [32, 604] on span "Driver" at bounding box center [44, 615] width 78 height 40
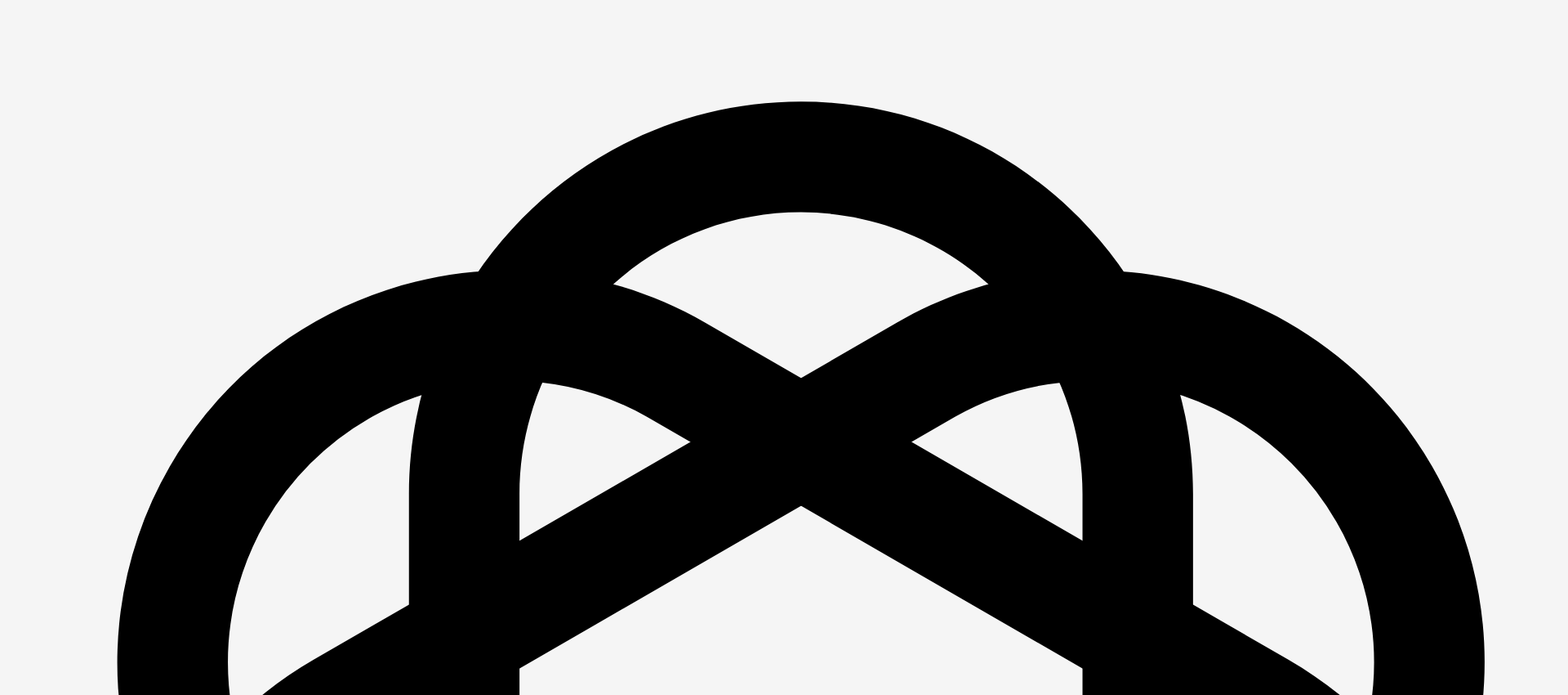
scroll to position [2355, 0]
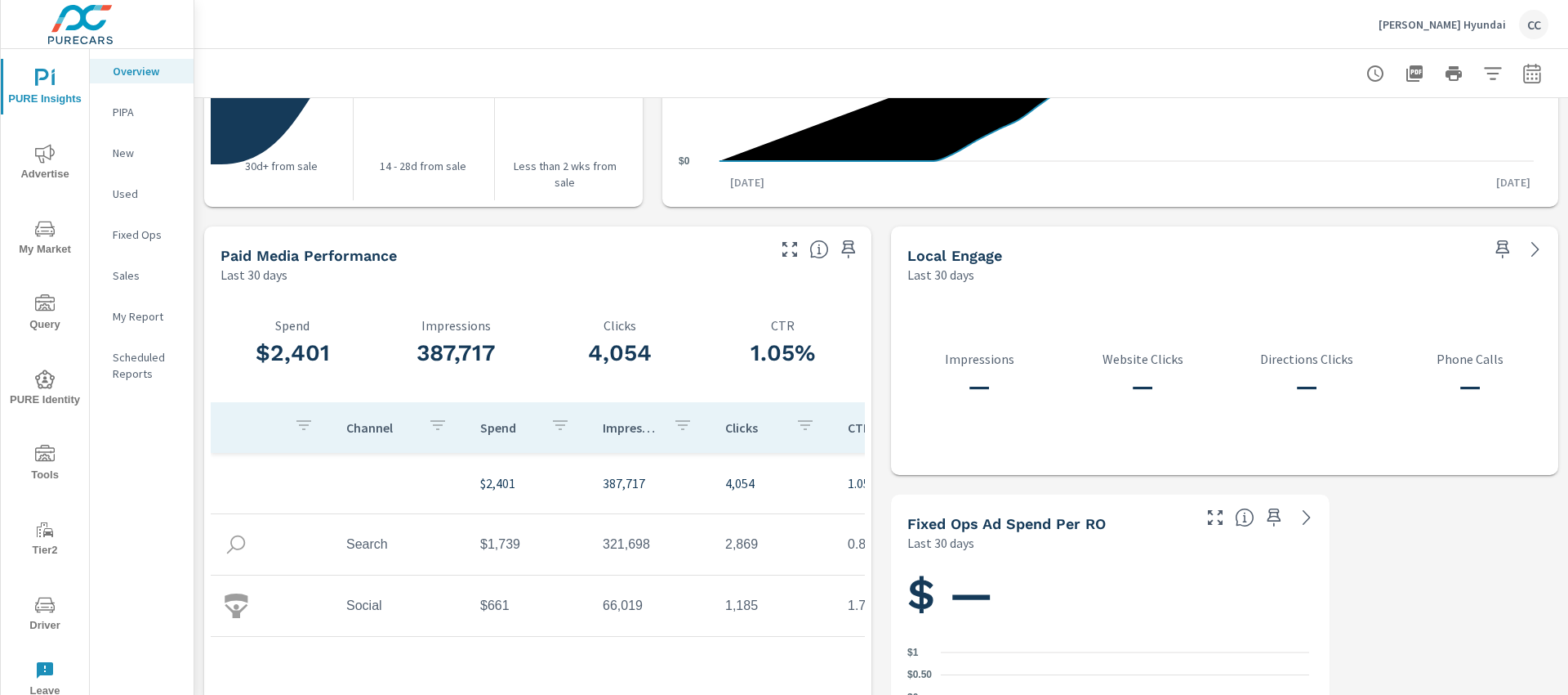
scroll to position [2084, 0]
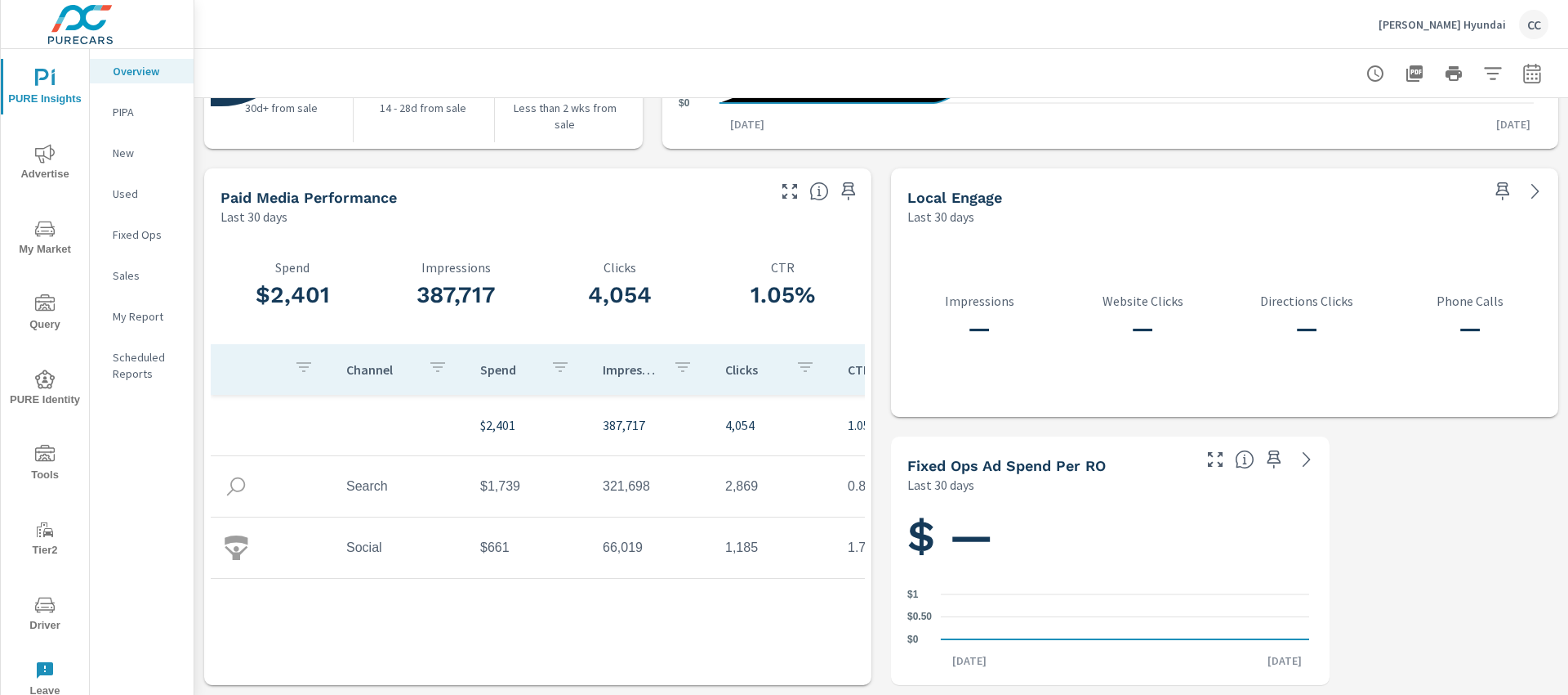
click at [794, 657] on div "Channel Spend Impressions Clicks CTR $2,401 387,717 4,054 1.05% Search $1,739 3…" at bounding box center [538, 511] width 654 height 335
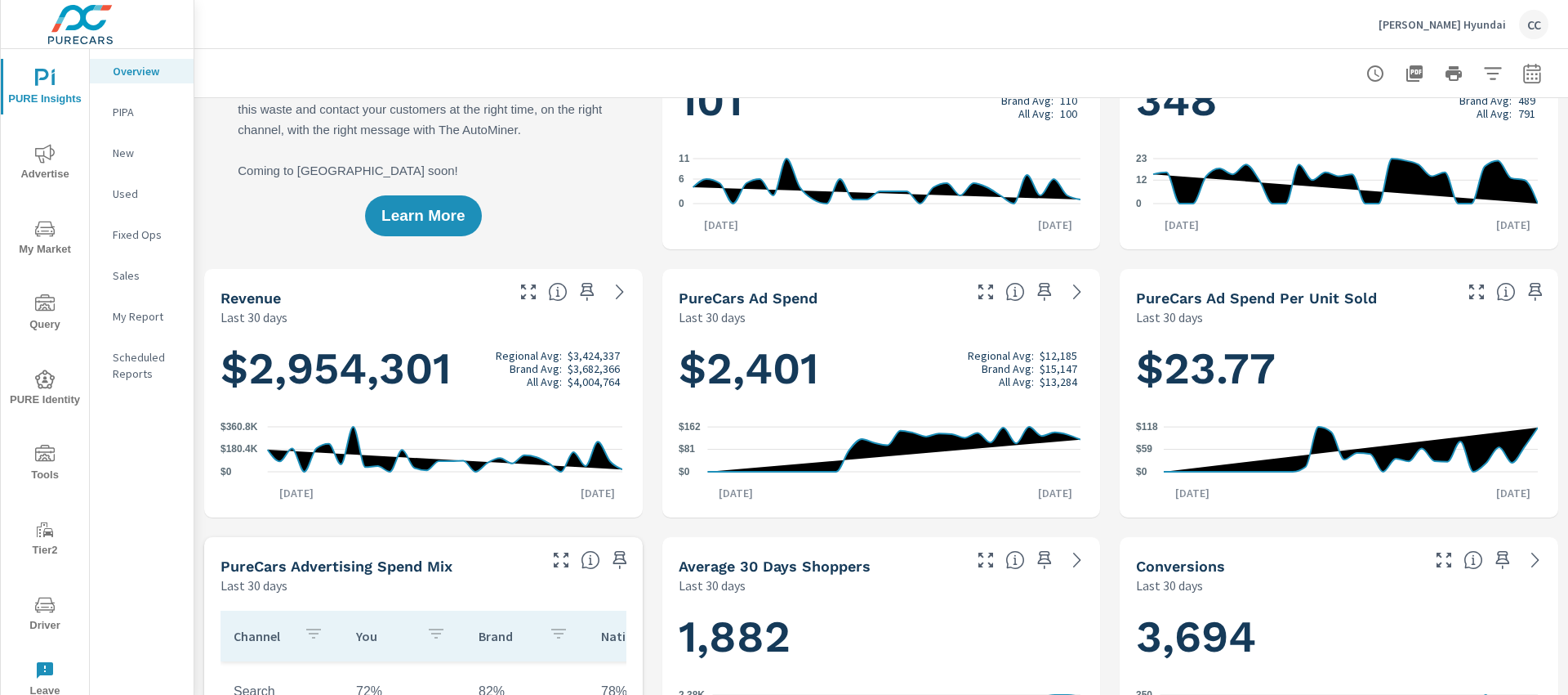
scroll to position [0, 0]
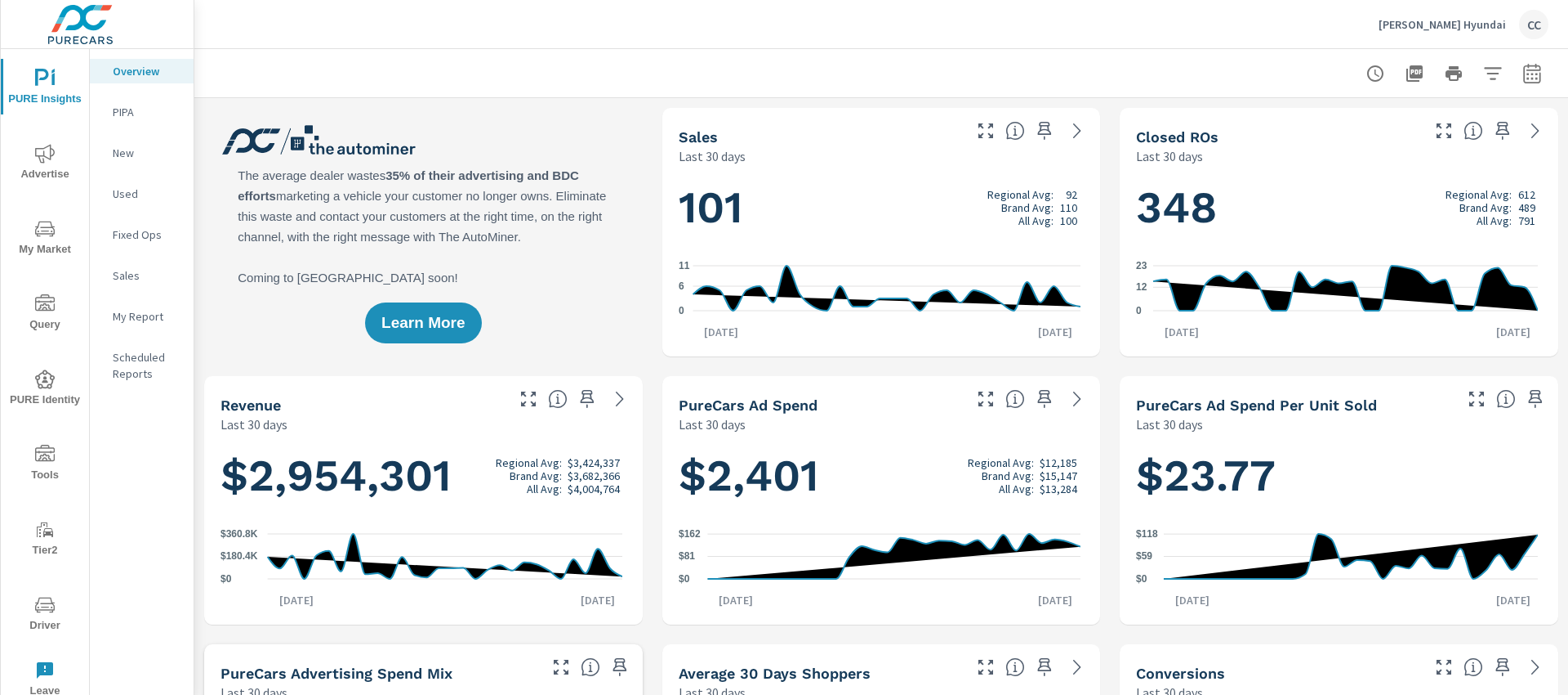
click at [1527, 77] on icon "button" at bounding box center [1531, 76] width 11 height 7
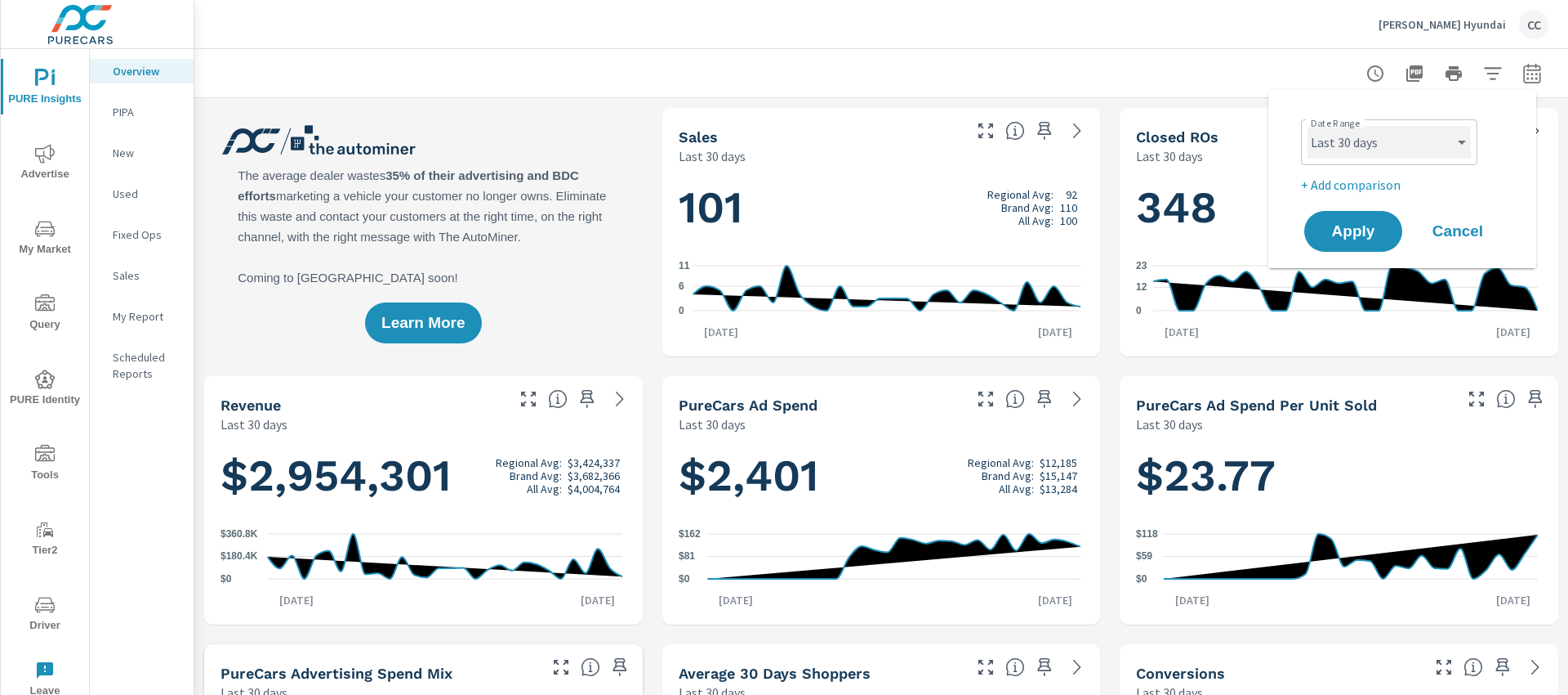
click at [1411, 140] on select "Custom [DATE] Last week Last 7 days Last 14 days Last 30 days Last 45 days Last…" at bounding box center [1389, 141] width 164 height 33
click at [1307, 125] on select "Custom [DATE] Last week Last 7 days Last 14 days Last 30 days Last 45 days Last…" at bounding box center [1389, 141] width 164 height 33
select select "Month to date"
click at [1365, 225] on span "Apply" at bounding box center [1354, 232] width 67 height 16
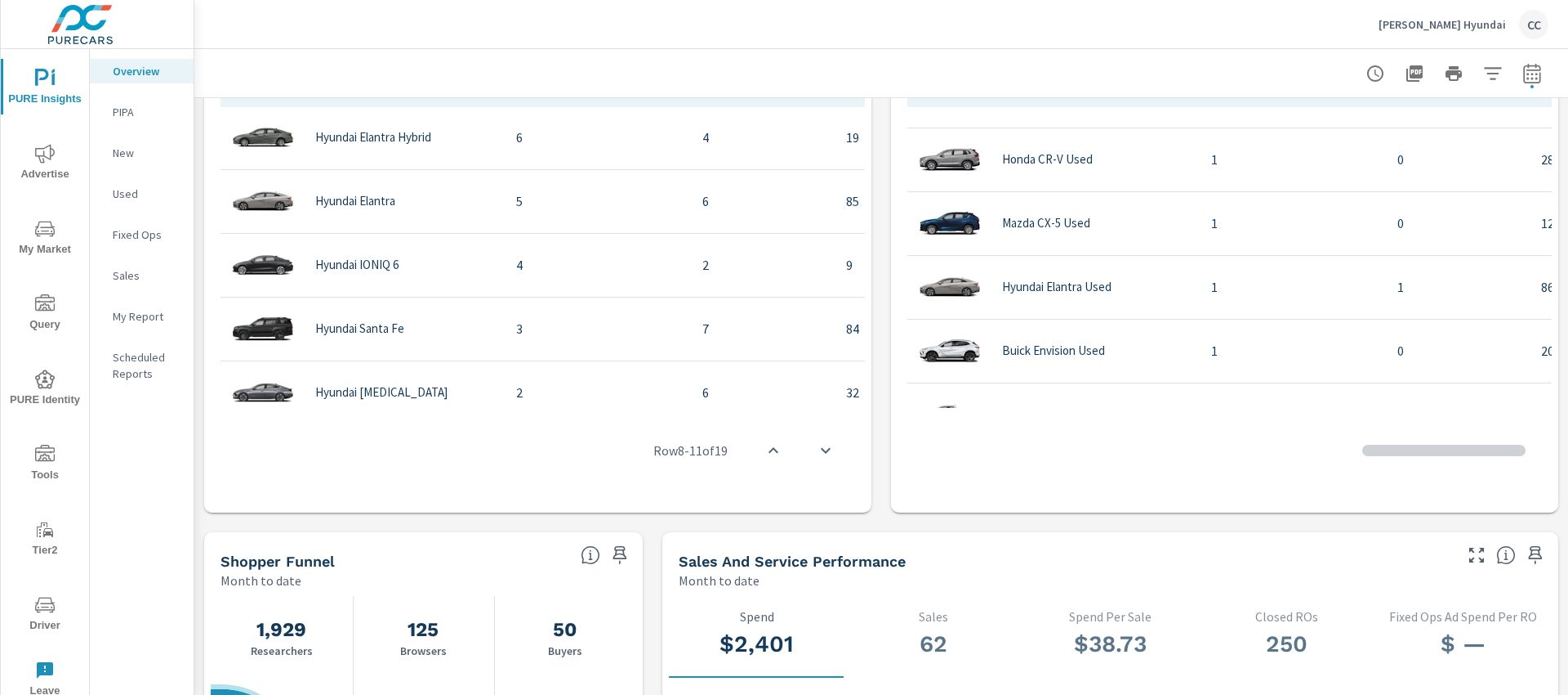
scroll to position [681, 0]
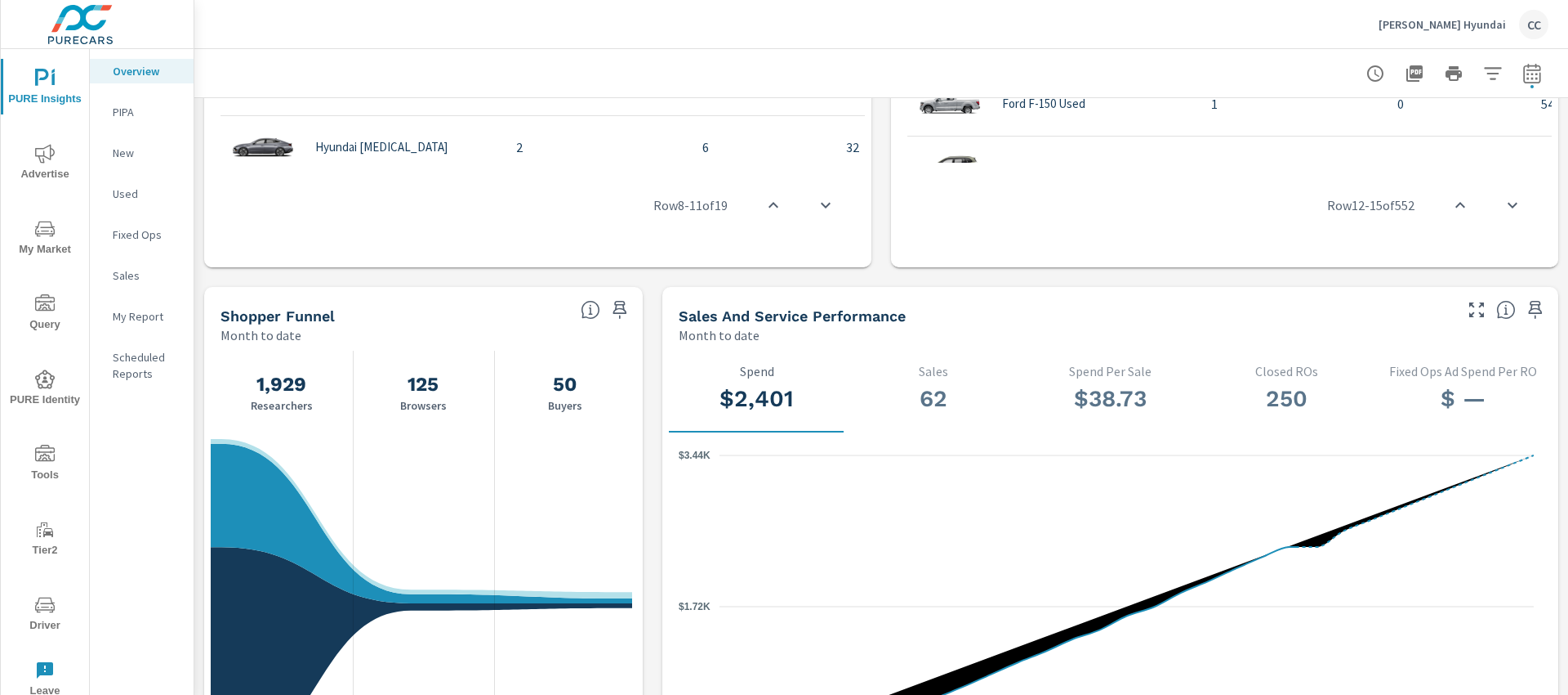
scroll to position [1718, 0]
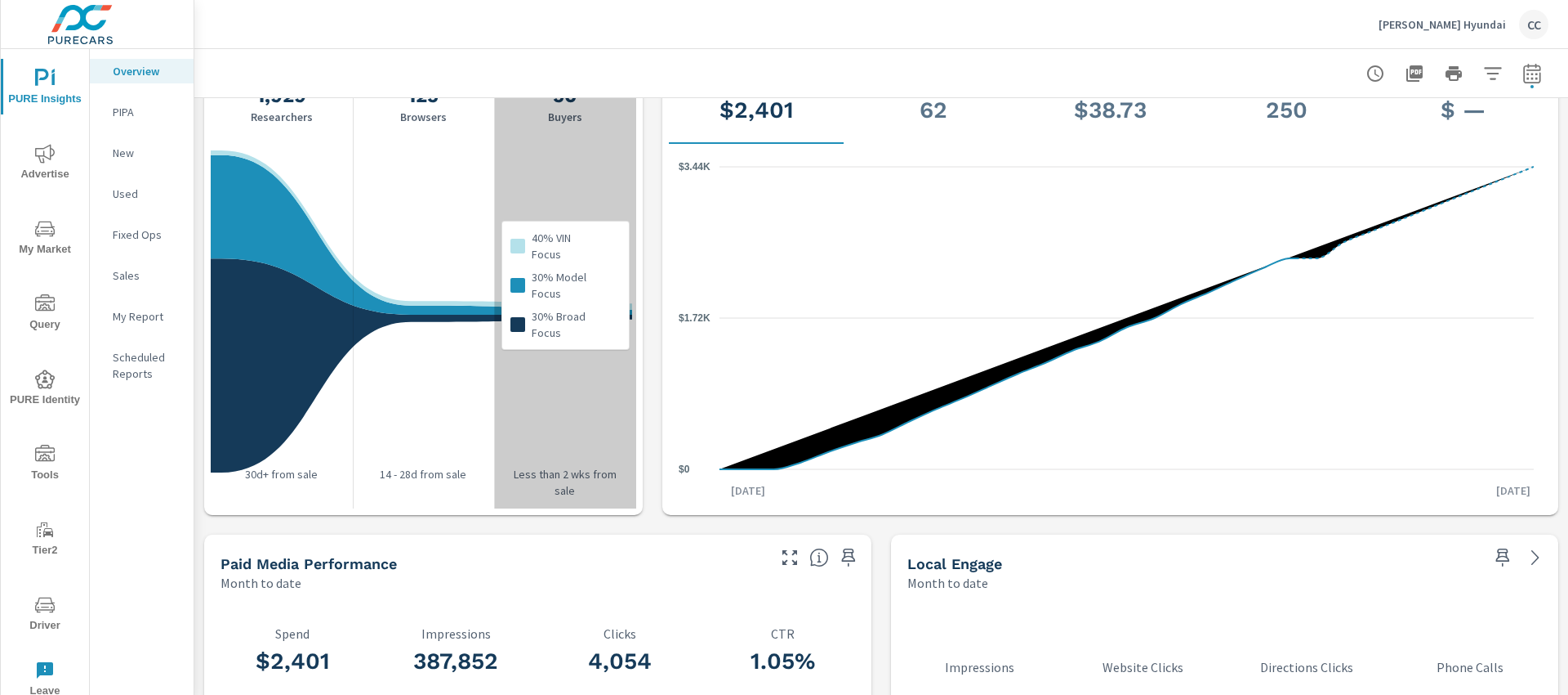
click at [545, 407] on div "40% VIN Focus 30% Model Focus 30% Broad Focus" at bounding box center [565, 285] width 142 height 446
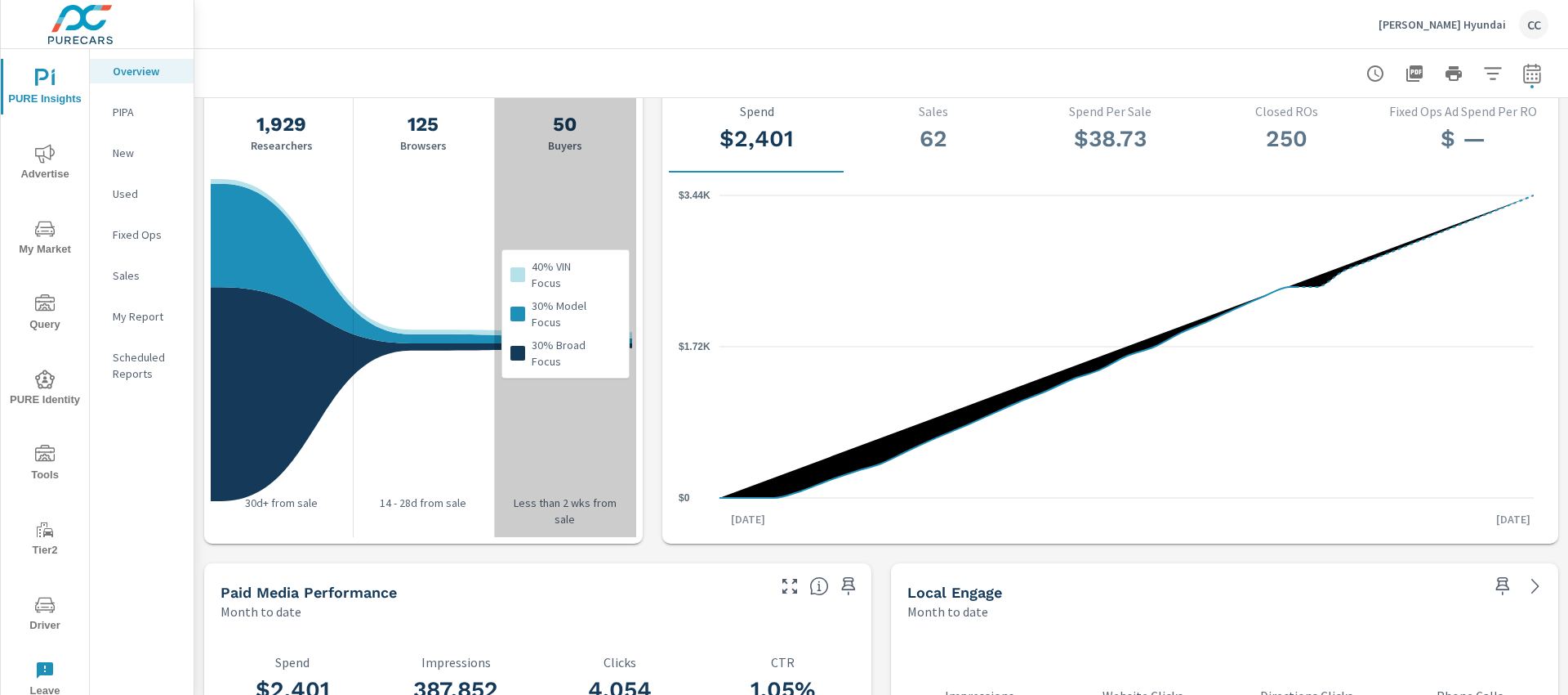
scroll to position [1686, 0]
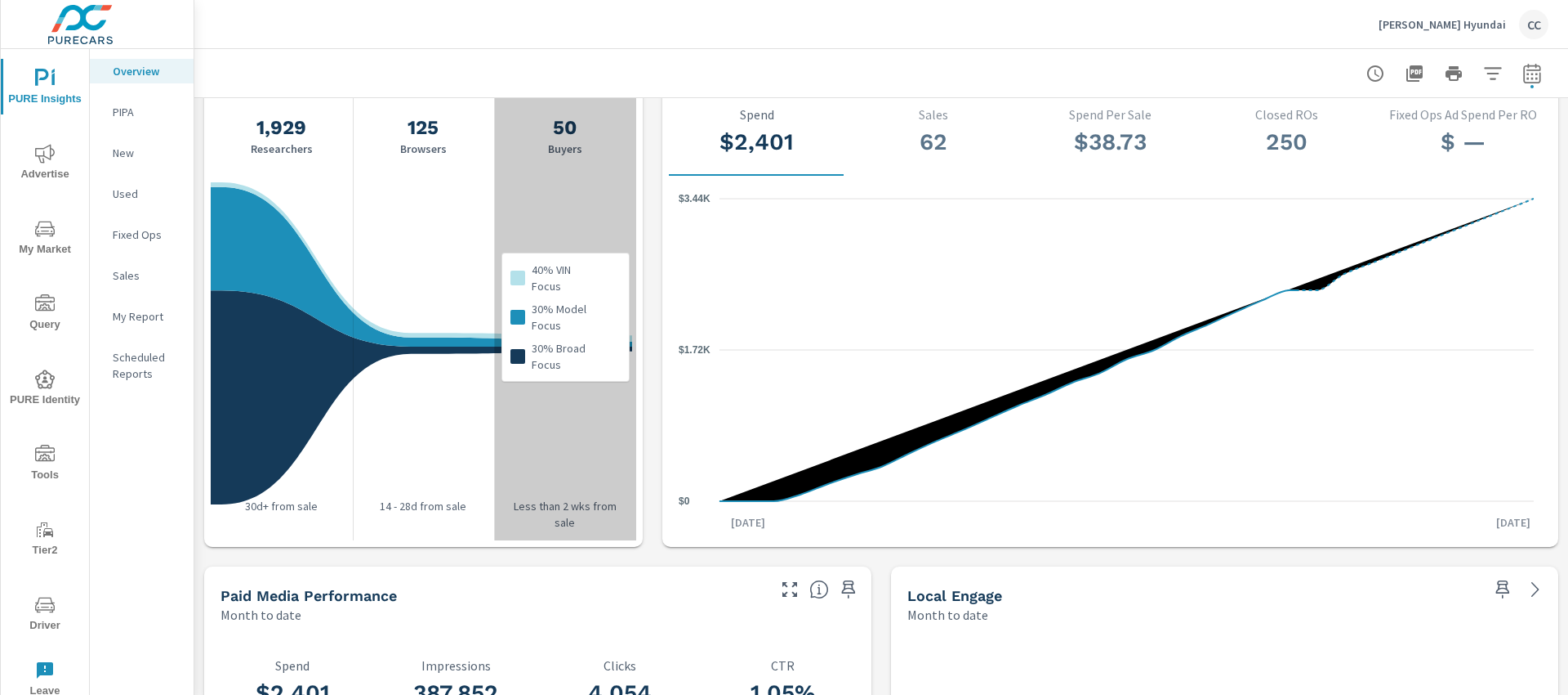
click at [564, 131] on div "40% VIN Focus 30% Model Focus 30% Broad Focus" at bounding box center [565, 317] width 142 height 446
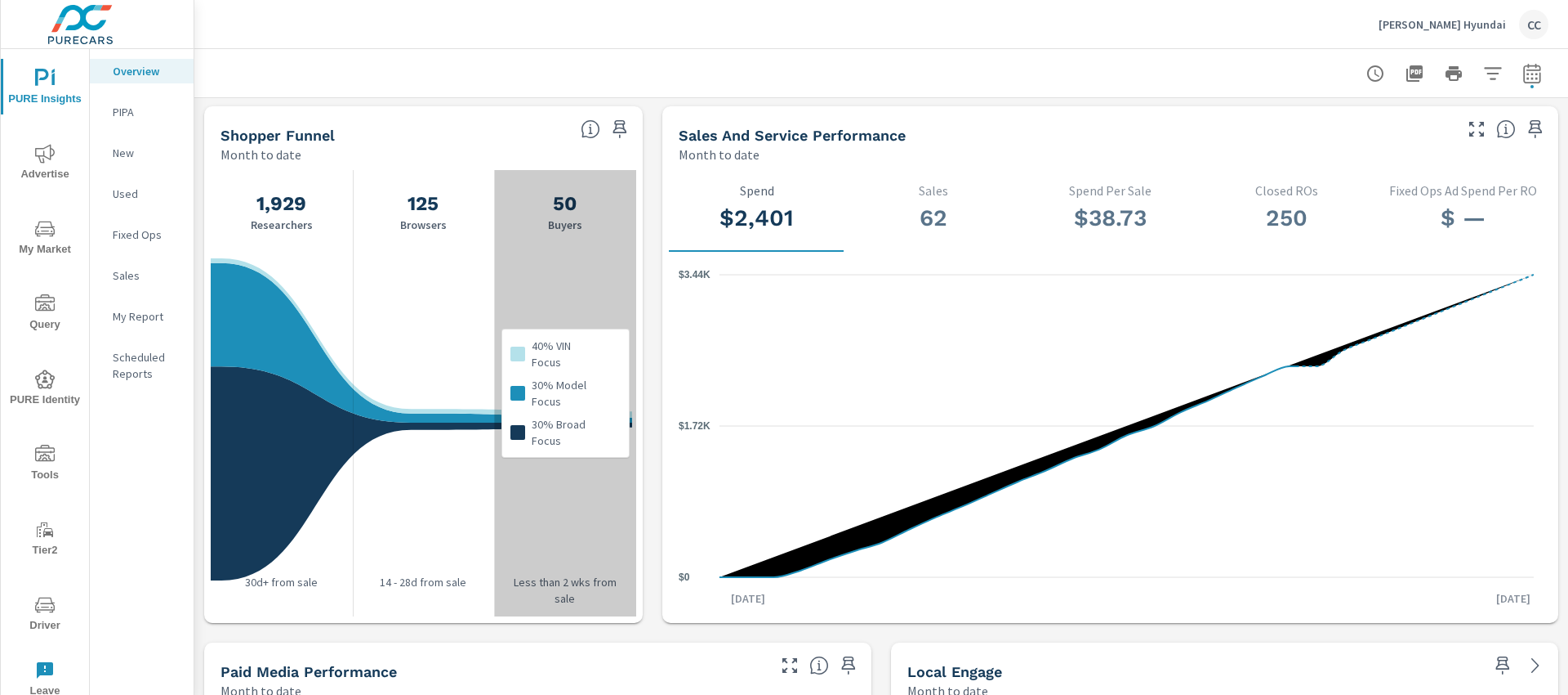
scroll to position [1538, 0]
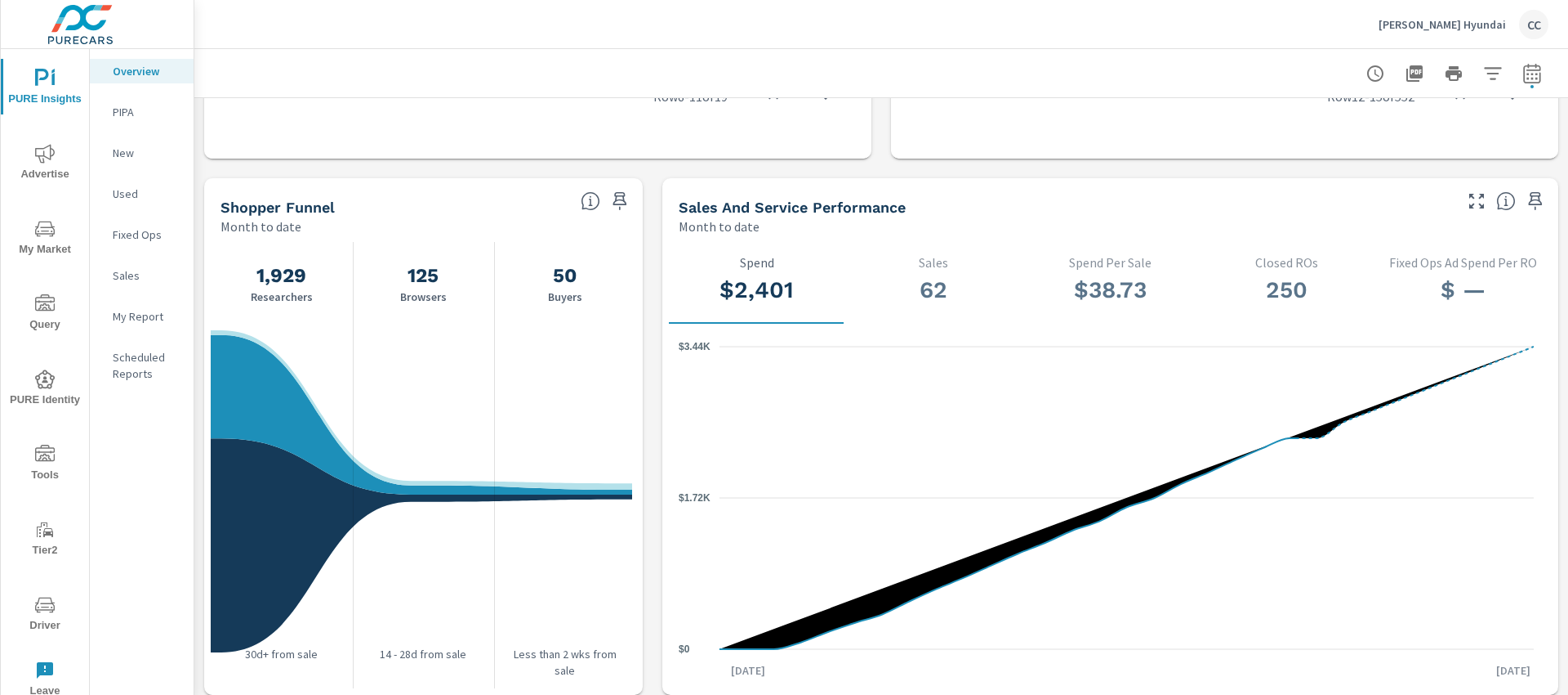
click at [438, 216] on div "Shopper Funnel" at bounding box center [395, 206] width 347 height 19
click at [304, 213] on h5 "Shopper Funnel" at bounding box center [278, 206] width 114 height 17
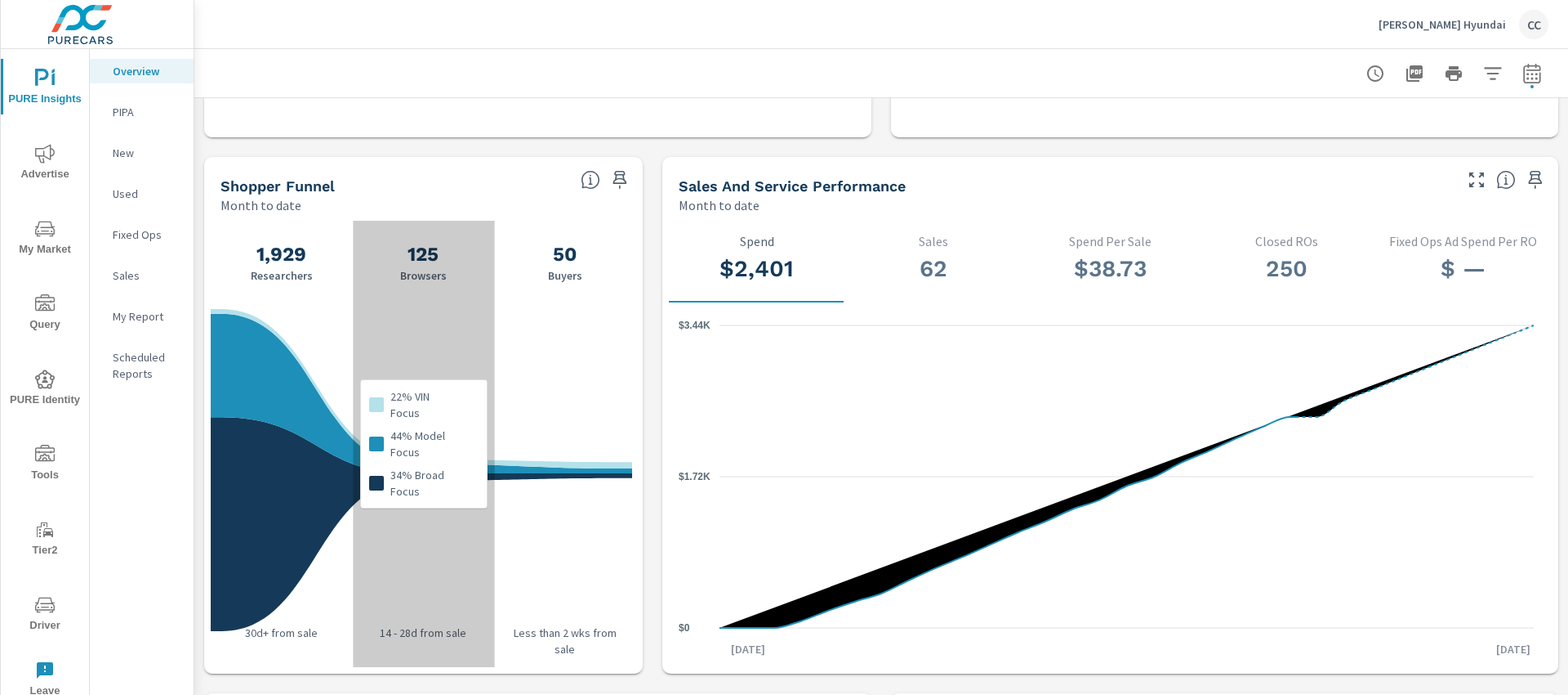
scroll to position [1567, 0]
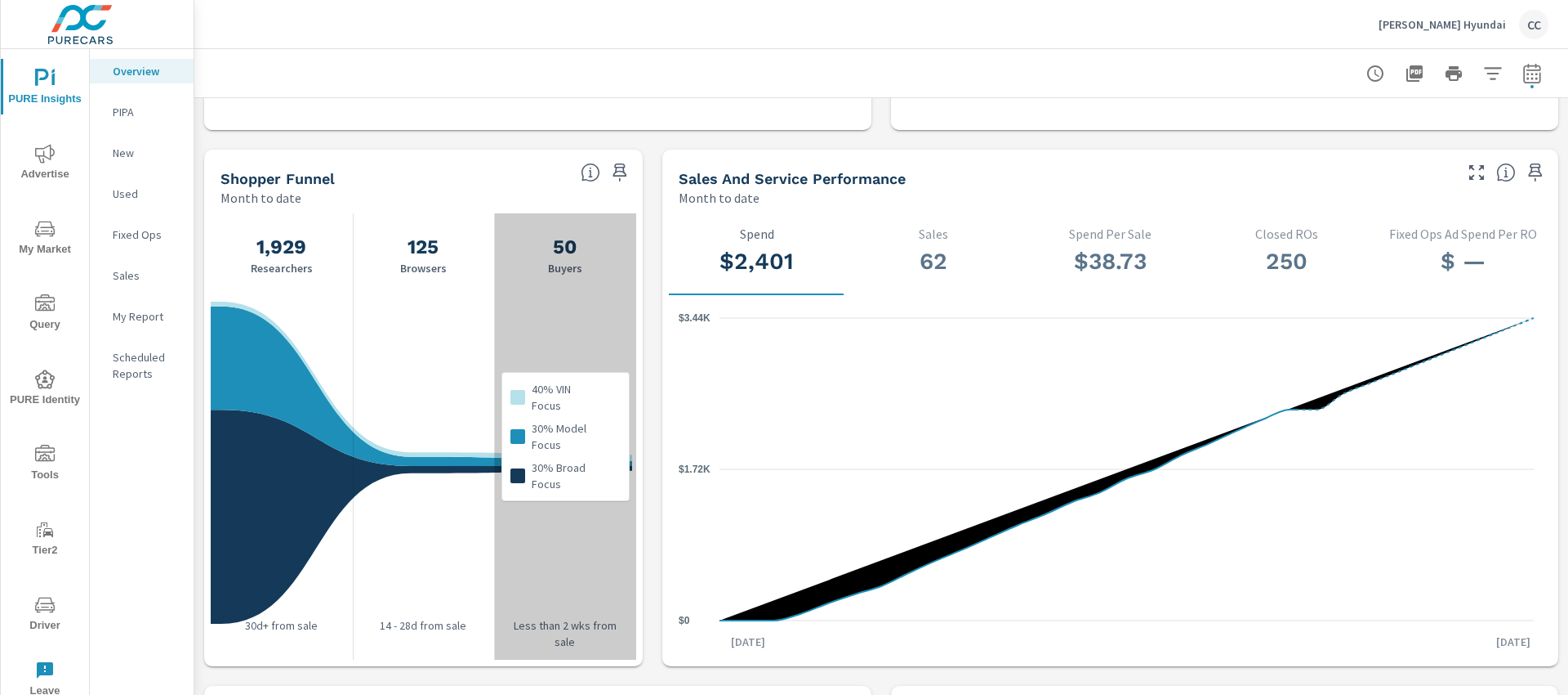
drag, startPoint x: 538, startPoint y: 390, endPoint x: 538, endPoint y: 363, distance: 27.0
click at [525, 401] on div "40% VIN Focus" at bounding box center [552, 397] width 84 height 33
type textarea "Focus"
click at [525, 401] on div "40% VIN Focus" at bounding box center [552, 397] width 84 height 33
click at [560, 313] on div "40% VIN Focus 30% Model Focus 30% Broad Focus" at bounding box center [565, 436] width 142 height 446
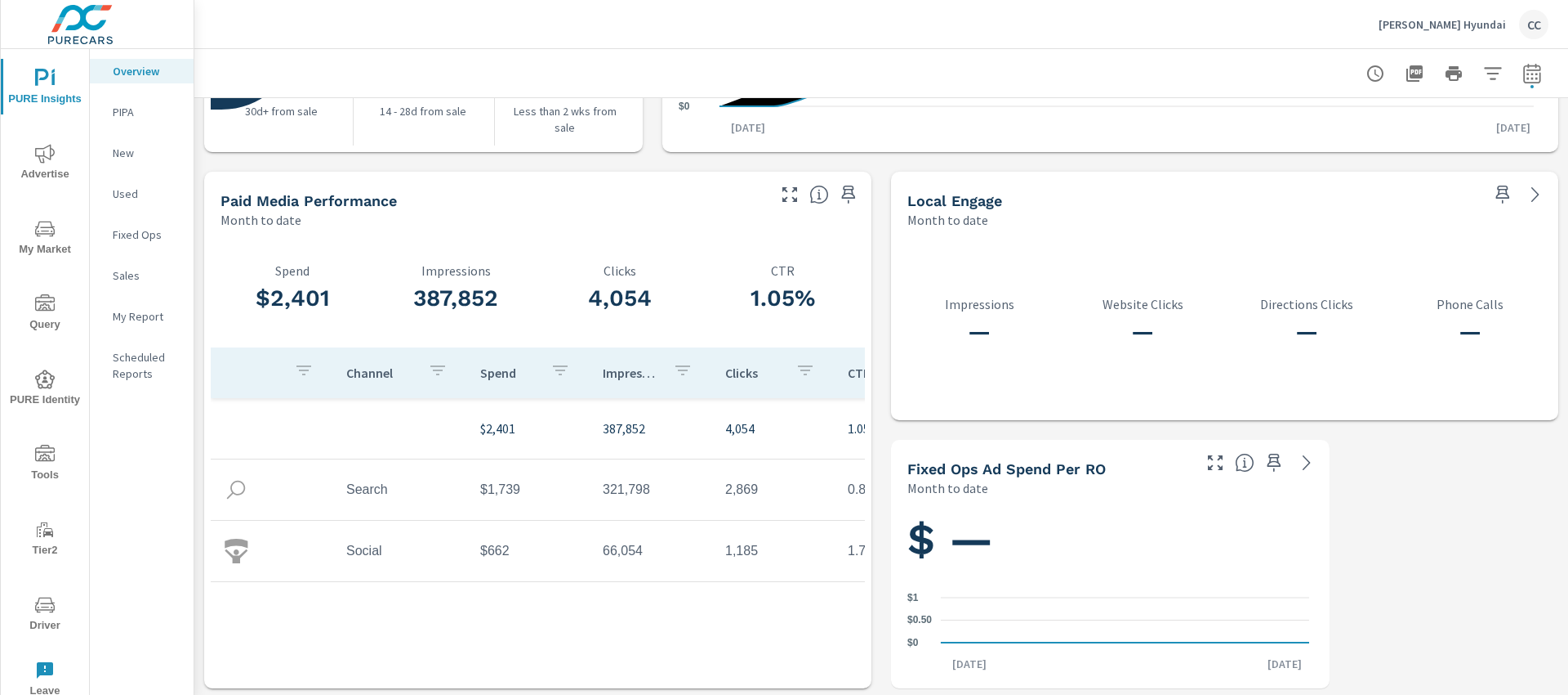
scroll to position [2084, 0]
click at [128, 314] on p "My Report" at bounding box center [146, 316] width 68 height 17
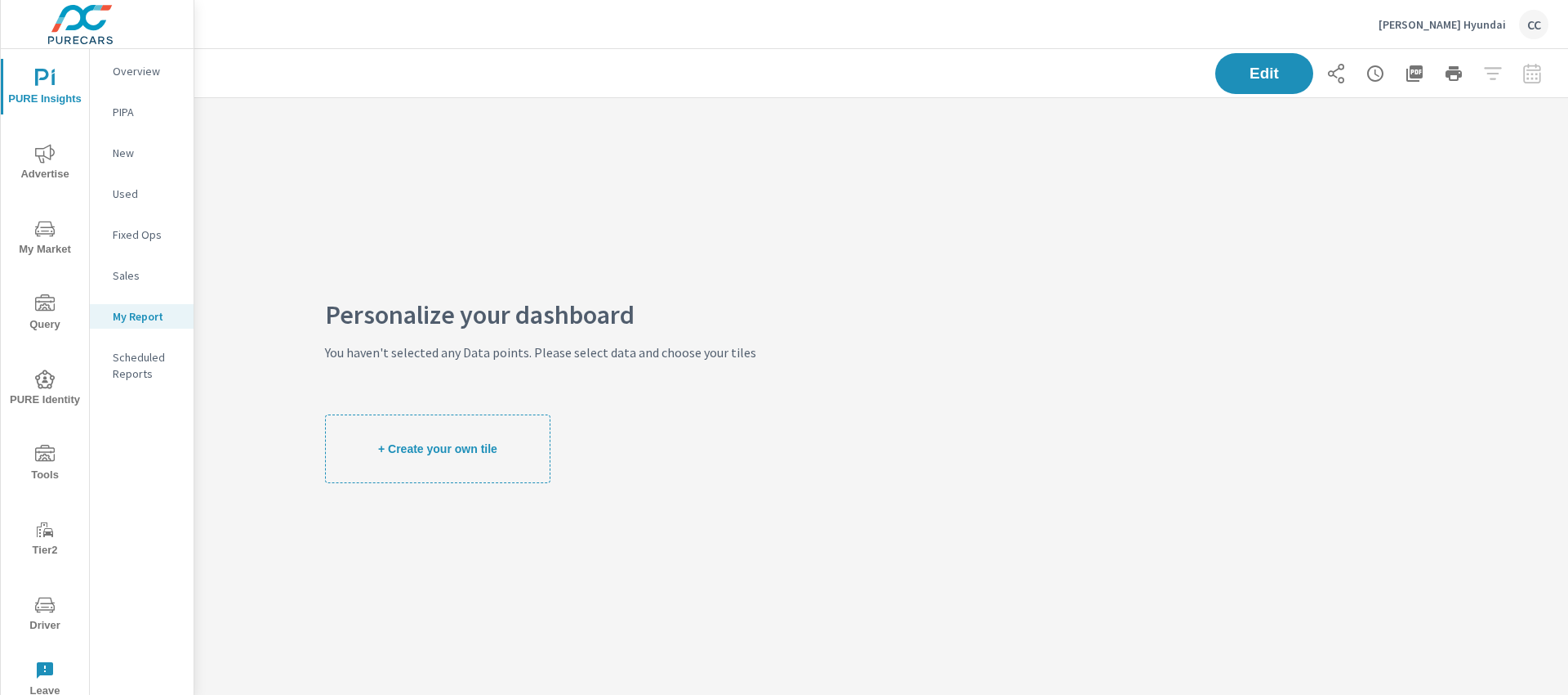
click at [154, 67] on p "Overview" at bounding box center [146, 71] width 68 height 17
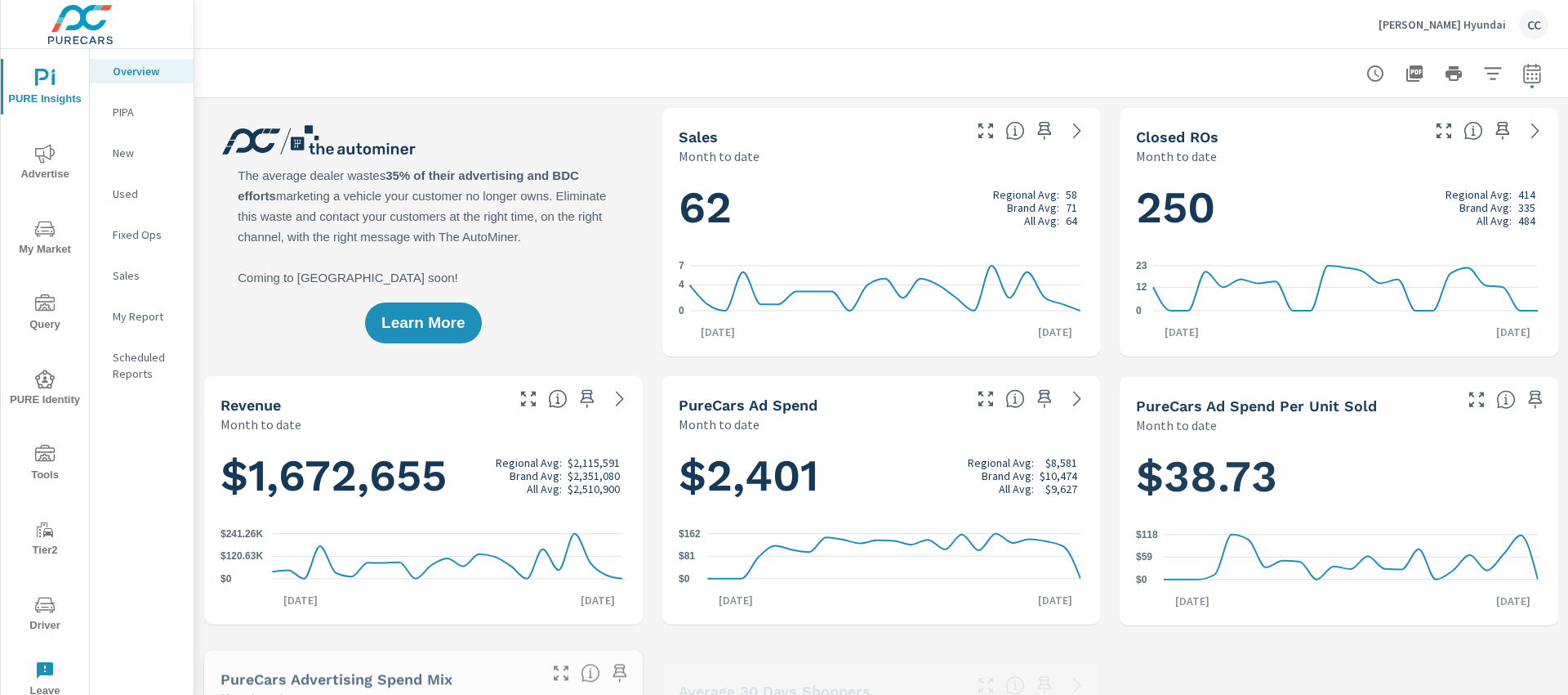
scroll to position [447, 0]
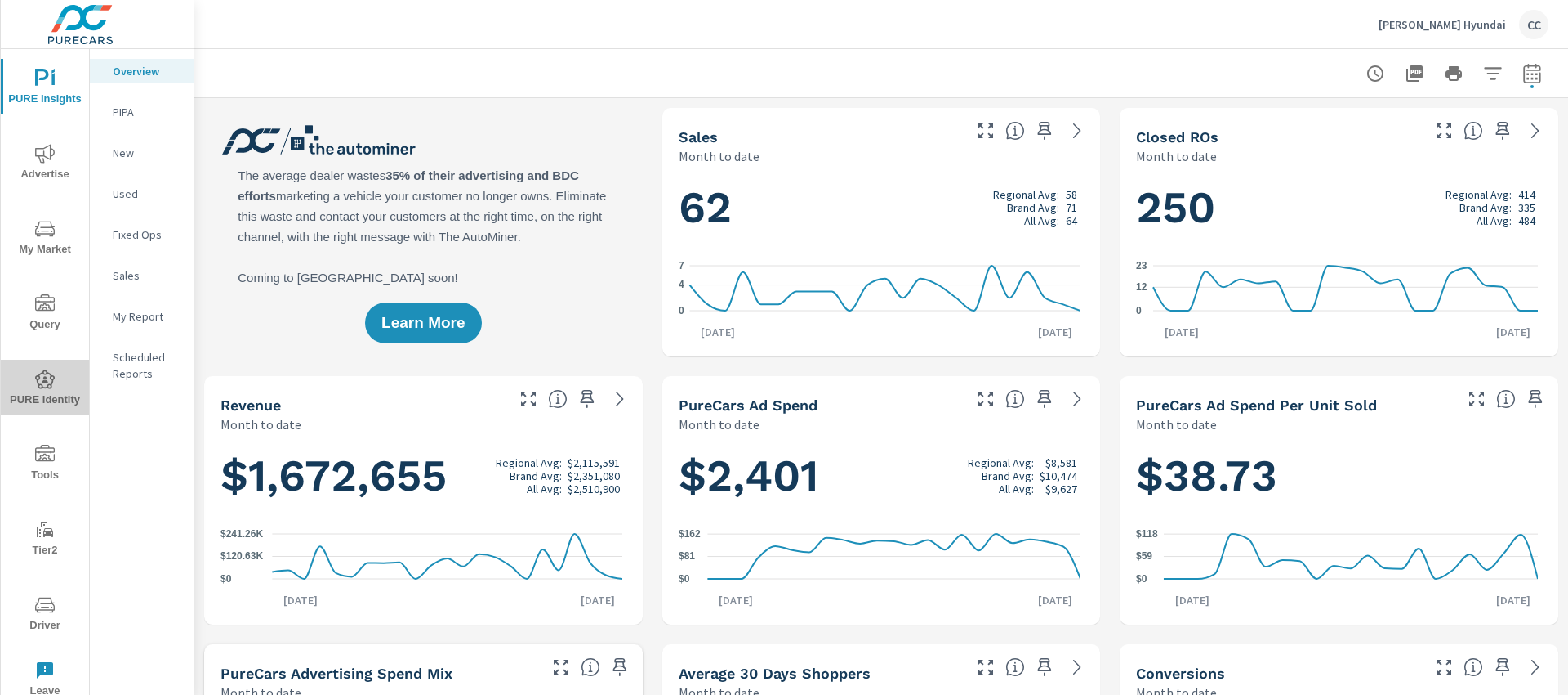
click at [51, 386] on icon "nav menu" at bounding box center [45, 378] width 20 height 19
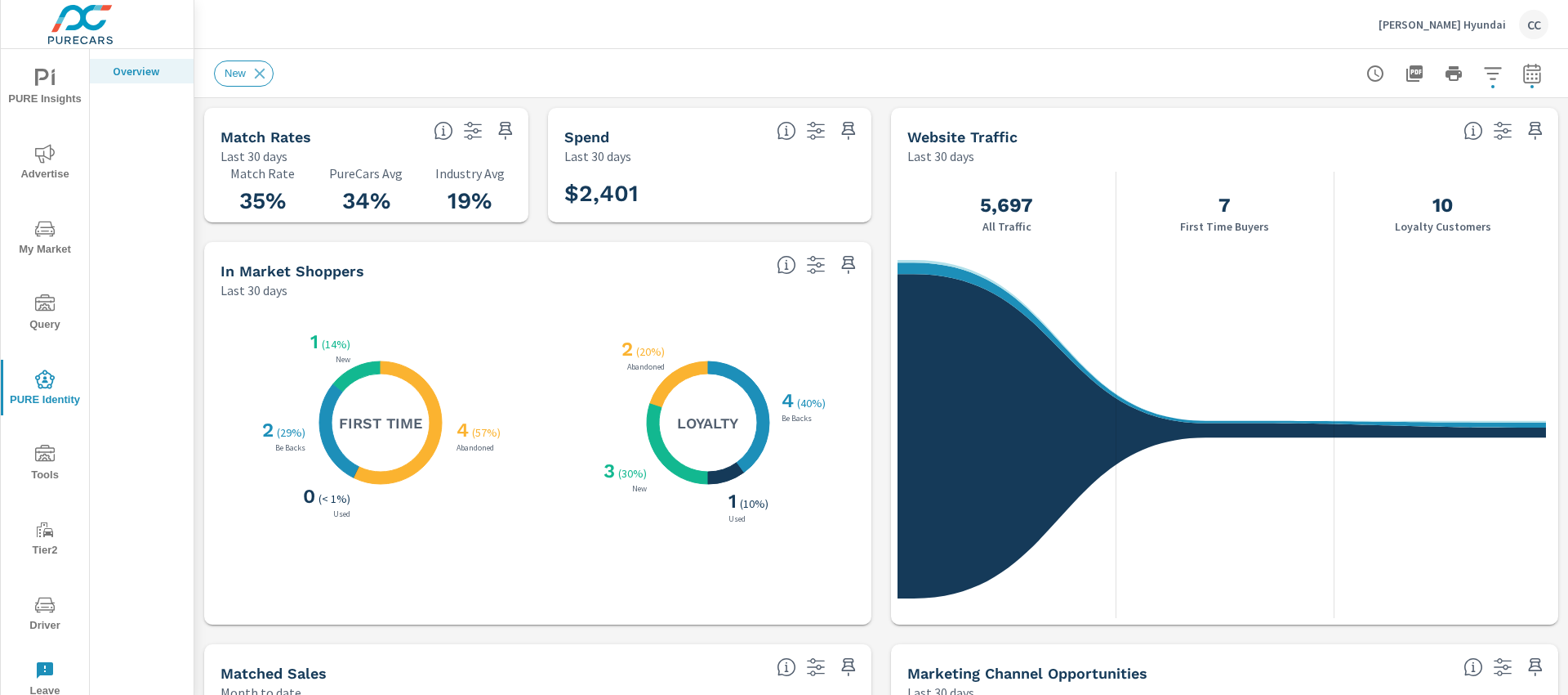
scroll to position [1, 0]
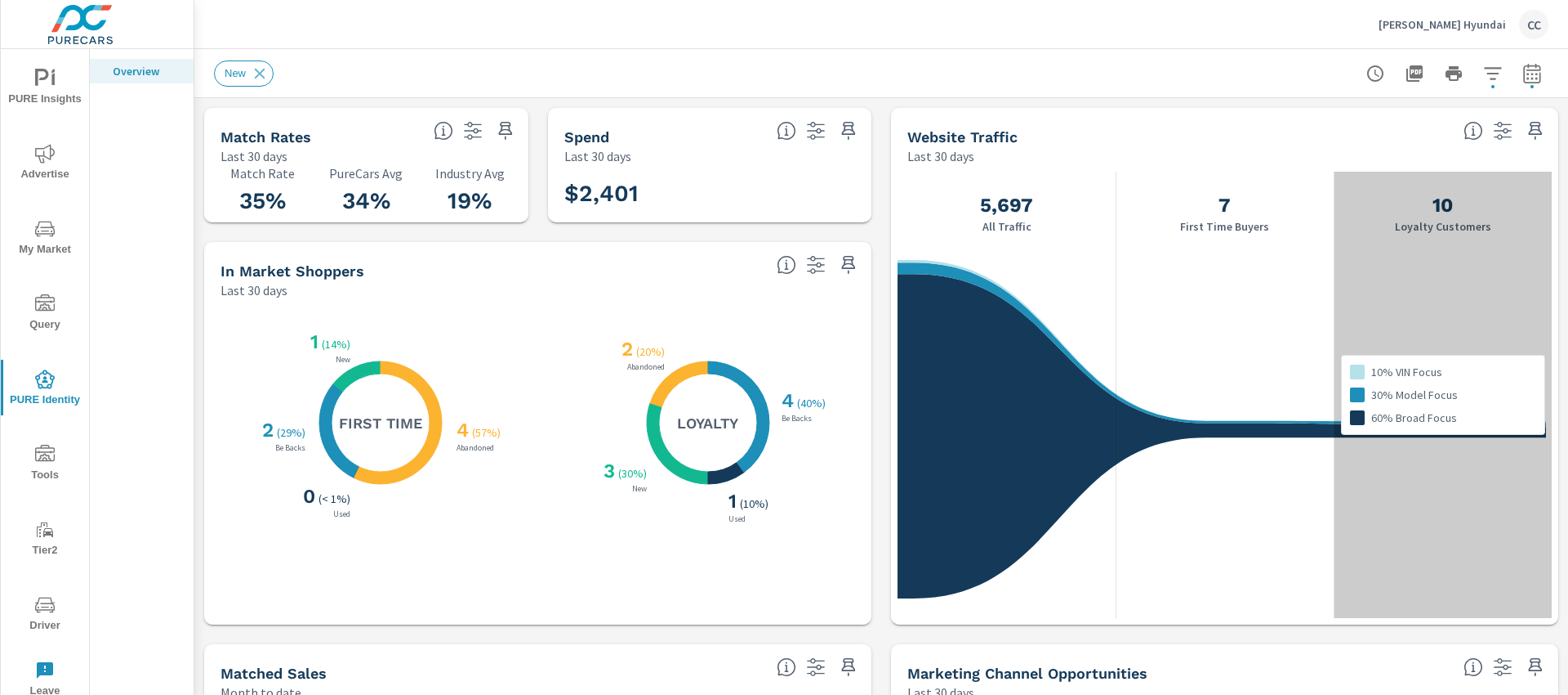
click at [1419, 225] on div "10% VIN Focus 30% Model Focus 60% Broad Focus" at bounding box center [1443, 395] width 218 height 446
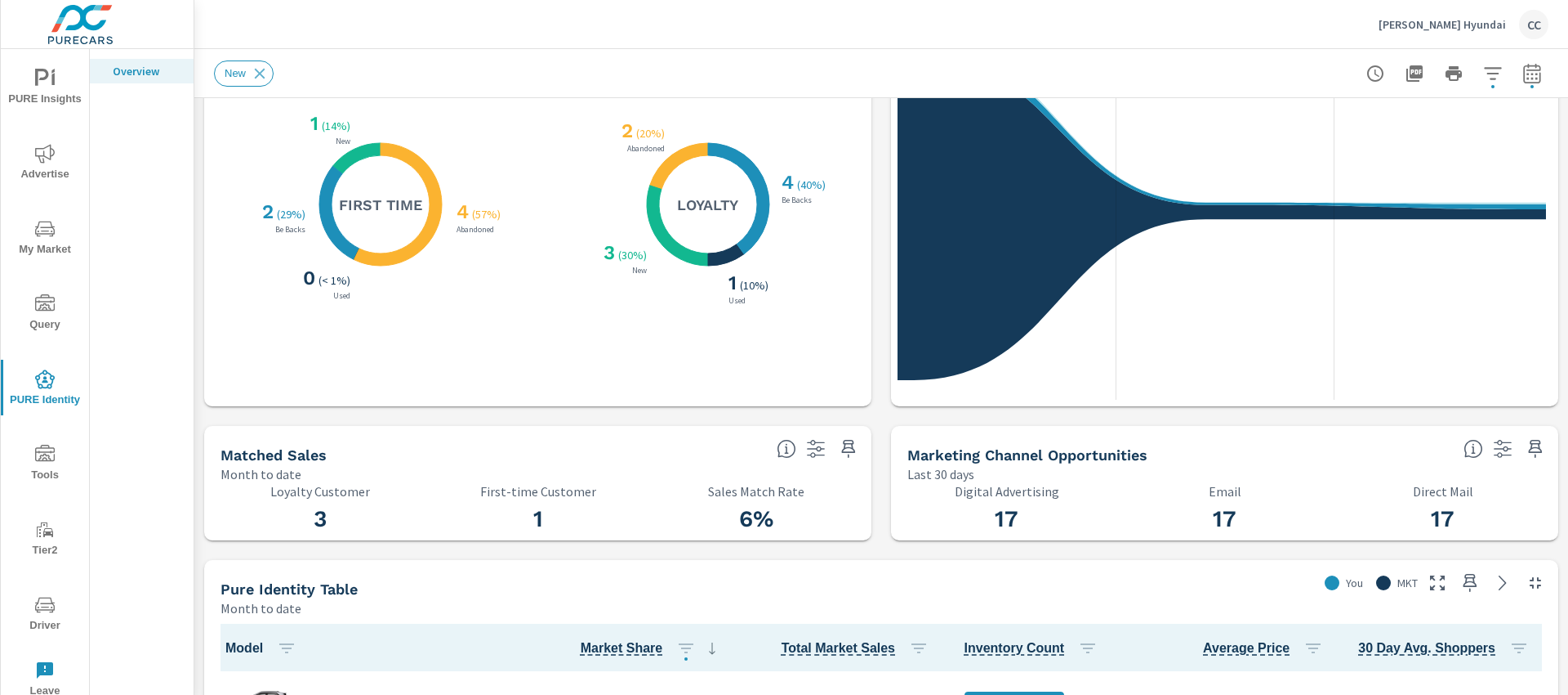
scroll to position [363, 0]
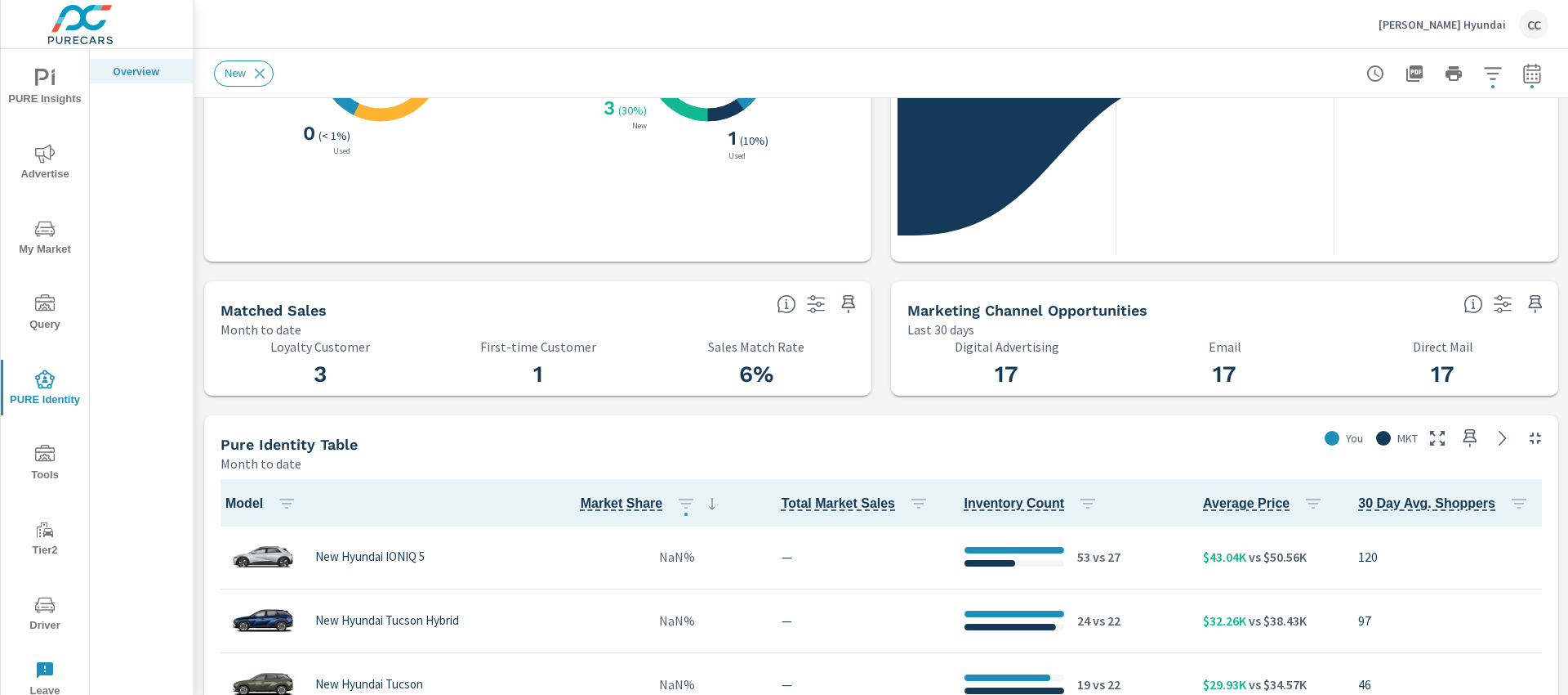
drag, startPoint x: 1562, startPoint y: 217, endPoint x: 1540, endPoint y: 325, distance: 110.2
click at [1540, 325] on div "Marketing Channel Opportunities Last 30 days" at bounding box center [1225, 310] width 667 height 57
click at [1540, 327] on div "Marketing Channel Opportunities Last 30 days" at bounding box center [1225, 310] width 667 height 57
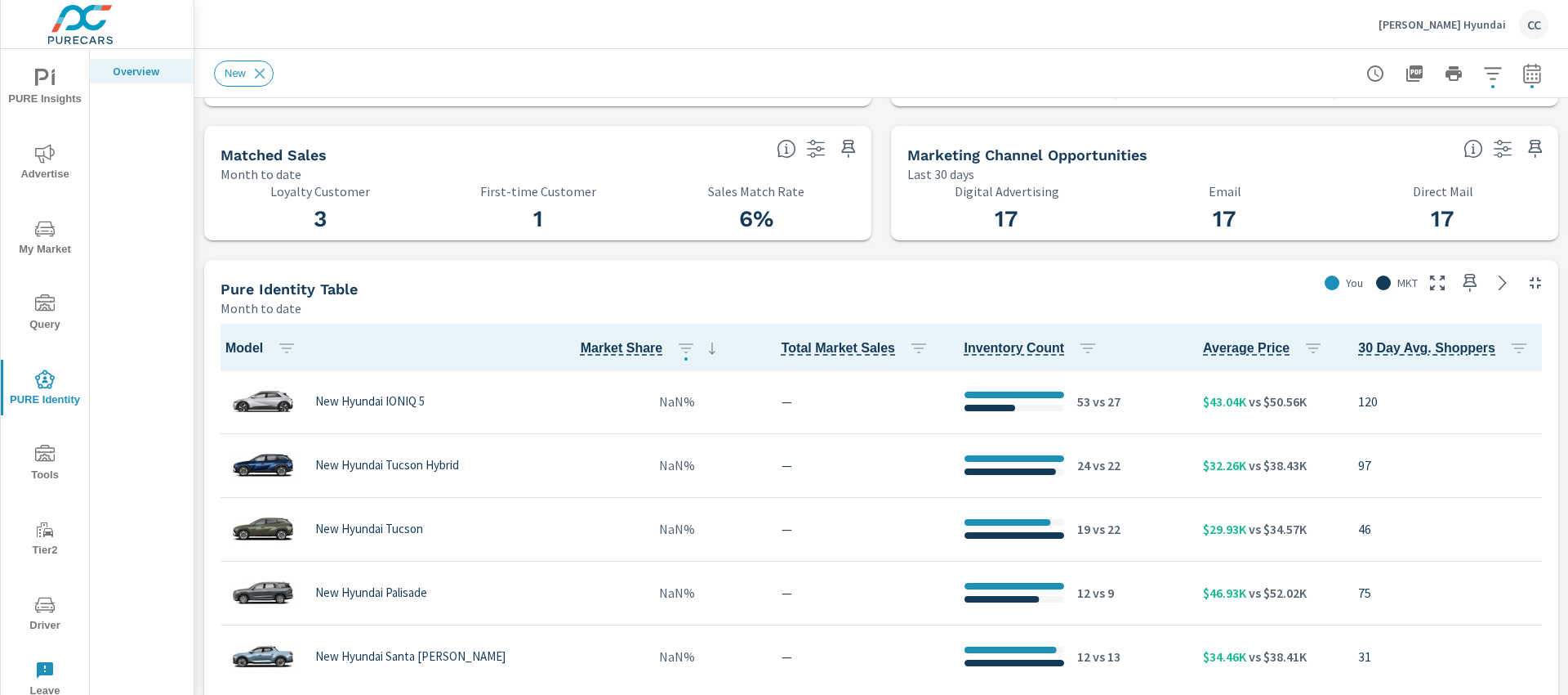
scroll to position [521, 0]
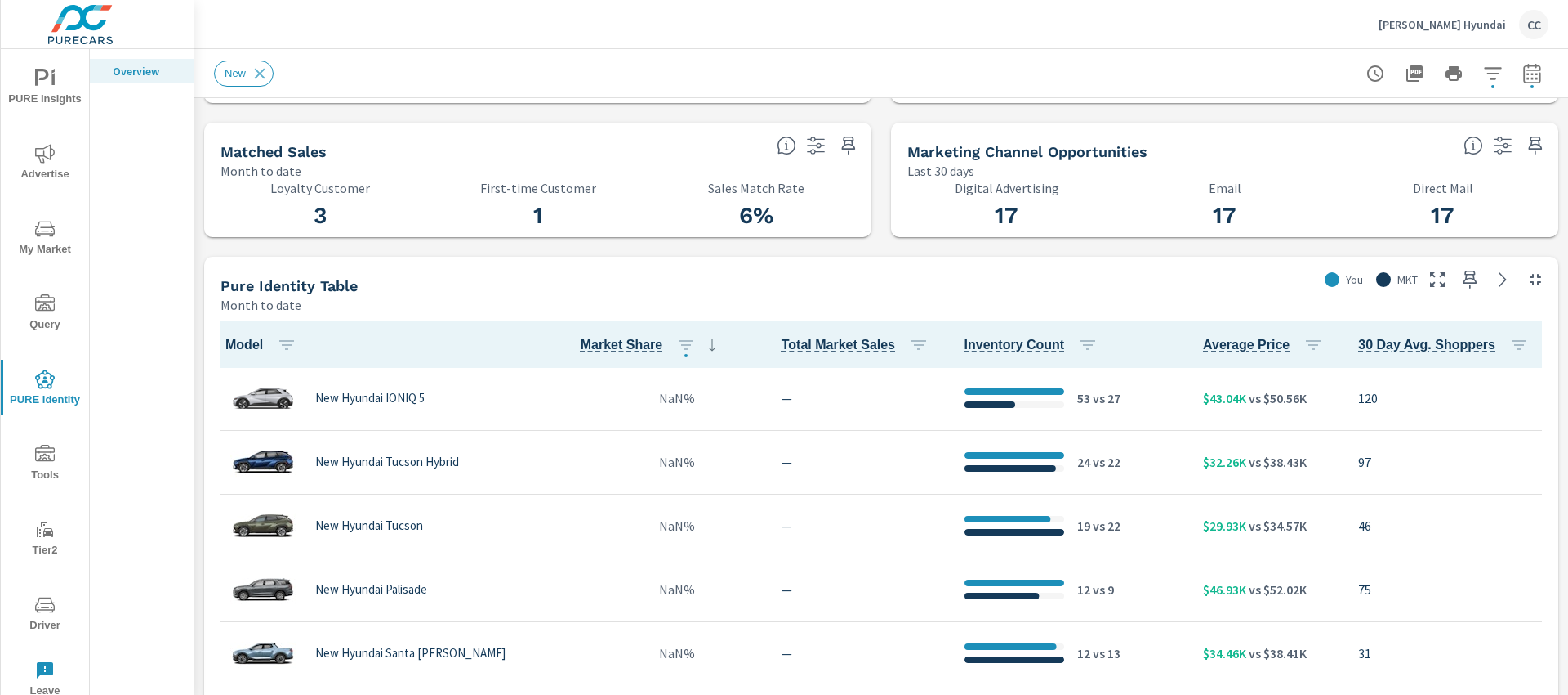
drag, startPoint x: 1550, startPoint y: 431, endPoint x: 1549, endPoint y: 468, distance: 37.0
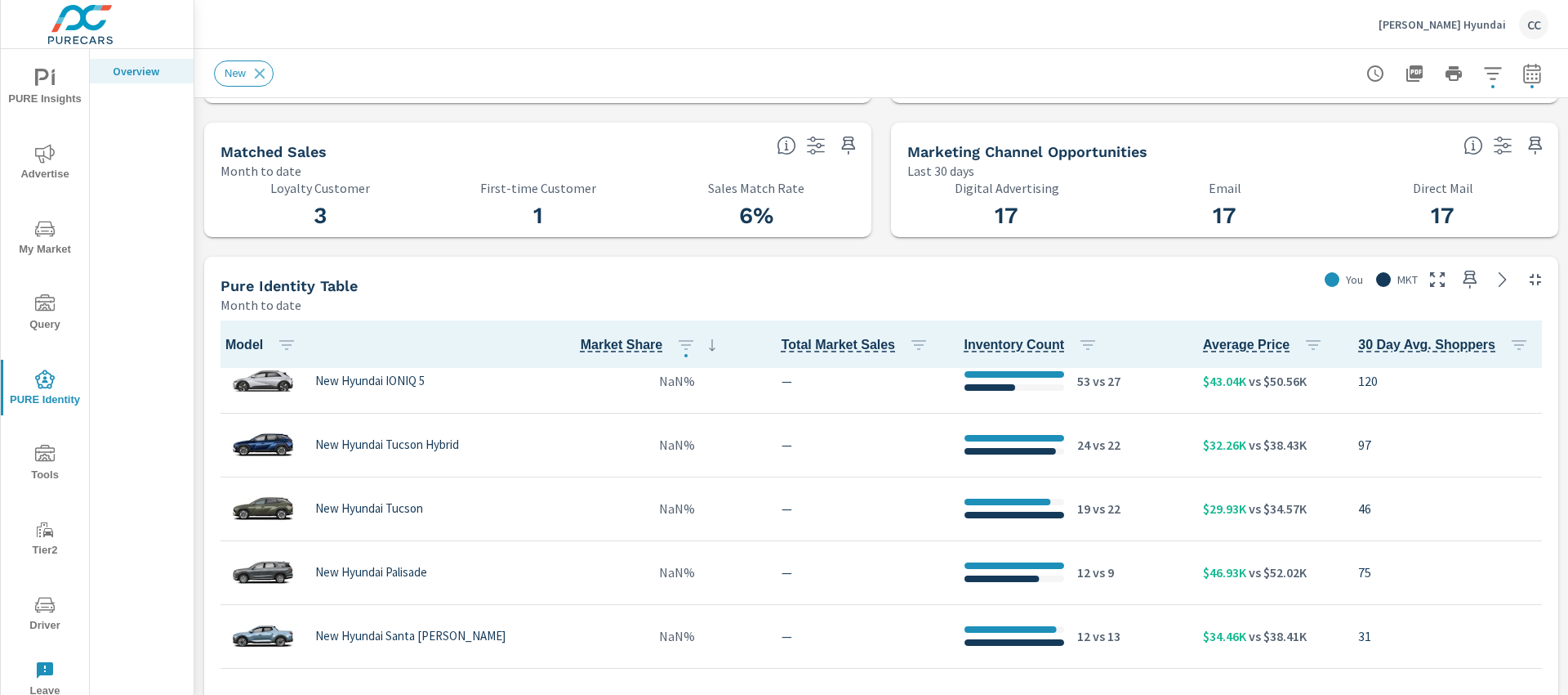
scroll to position [105, 0]
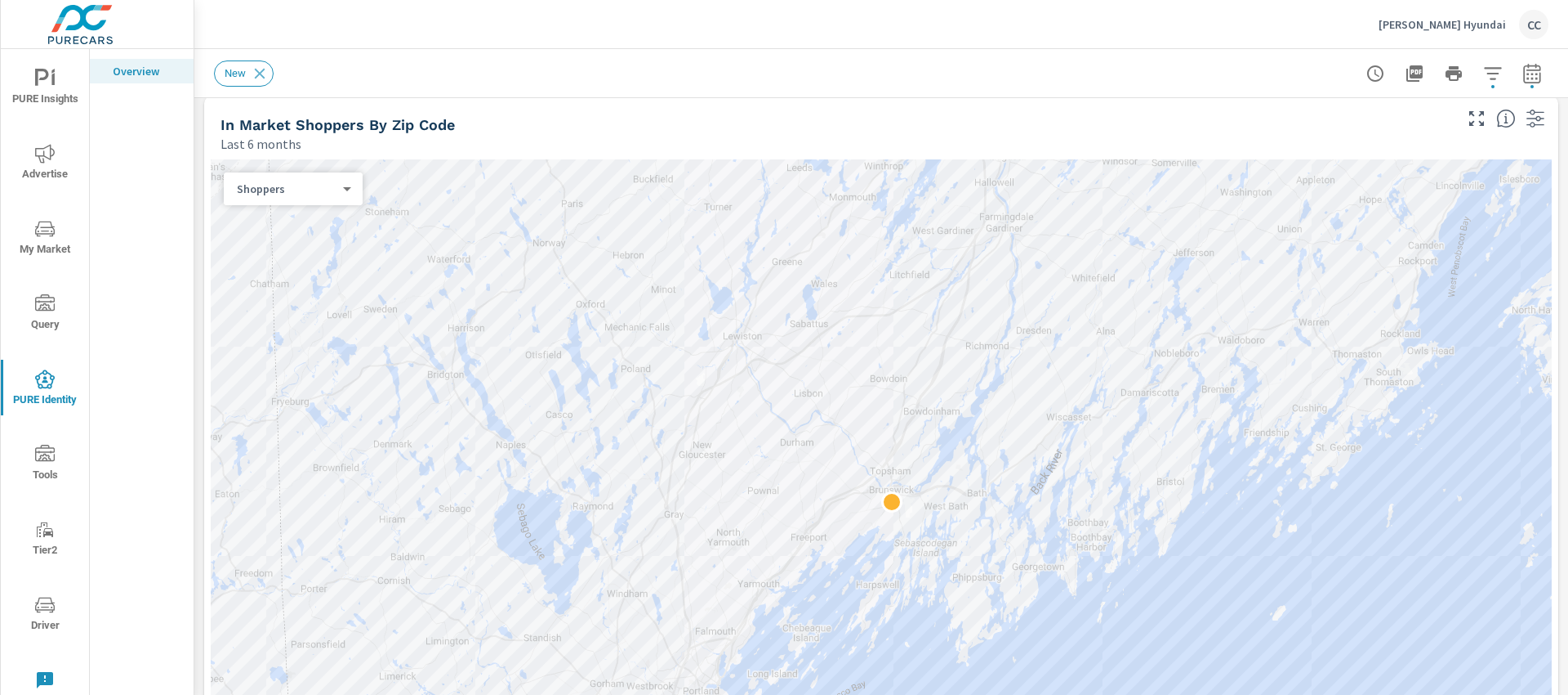
scroll to position [1682, 0]
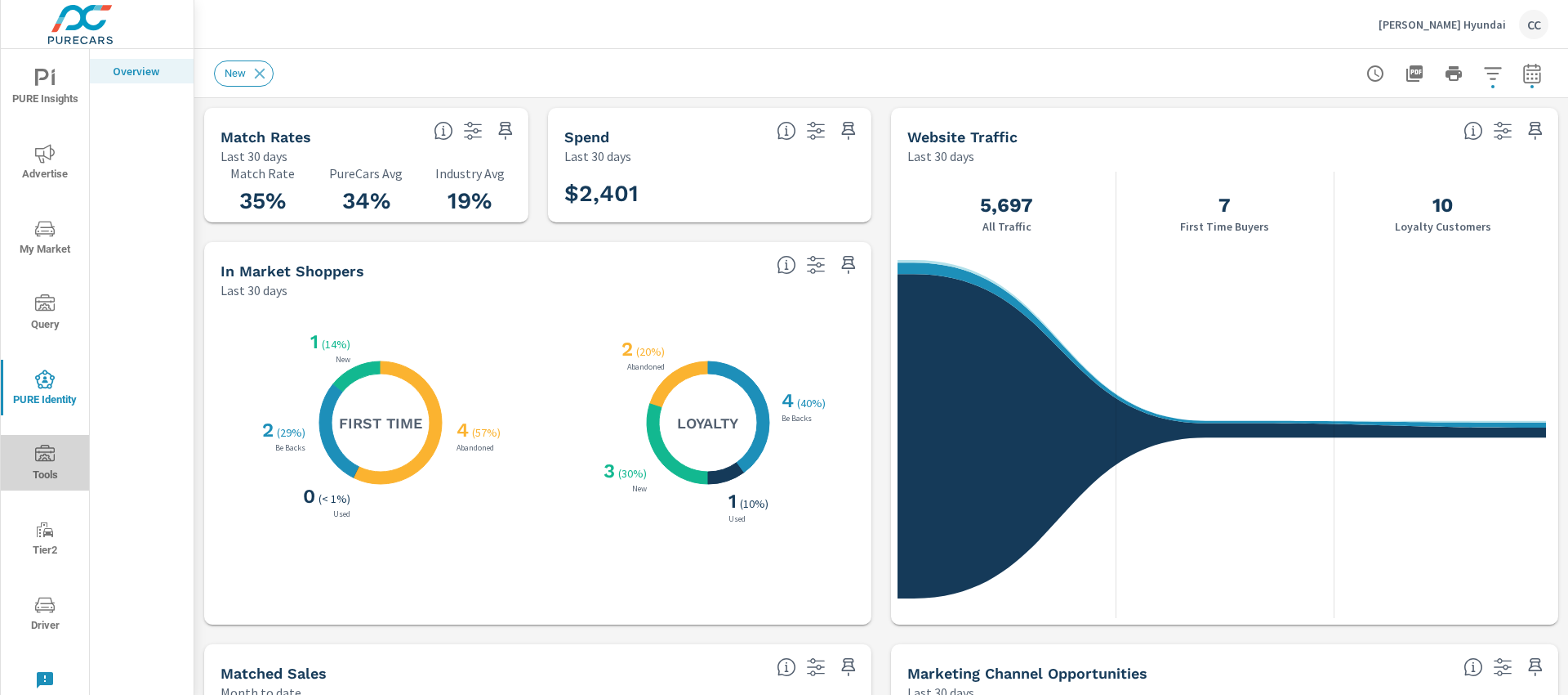
click at [49, 455] on icon "nav menu" at bounding box center [45, 454] width 20 height 20
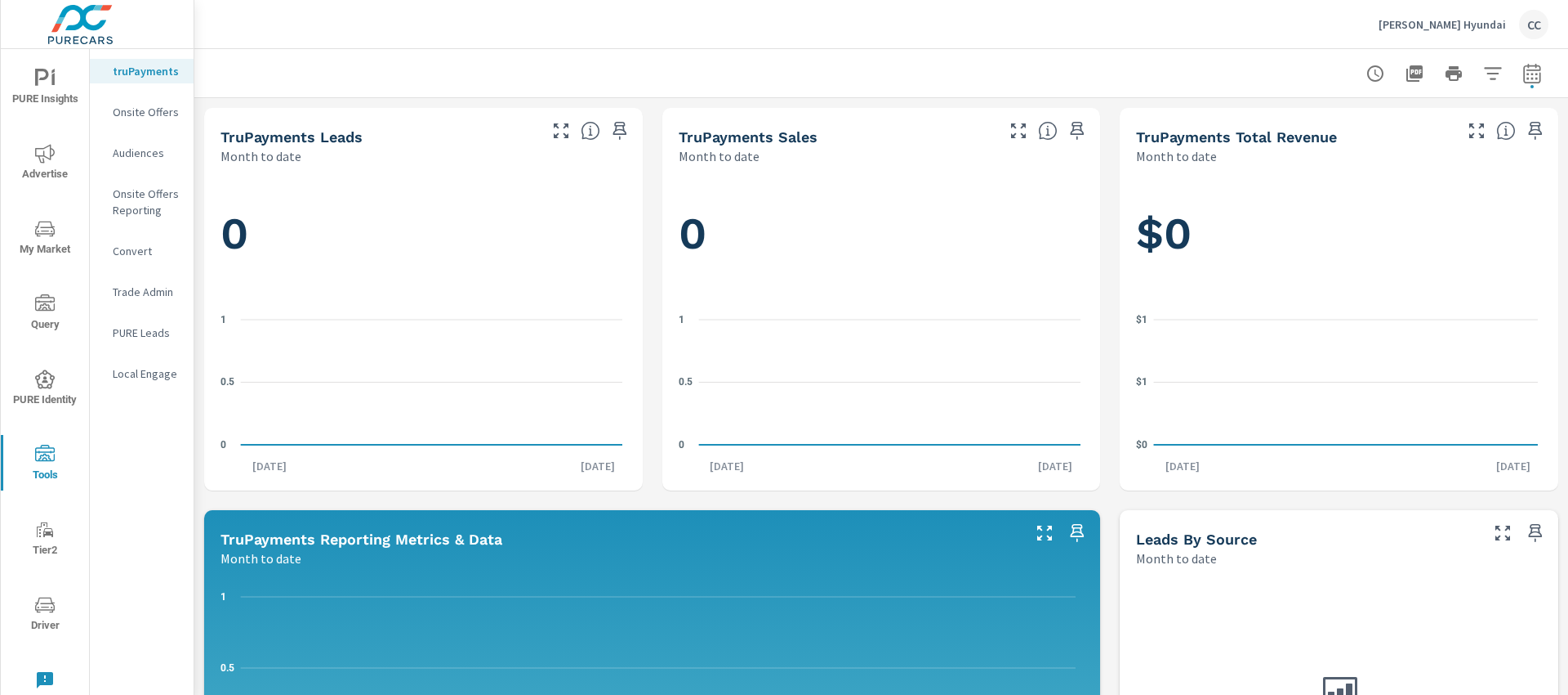
click at [164, 116] on p "Onsite Offers" at bounding box center [146, 112] width 68 height 17
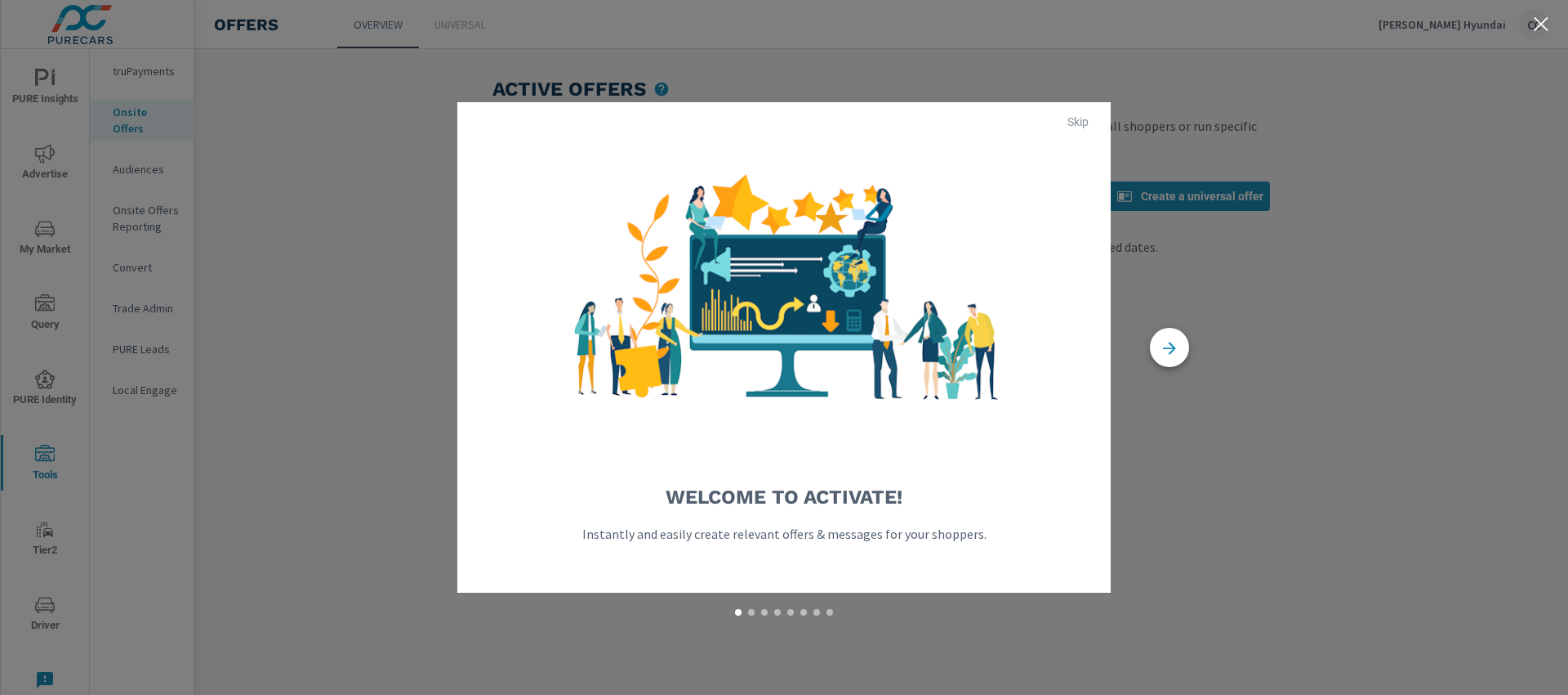
click at [1074, 121] on span "Skip" at bounding box center [1079, 121] width 39 height 15
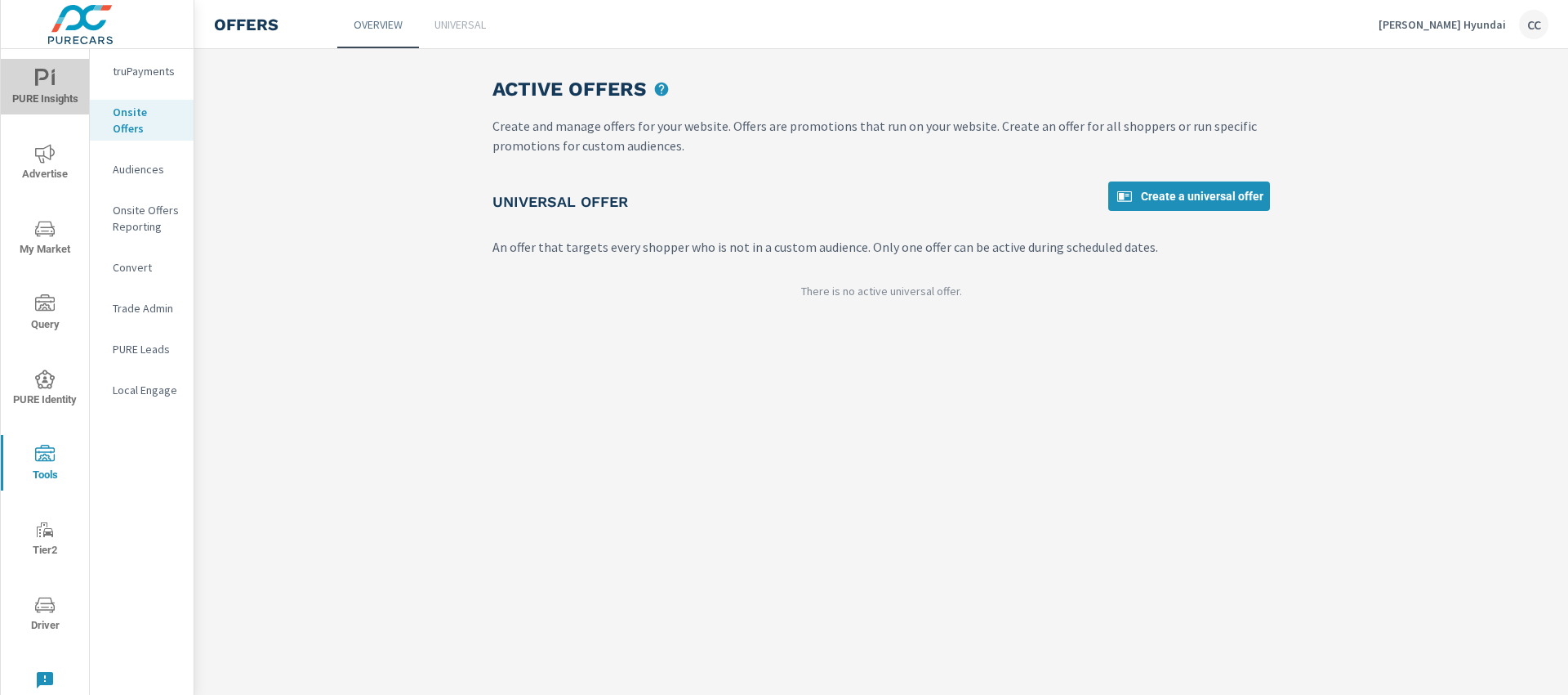
click at [52, 83] on icon "nav menu" at bounding box center [52, 79] width 3 height 12
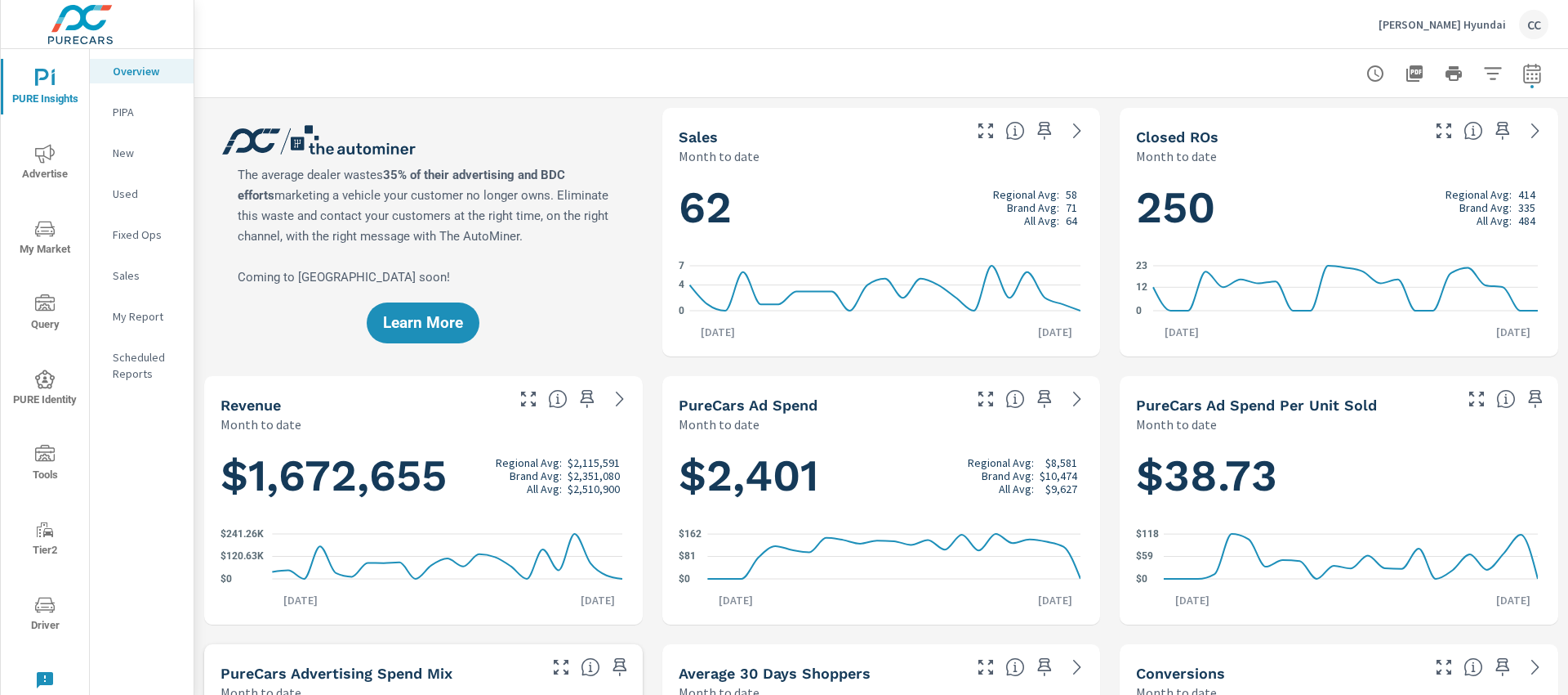
click at [851, 30] on div "Bill Dodge Hyundai CC" at bounding box center [881, 24] width 1335 height 48
